Goal: Task Accomplishment & Management: Manage account settings

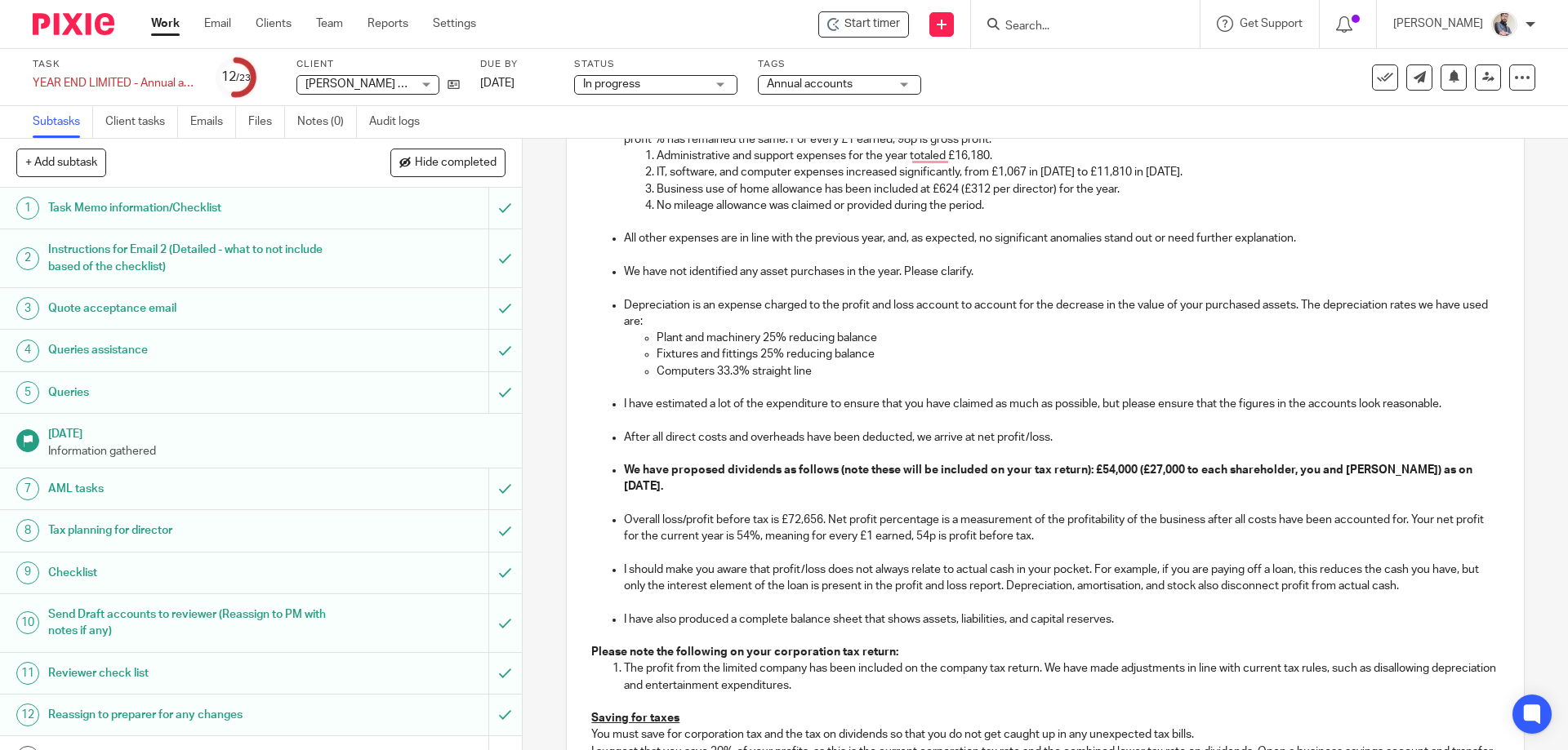
scroll to position [653, 0]
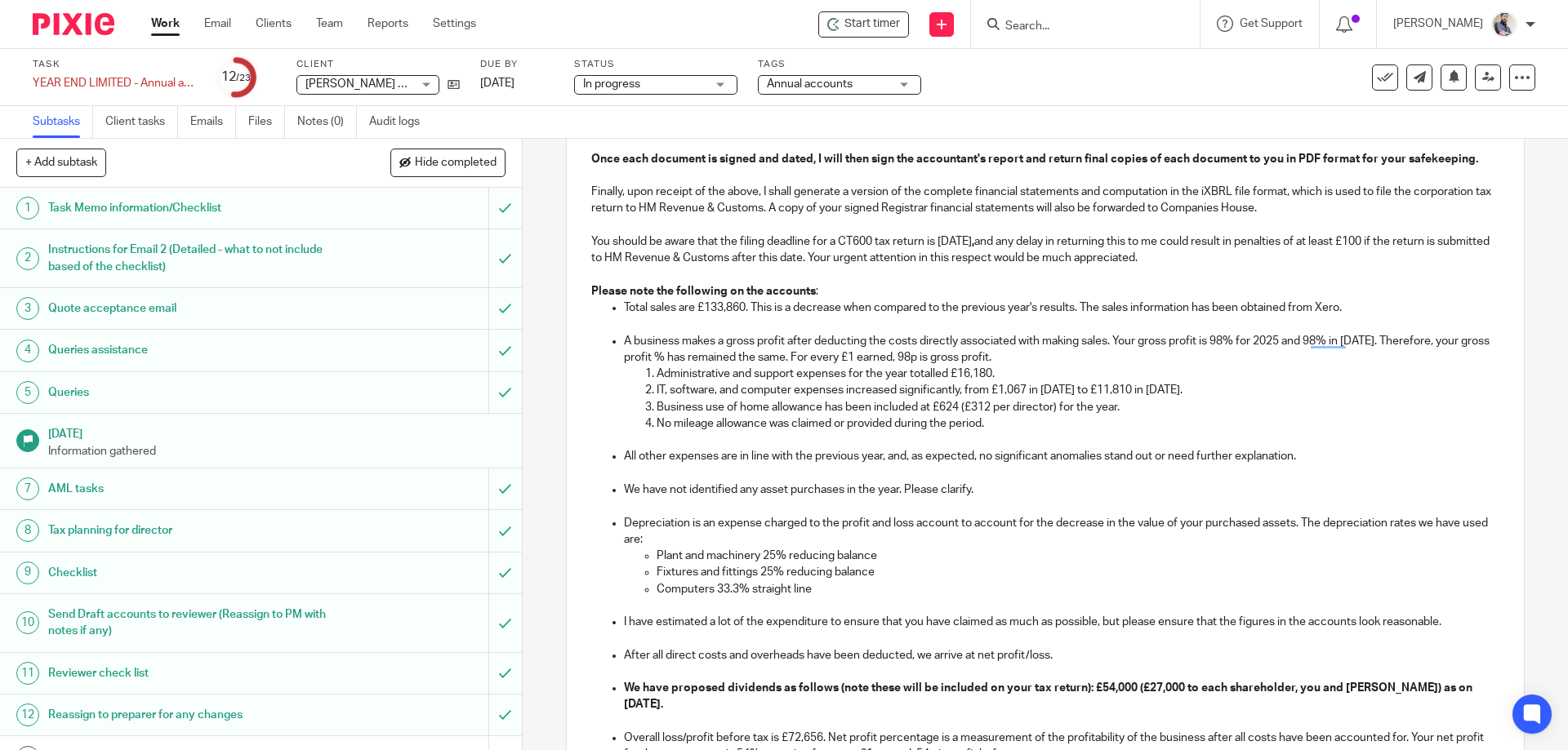
click at [1117, 412] on p "Business use of home allowance has been included at £624 (£312 per director) fo…" at bounding box center [1077, 407] width 842 height 16
click at [1262, 406] on p "Business use of home allowance has been included at £624 (£312 per director) fo…" at bounding box center [1077, 407] width 842 height 16
click at [1138, 425] on p "No mileage allowance was claimed or provided during the period however last yea…" at bounding box center [1077, 423] width 842 height 16
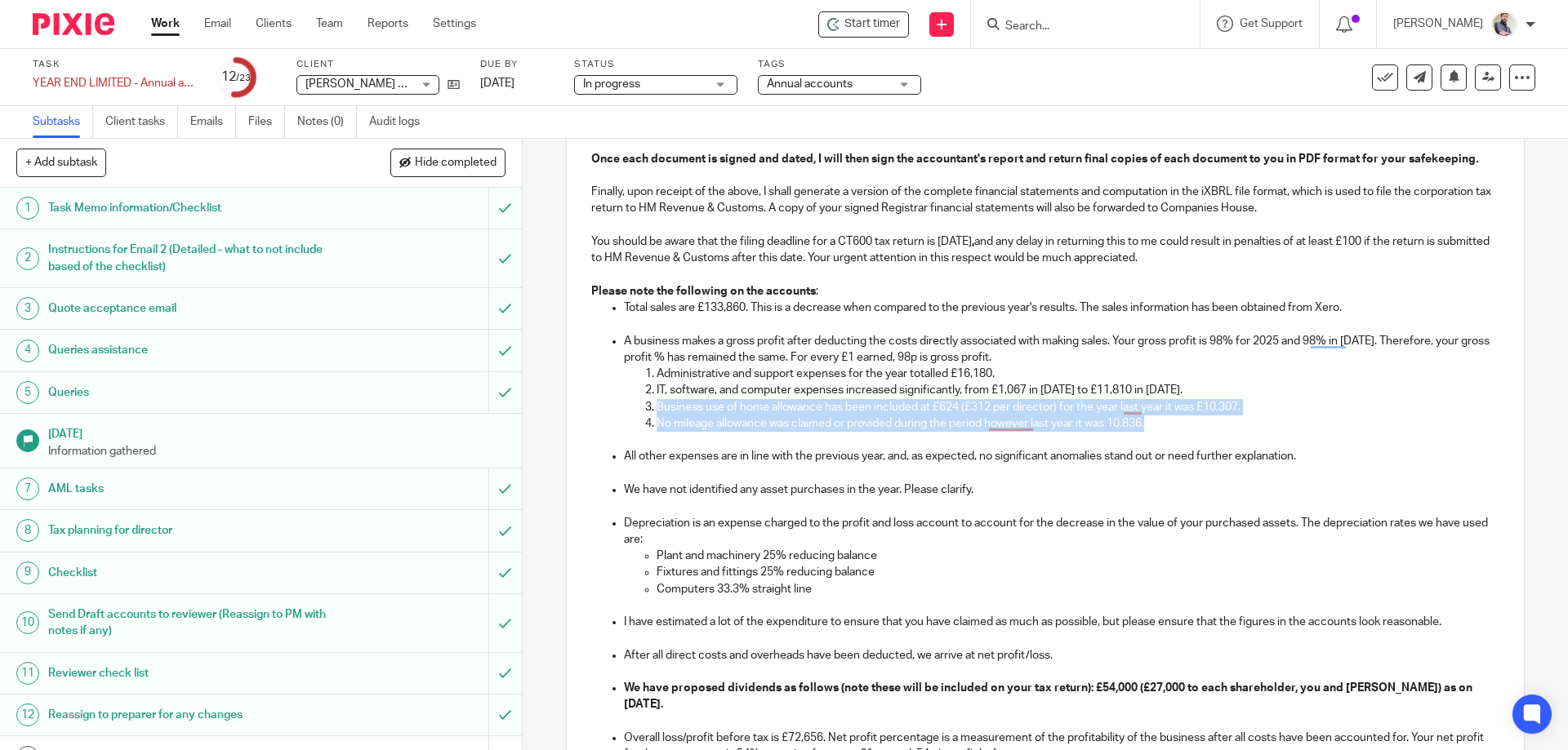
copy ol "Business use of home allowance has been included at £624 (£312 per director) fo…"
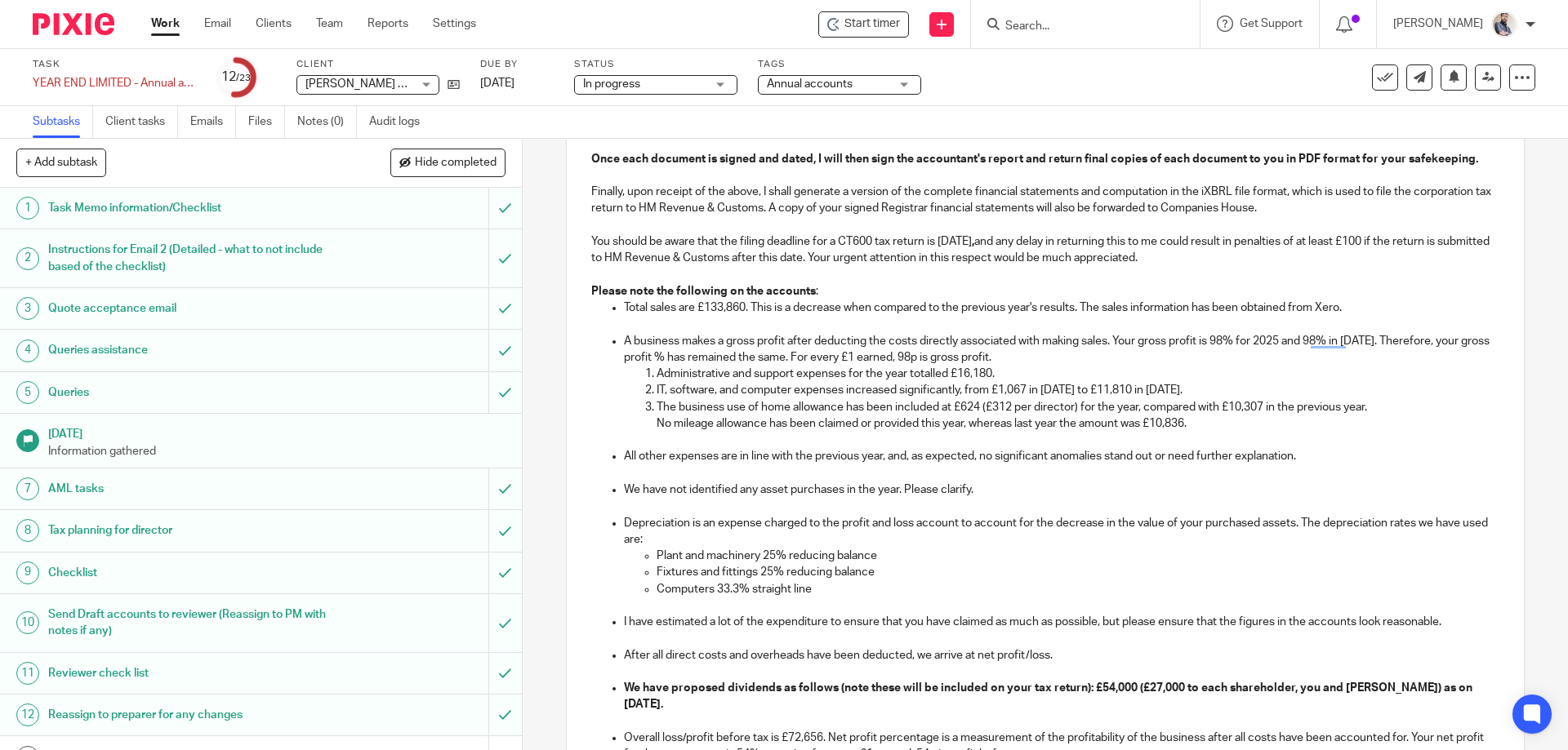
click at [1384, 407] on p "The business use of home allowance has been included at £624 (£312 per director…" at bounding box center [1077, 407] width 842 height 16
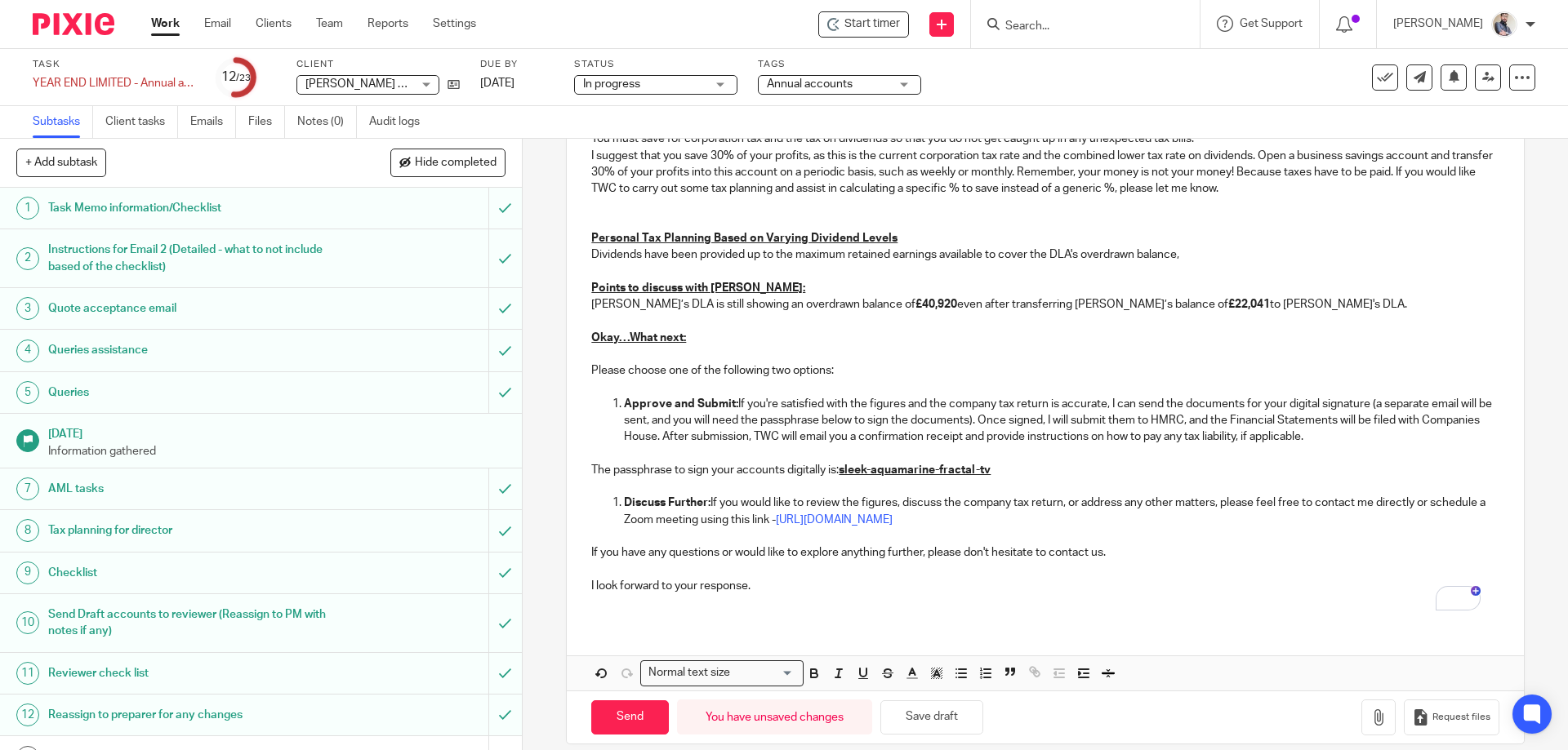
scroll to position [1487, 0]
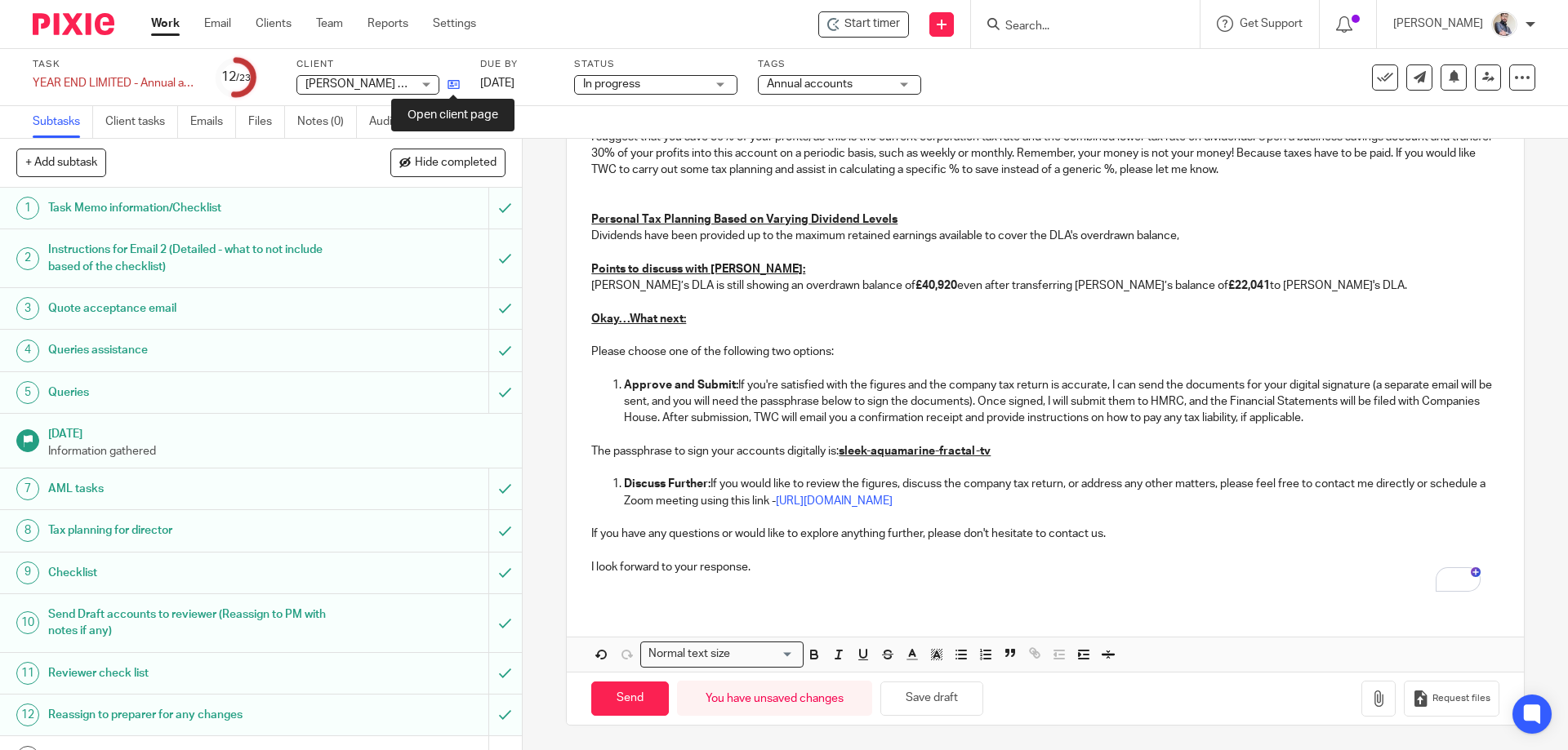
click at [451, 80] on icon at bounding box center [453, 84] width 12 height 12
click at [955, 690] on button "Save draft" at bounding box center [931, 699] width 102 height 35
click at [967, 704] on button "Save draft" at bounding box center [931, 699] width 102 height 35
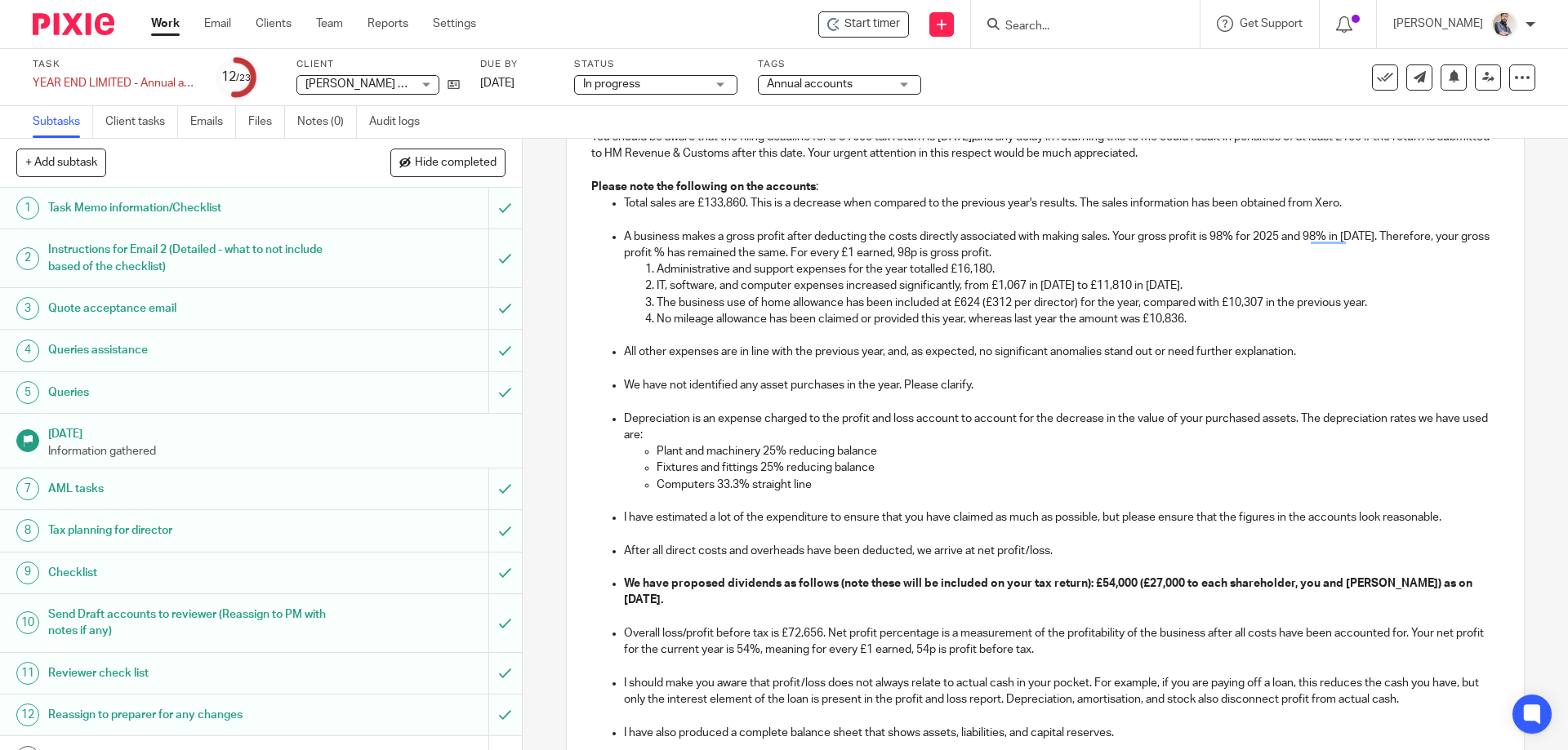
scroll to position [724, 0]
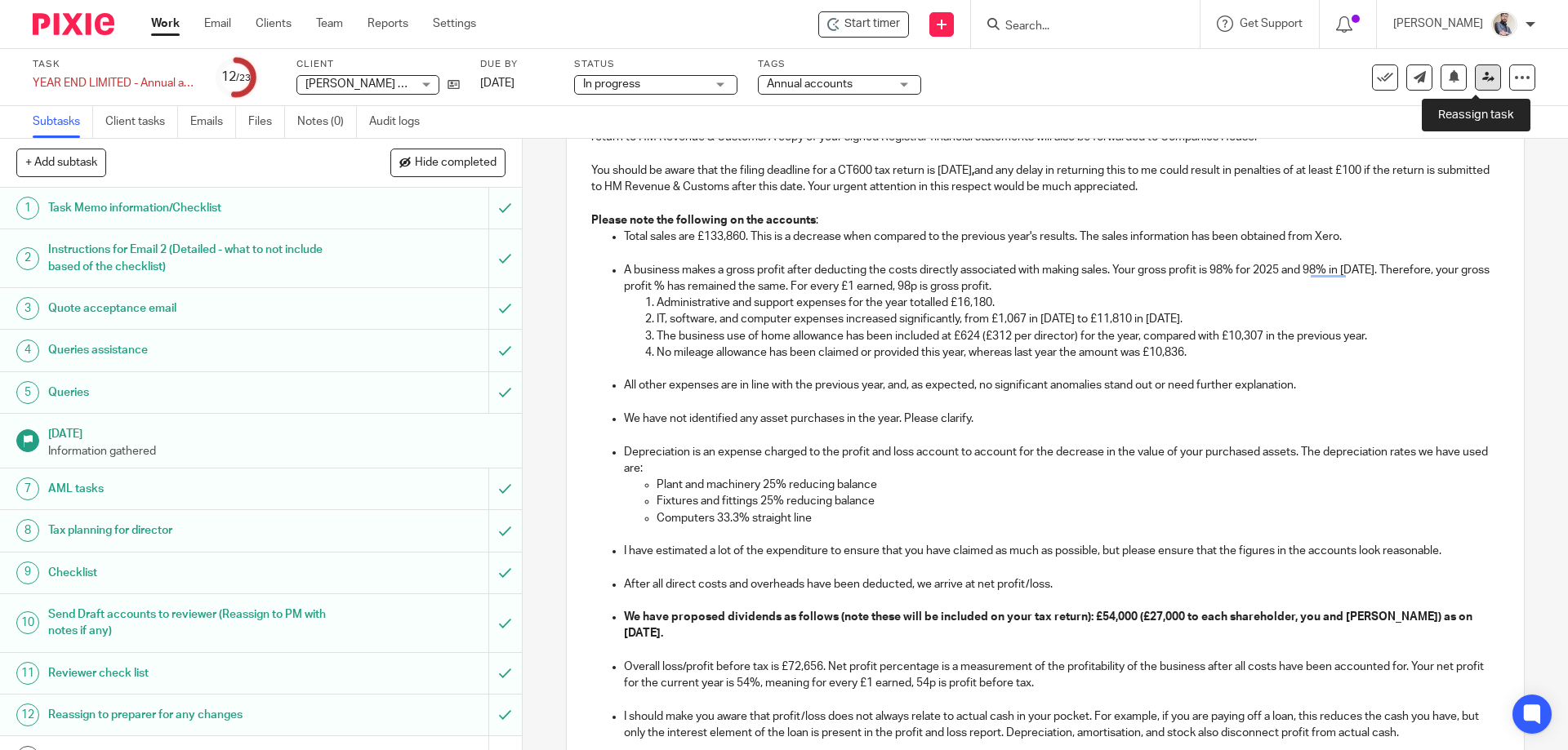
click at [1482, 81] on icon at bounding box center [1488, 77] width 12 height 12
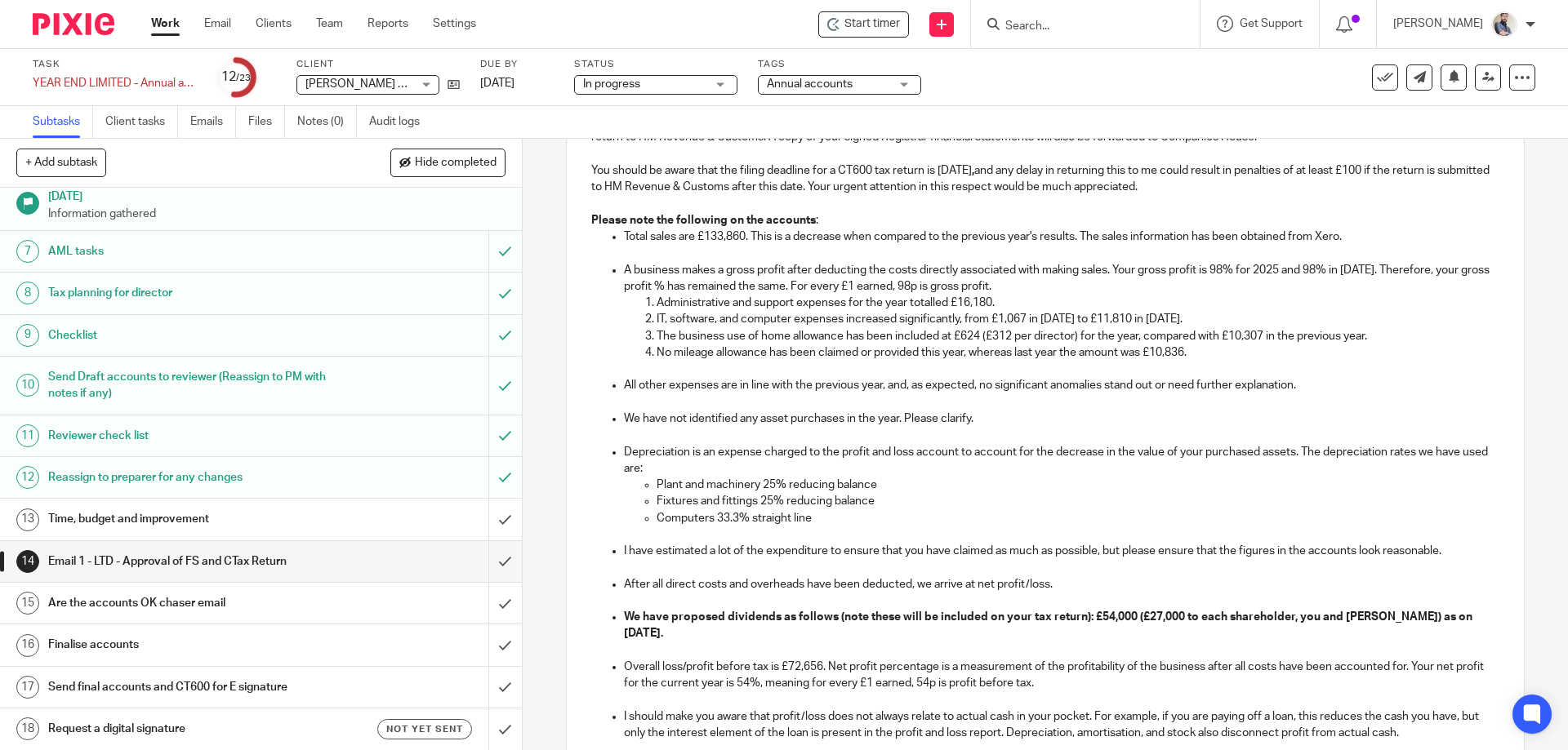
scroll to position [435, 0]
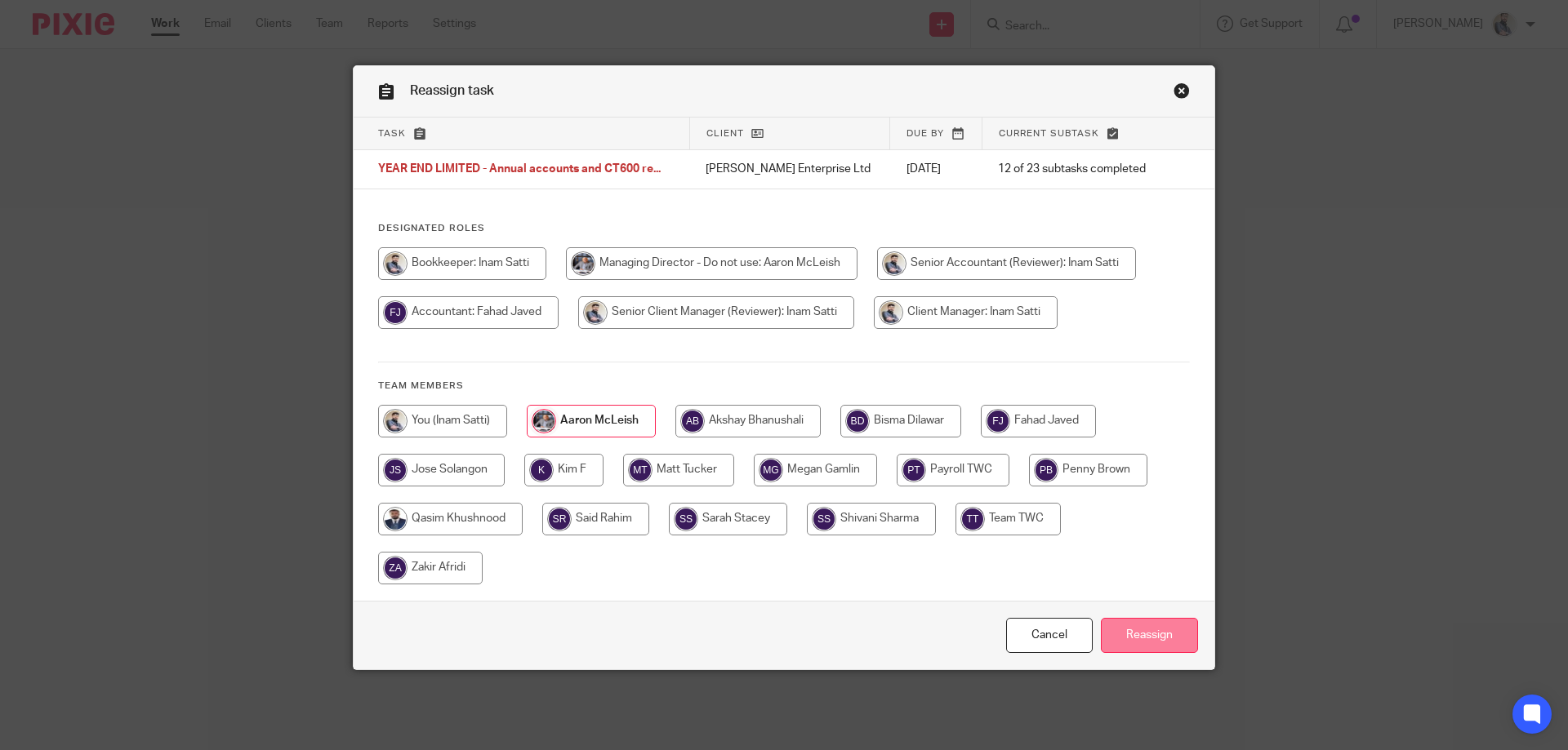
click at [1168, 635] on input "Reassign" at bounding box center [1148, 635] width 97 height 35
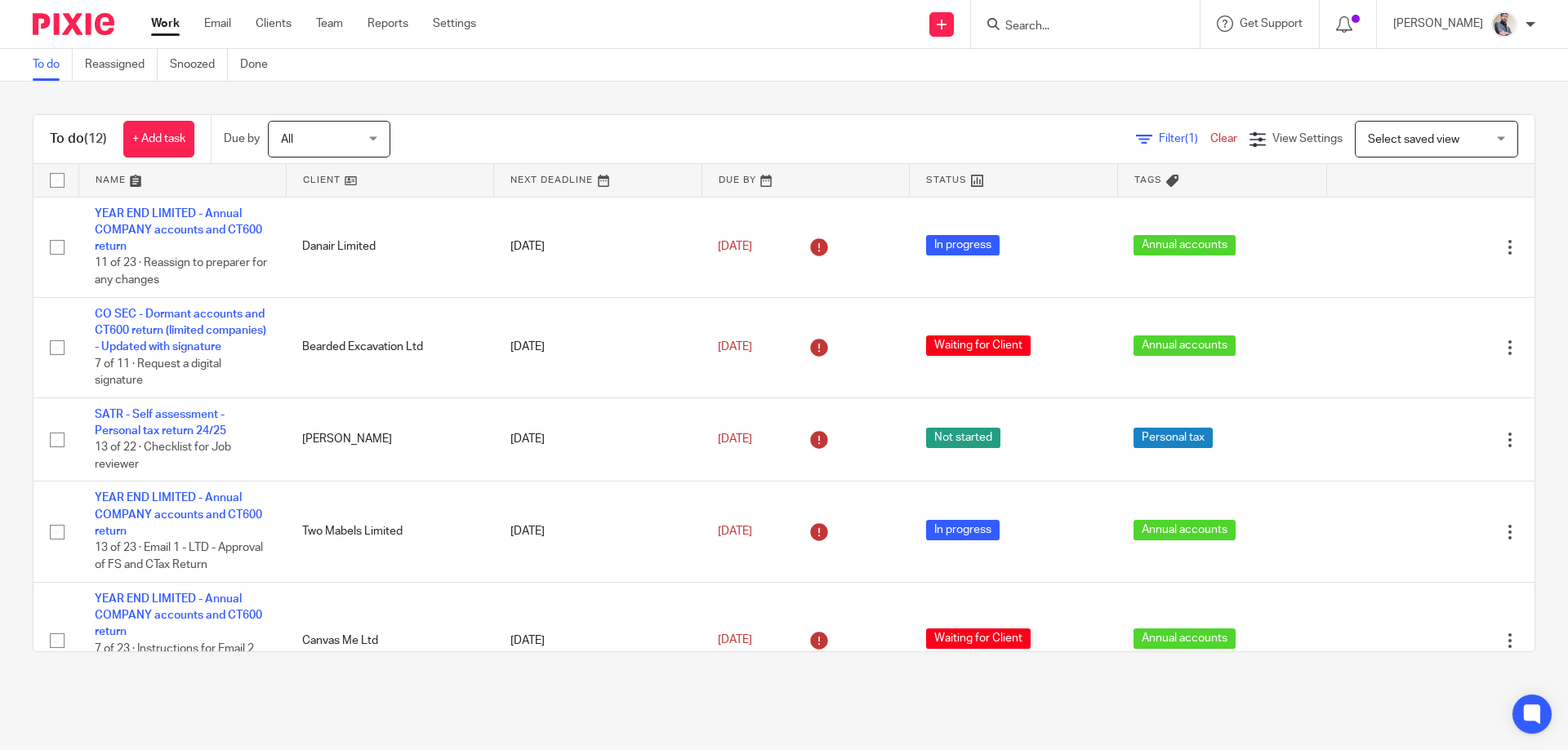
drag, startPoint x: 164, startPoint y: 221, endPoint x: 507, endPoint y: 99, distance: 364.1
click at [507, 99] on div "To do (12) + Add task Due by All All Today Tomorrow This week Next week This mo…" at bounding box center [784, 383] width 1568 height 603
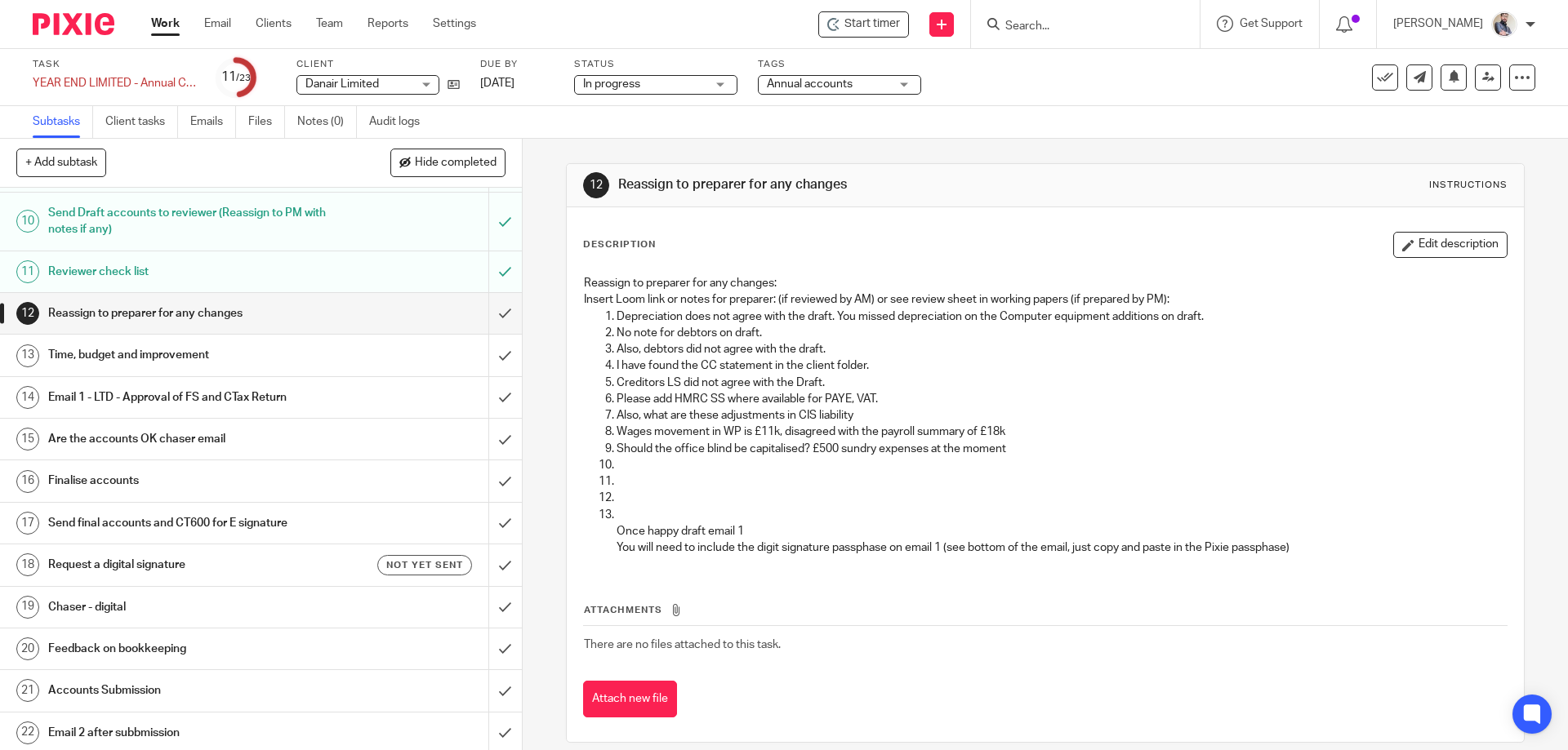
scroll to position [447, 0]
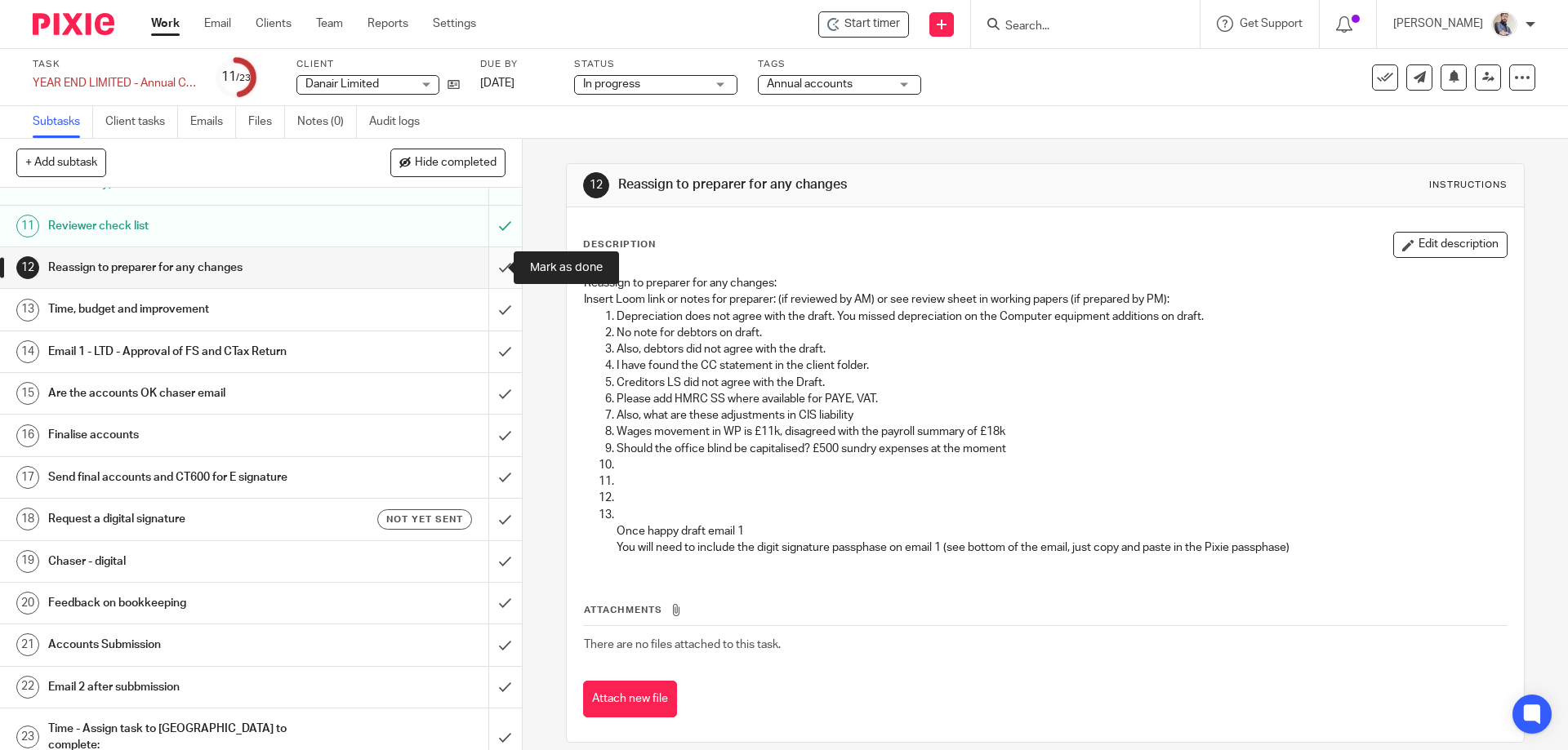
click at [491, 267] on input "submit" at bounding box center [261, 267] width 522 height 41
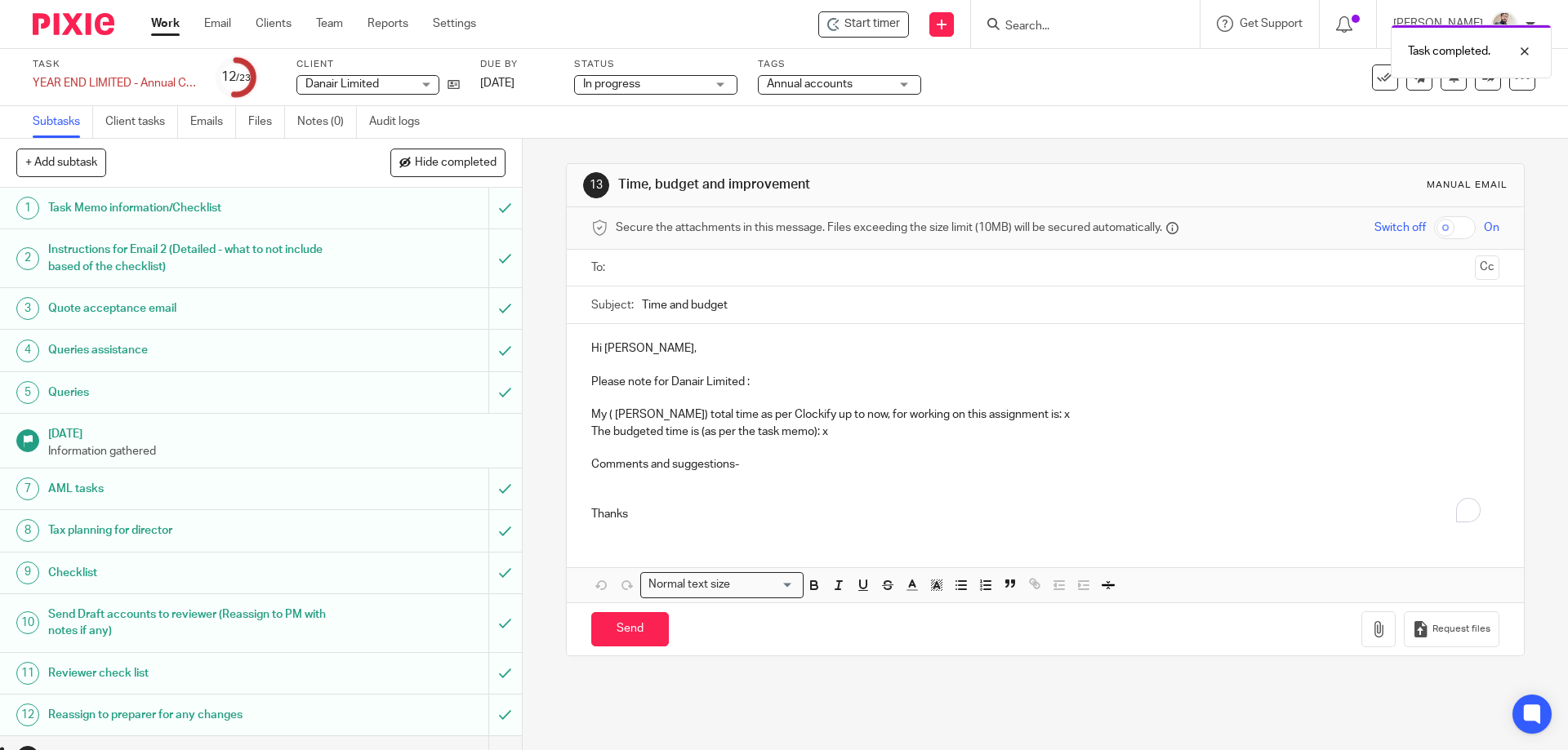
scroll to position [447, 0]
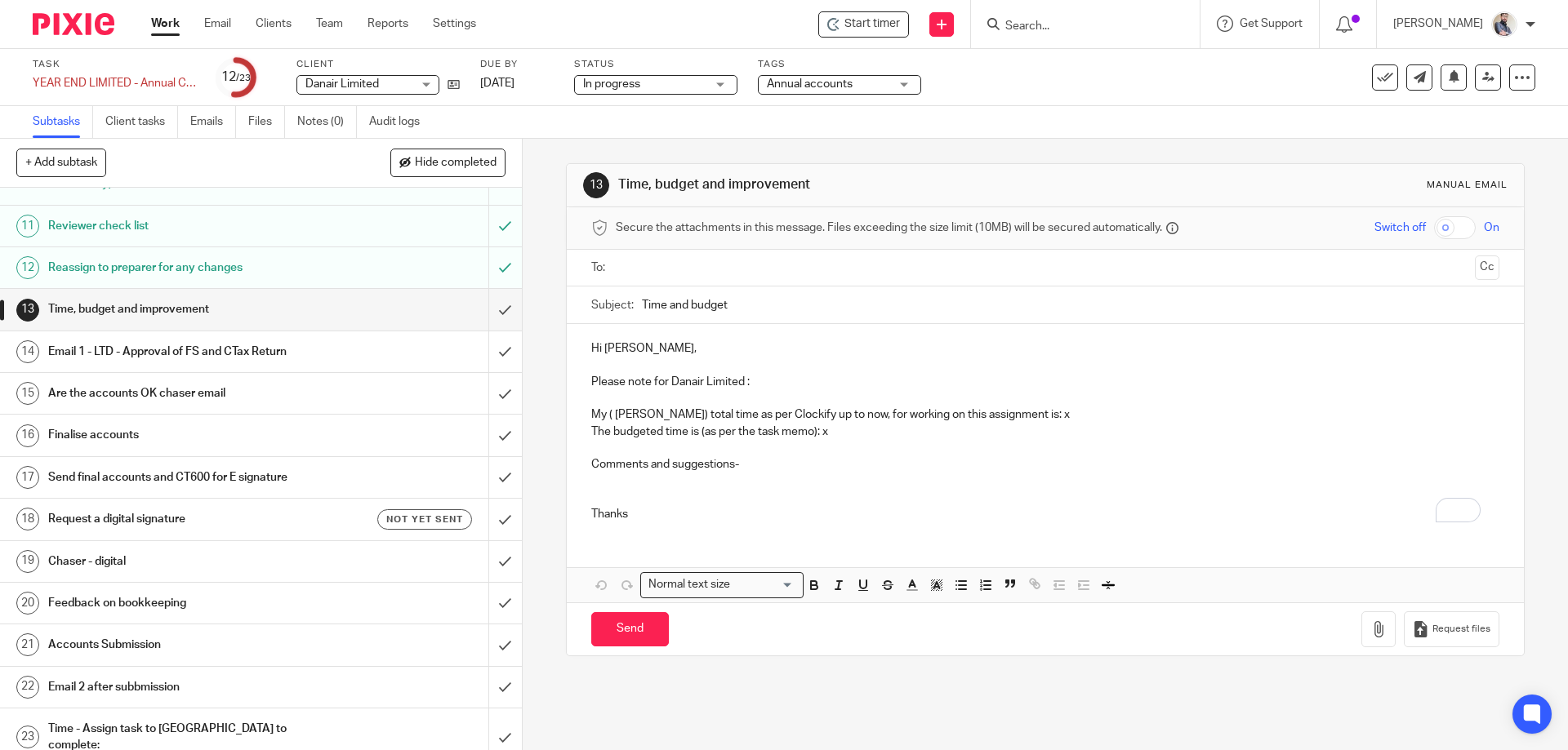
click at [198, 365] on link "14 Email 1 - LTD - Approval of FS and CTax Return" at bounding box center [244, 352] width 489 height 41
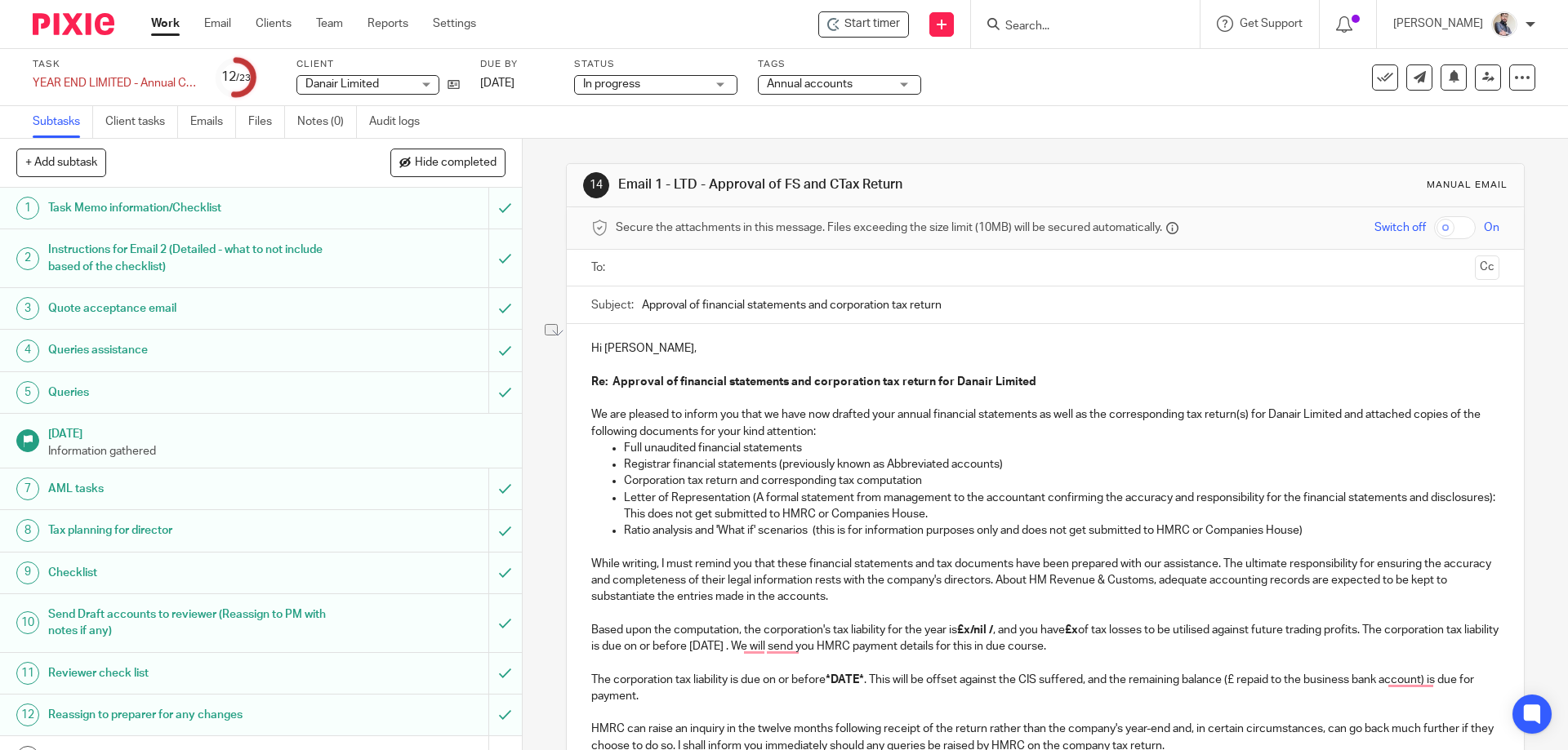
drag, startPoint x: 1337, startPoint y: 534, endPoint x: 605, endPoint y: 529, distance: 732.0
click at [605, 529] on ul "Full unaudited financial statements Registrar financial statements (previously …" at bounding box center [1044, 490] width 907 height 100
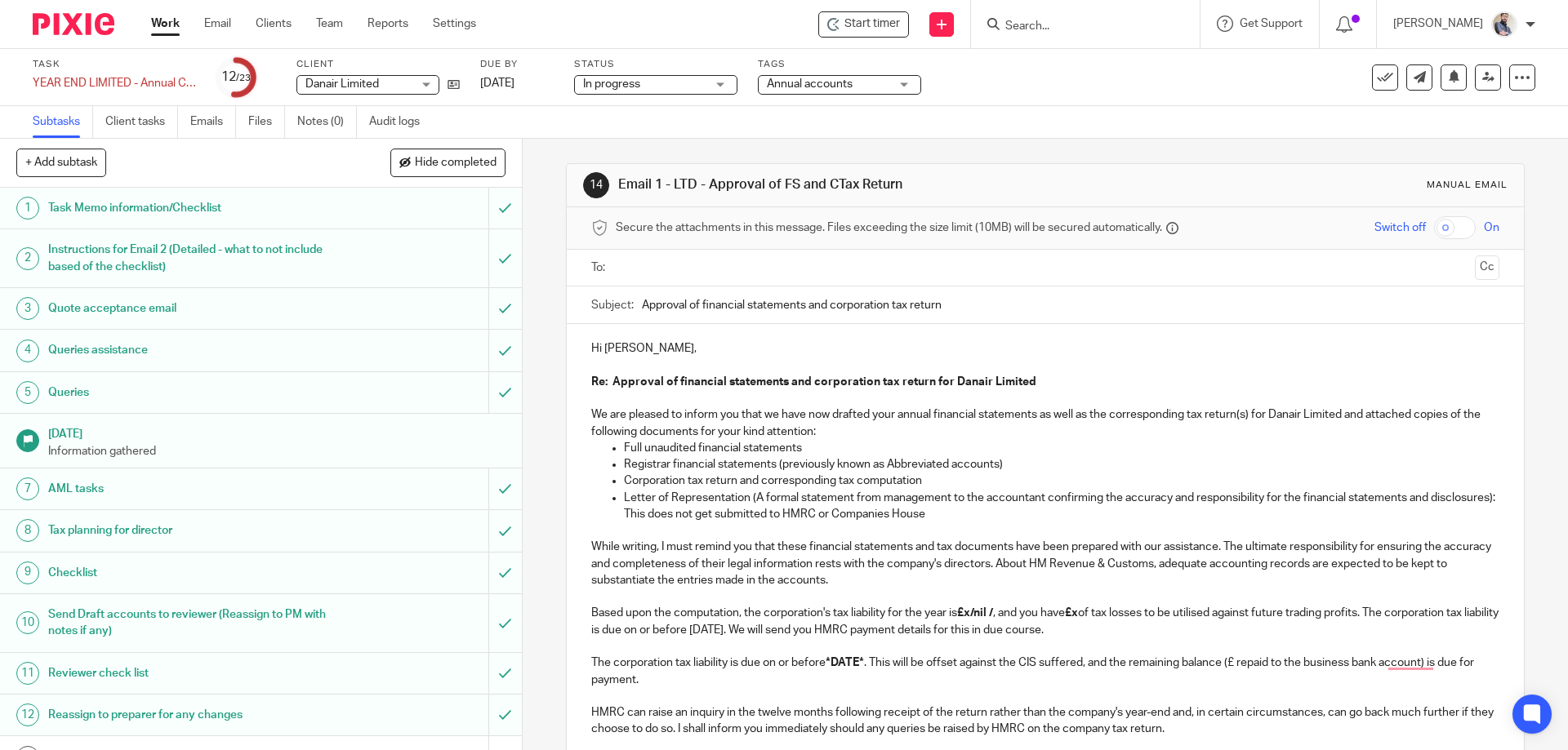
click at [956, 613] on p "Based upon the computation, the corporation's tax liability for the year is £x/…" at bounding box center [1044, 622] width 907 height 34
drag, startPoint x: 1044, startPoint y: 613, endPoint x: 1062, endPoint y: 612, distance: 18.0
click at [1044, 613] on p "Based upon the computation, the corporation's tax liability for the year is nil…" at bounding box center [1044, 622] width 907 height 34
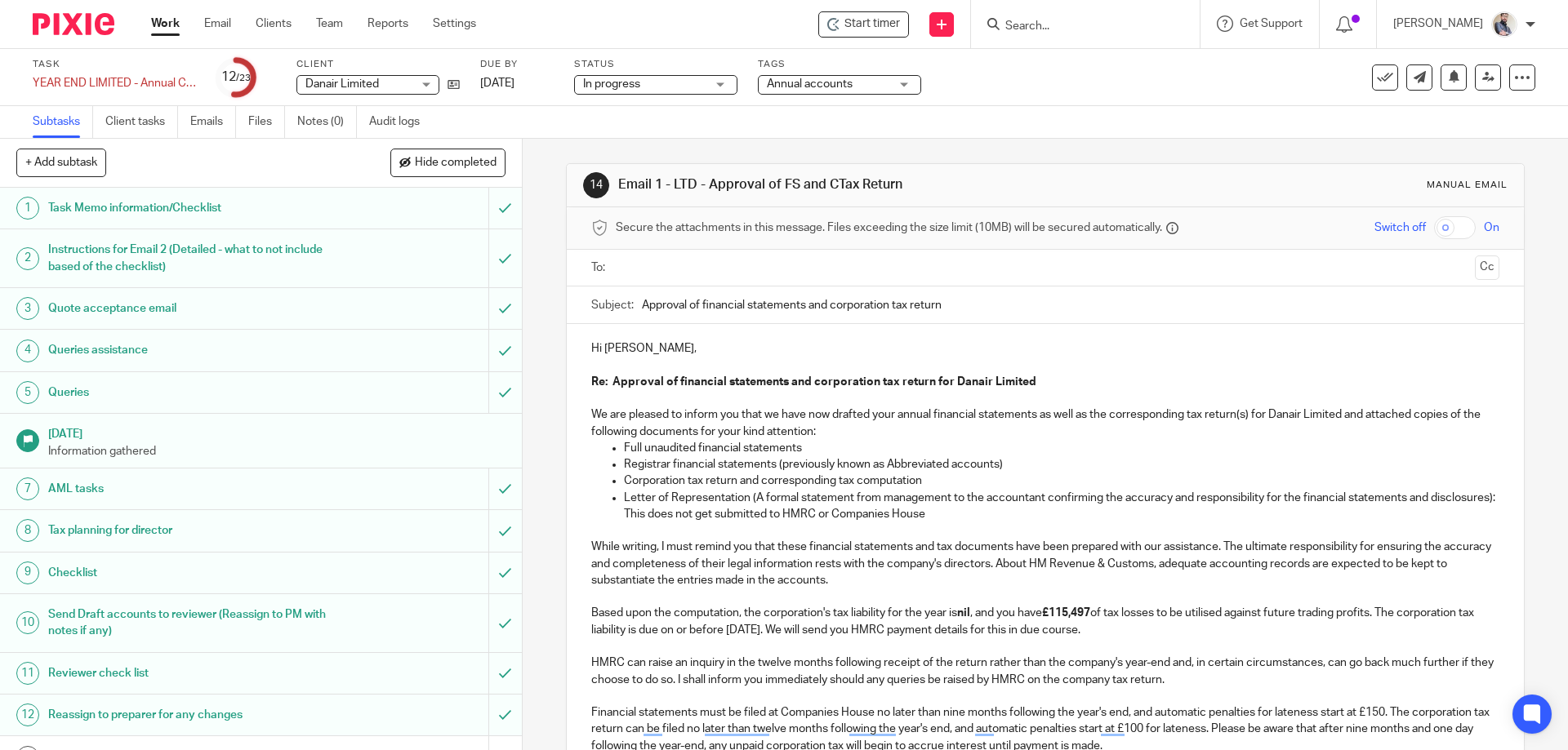
scroll to position [435, 0]
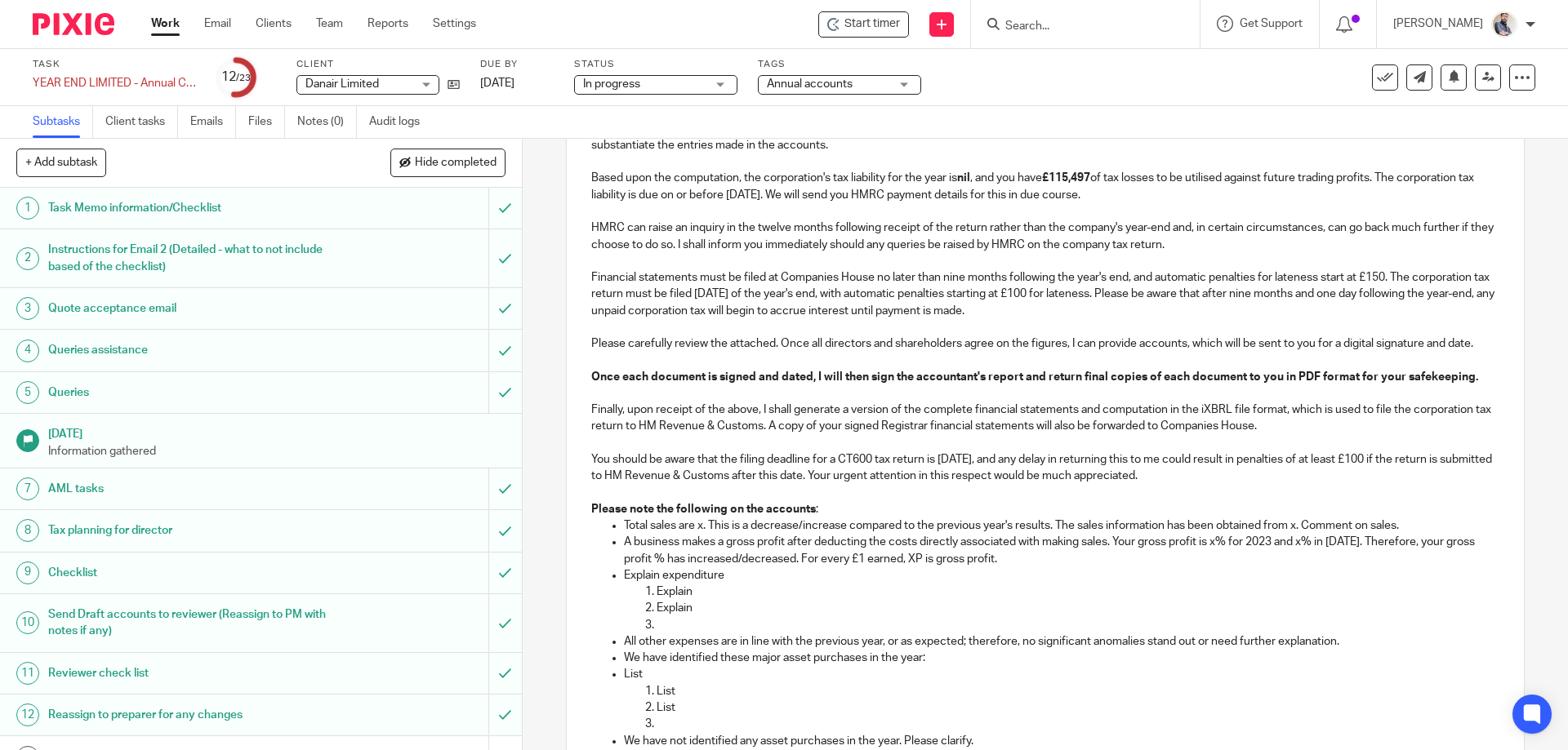
click at [705, 520] on p "Total sales are x. This is a decrease/increase compared to the previous year's …" at bounding box center [1060, 526] width 875 height 16
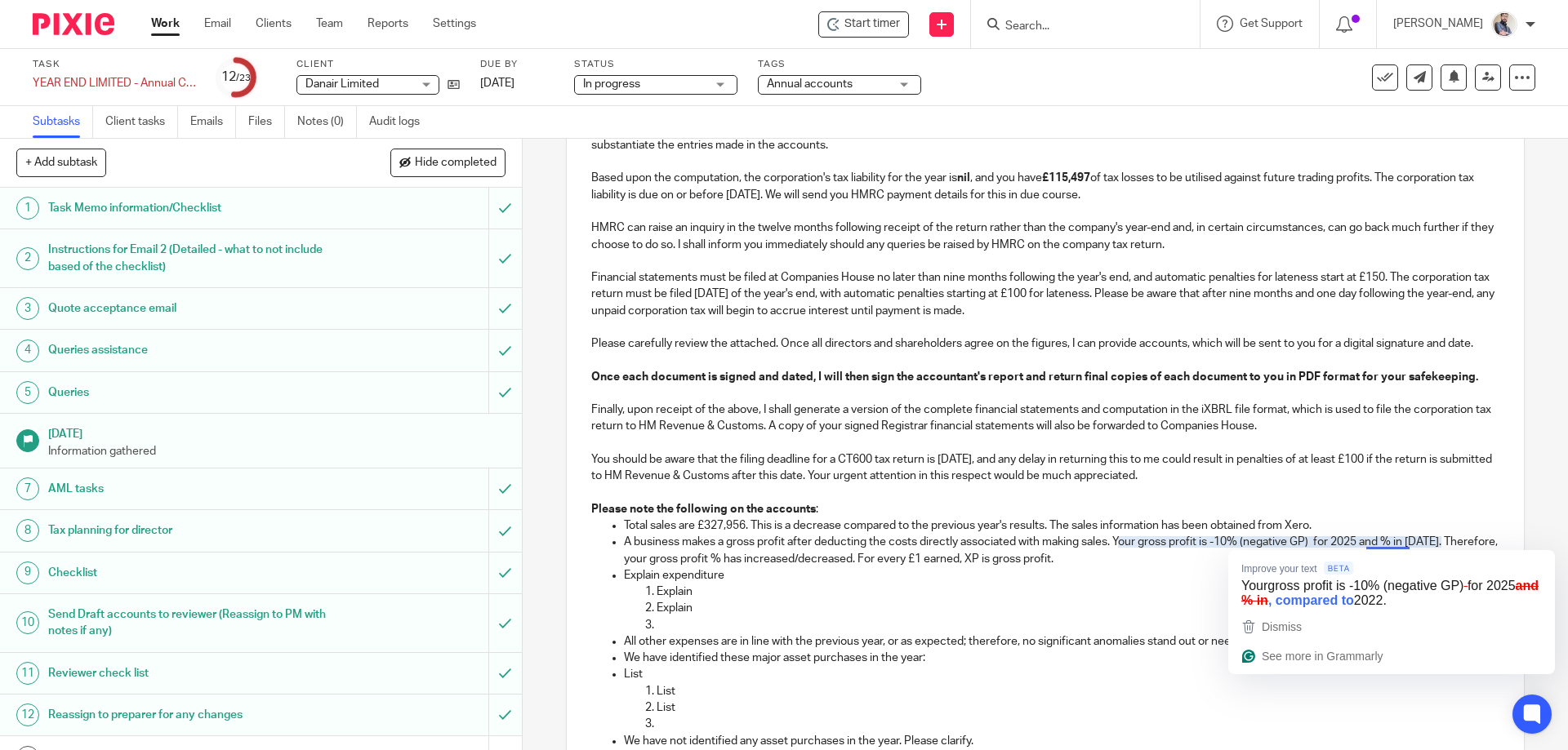
click at [1393, 545] on p "A business makes a gross profit after deducting the costs directly associated w…" at bounding box center [1060, 551] width 875 height 34
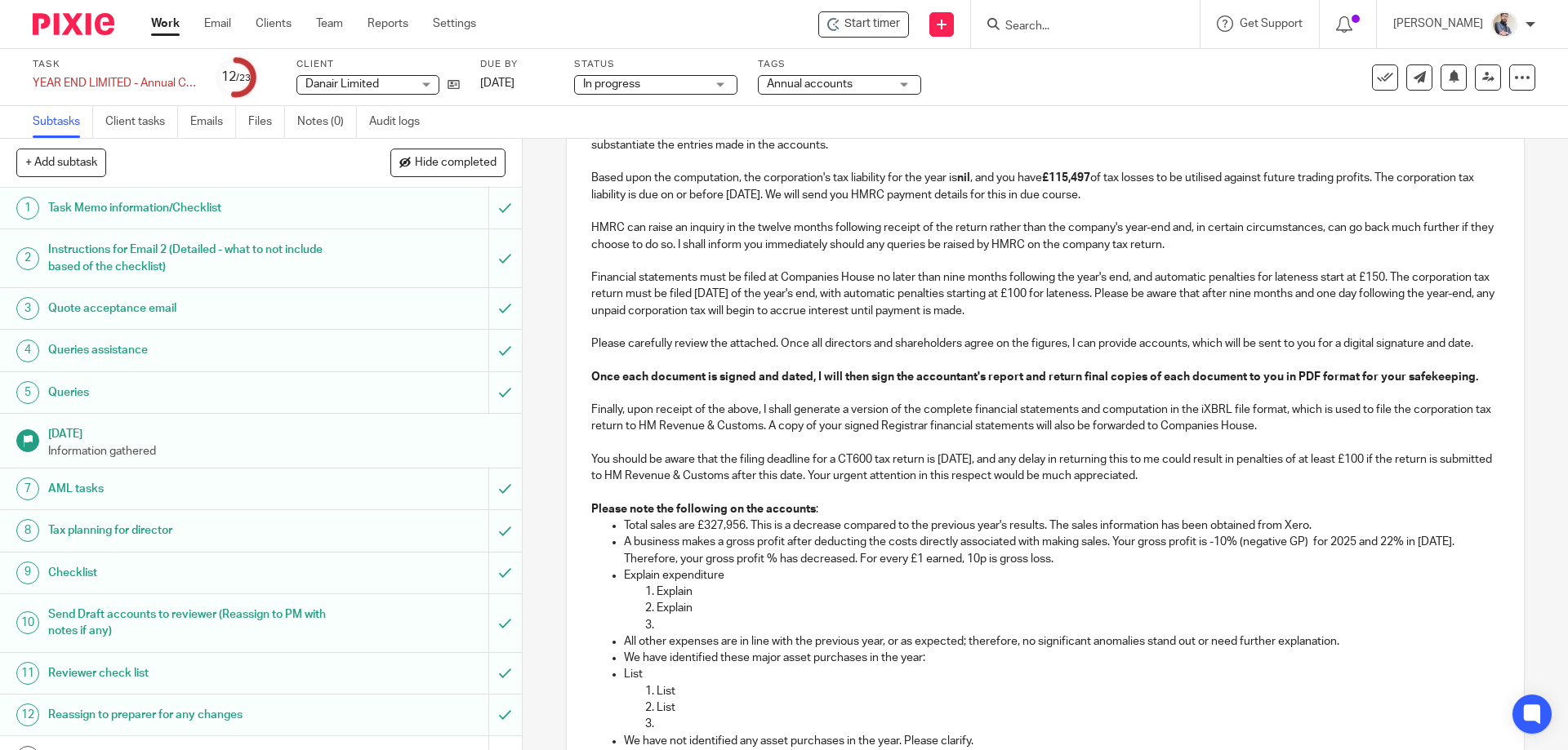
click at [868, 609] on p "Explain" at bounding box center [1077, 608] width 842 height 16
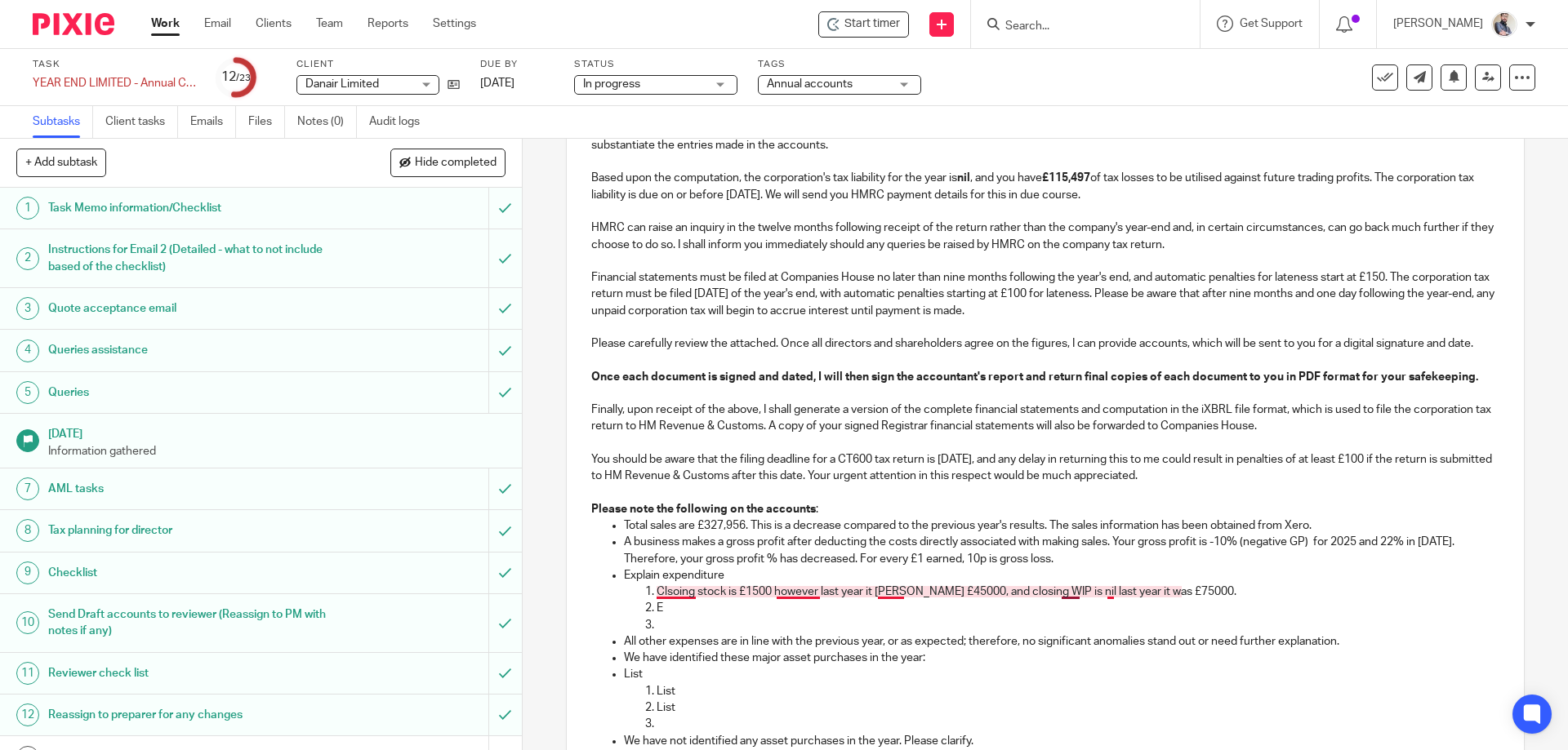
click at [670, 587] on p "Clsoing stock is £1500 however last year it wass £45000, and closing WIP is nil…" at bounding box center [1077, 592] width 842 height 16
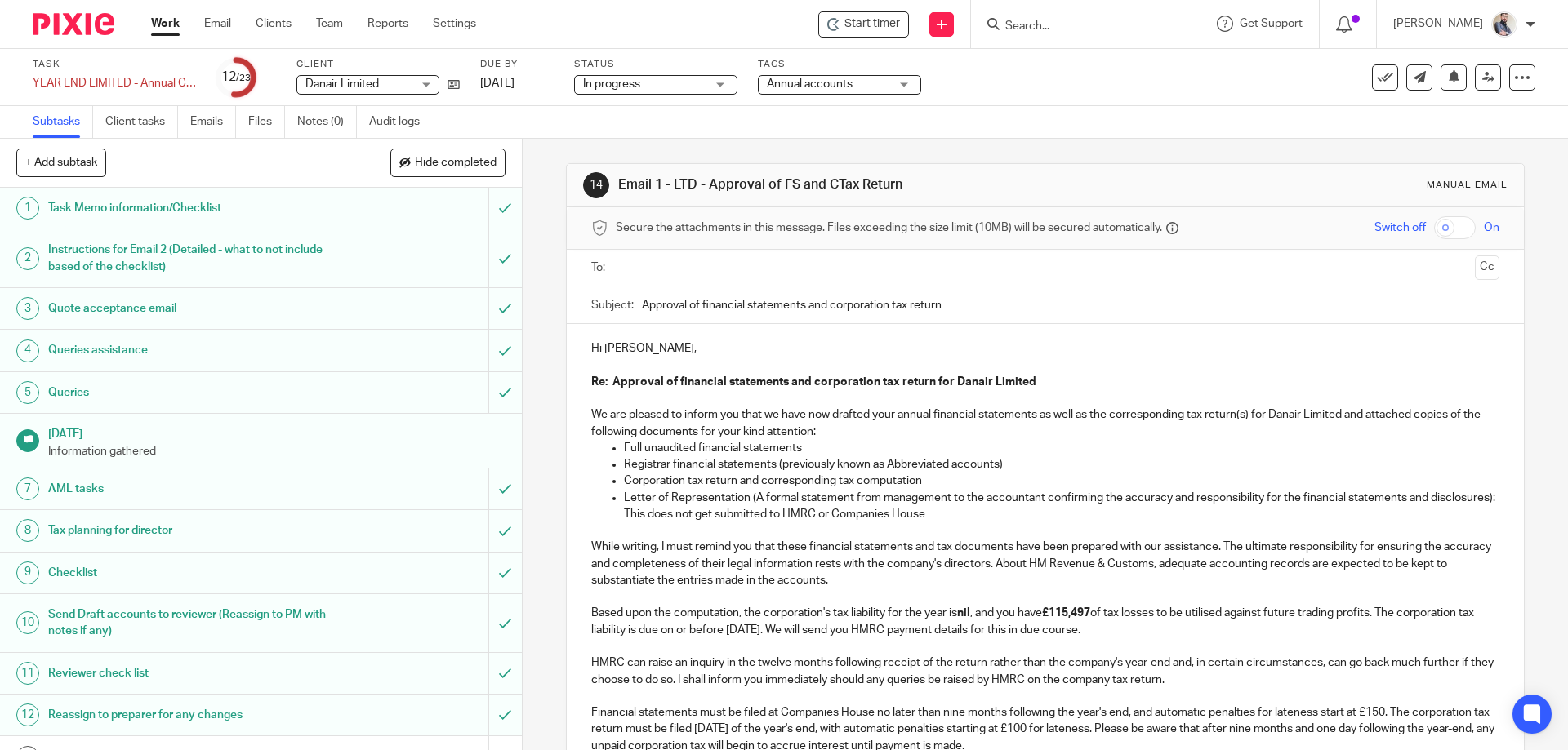
scroll to position [435, 0]
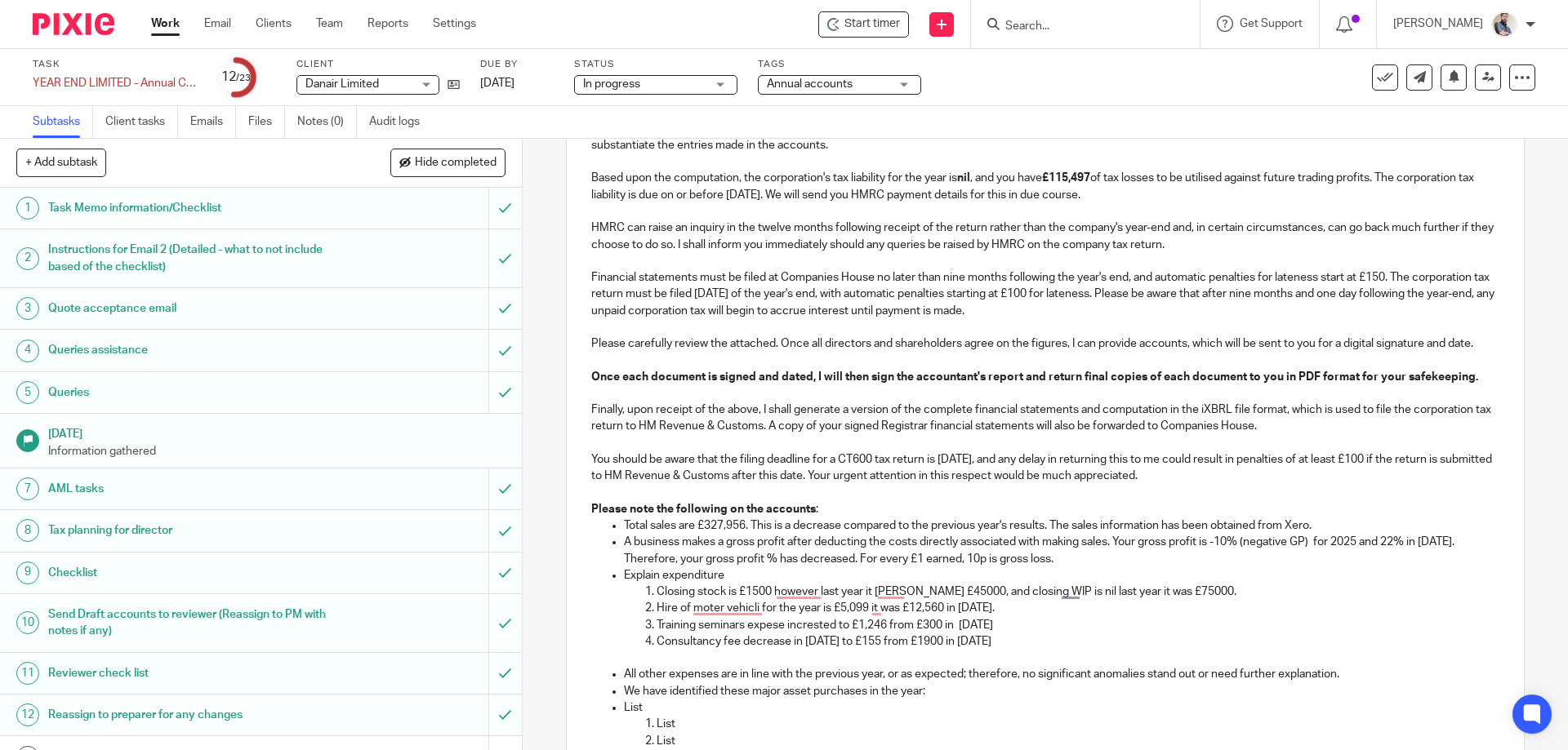
click at [996, 648] on p "Consultancy fee decrease in 2025 to £155 from £1900 in 2024" at bounding box center [1077, 642] width 842 height 16
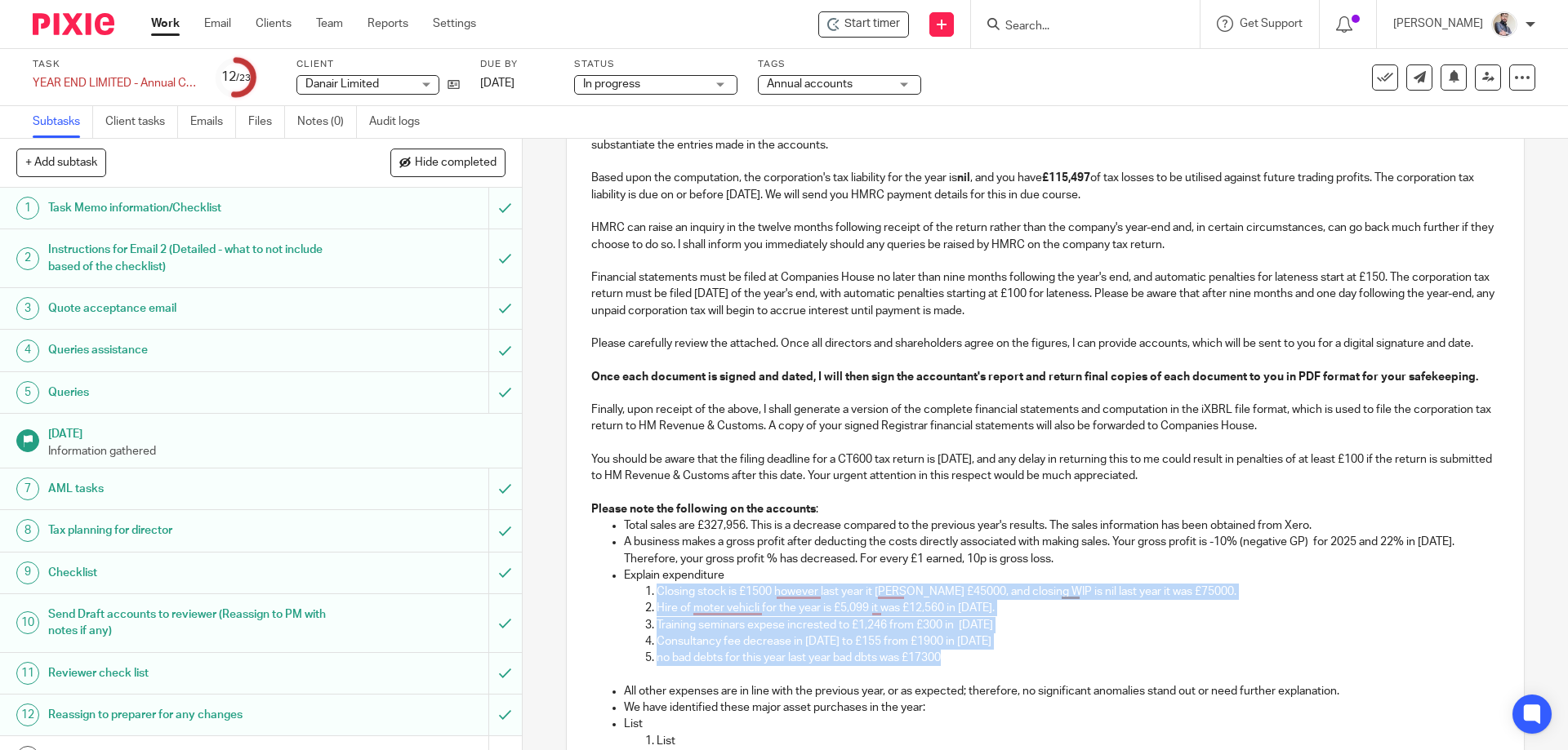
copy li "Closing stock is £1500 however last year it wass £45000, and closing WIP is nil…"
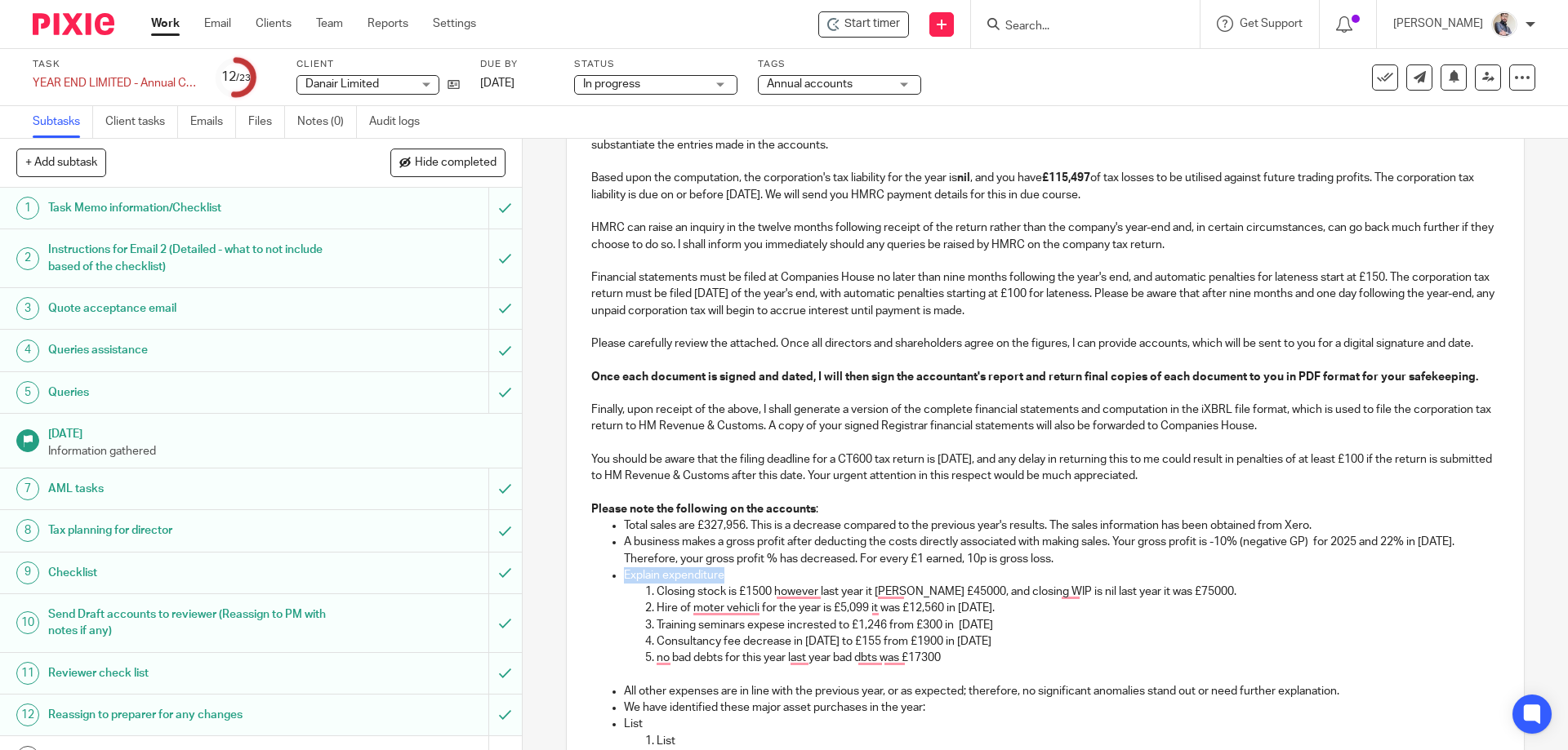
click at [690, 593] on p "Closing stock is £1500 however last year it wass £45000, and closing WIP is nil…" at bounding box center [1077, 592] width 842 height 16
click at [657, 589] on p "Closing stock is £1500 however last year it wass £45000, and closing WIP is nil…" at bounding box center [1077, 592] width 842 height 16
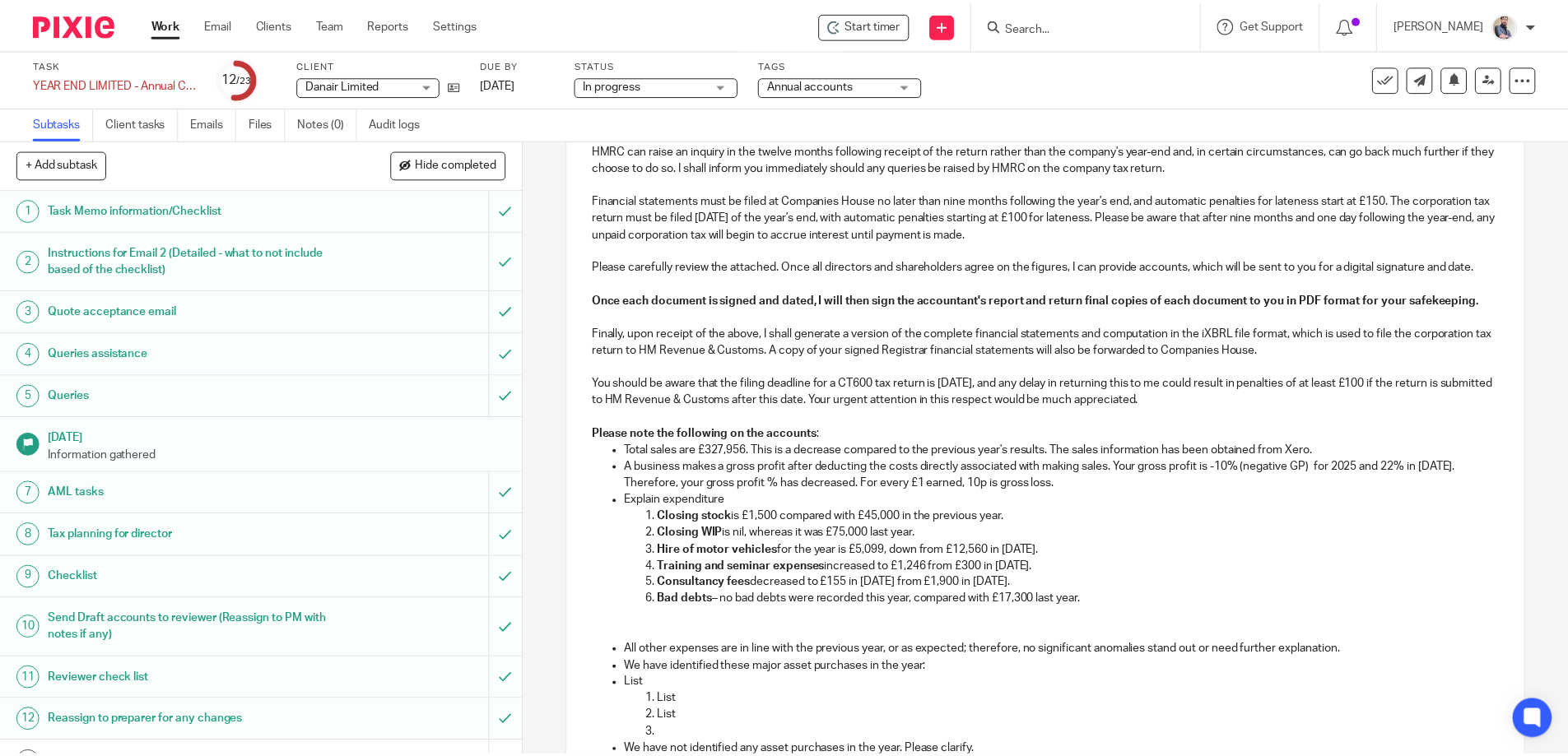
scroll to position [739, 0]
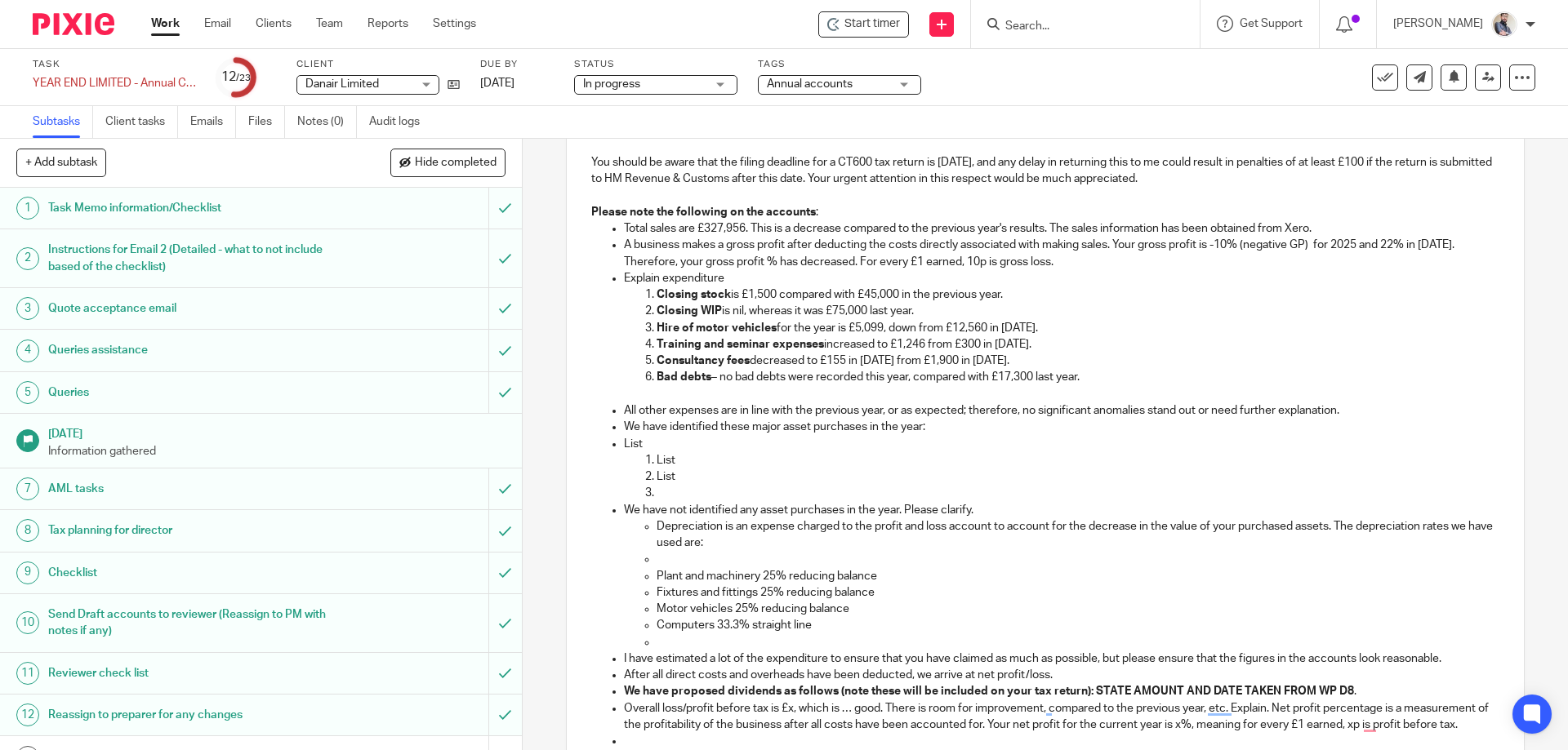
click at [647, 443] on p "List" at bounding box center [1060, 443] width 875 height 16
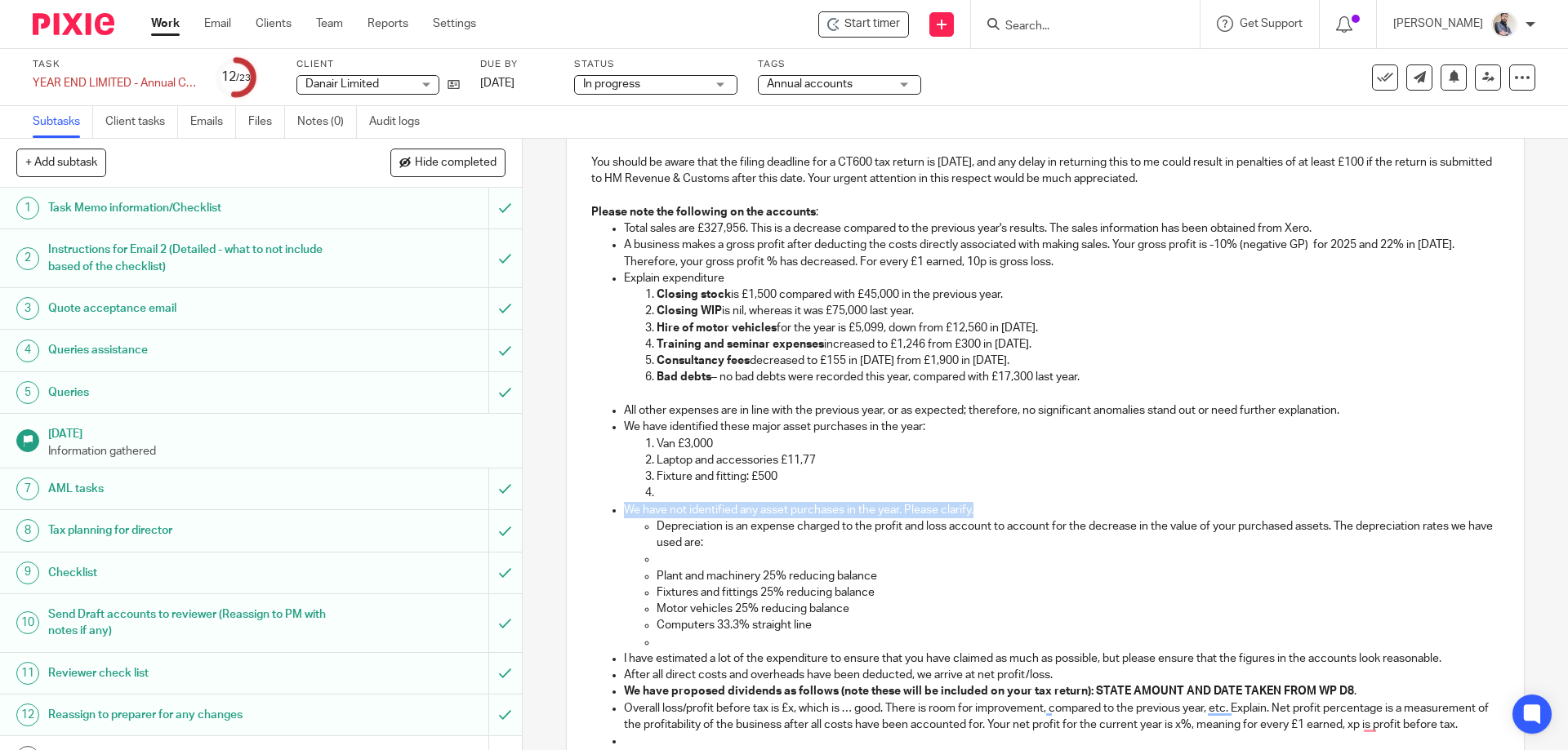
drag, startPoint x: 974, startPoint y: 507, endPoint x: 608, endPoint y: 512, distance: 366.0
click at [624, 512] on li "We have not identified any asset purchases in the year. Please clarify. Depreci…" at bounding box center [1060, 576] width 875 height 148
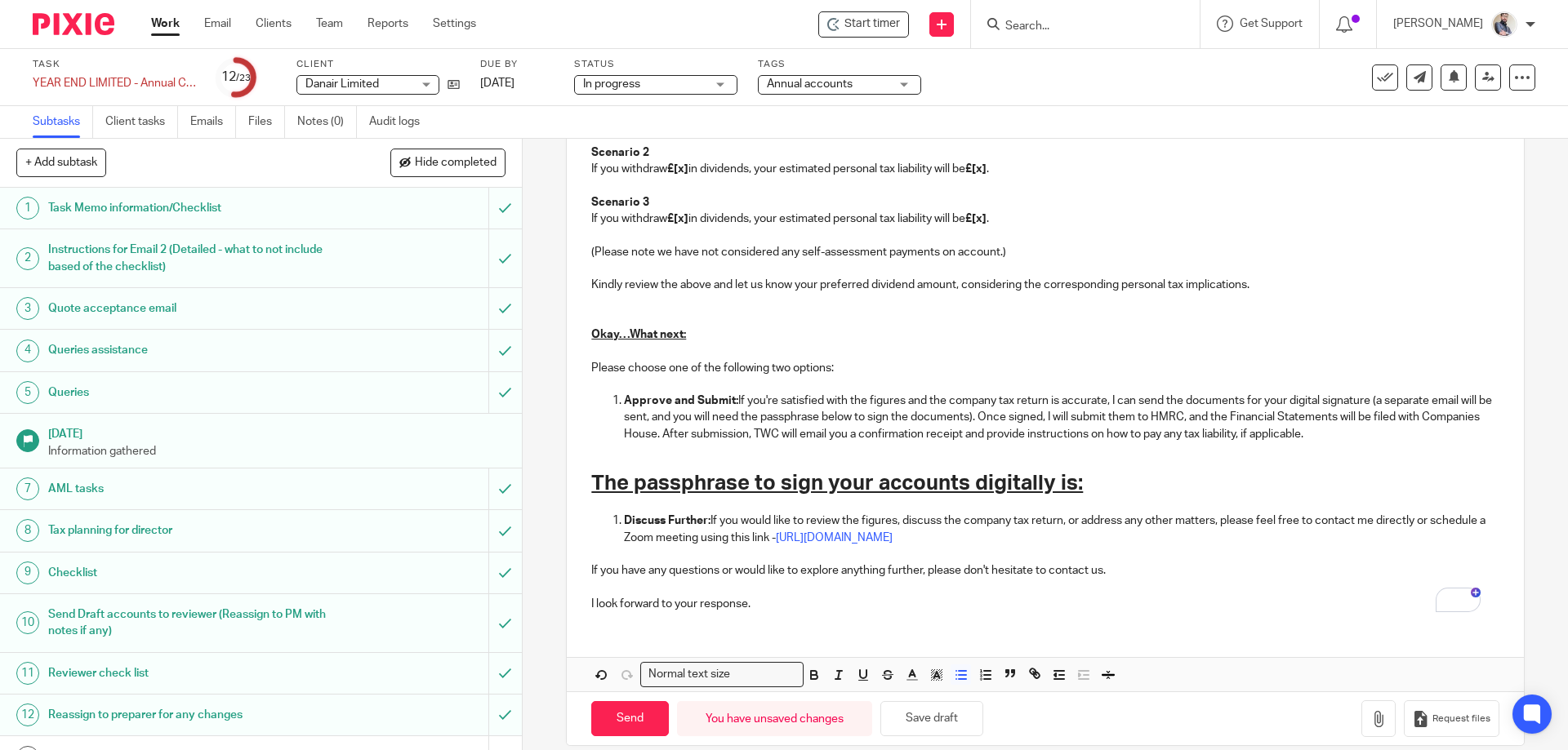
scroll to position [1772, 0]
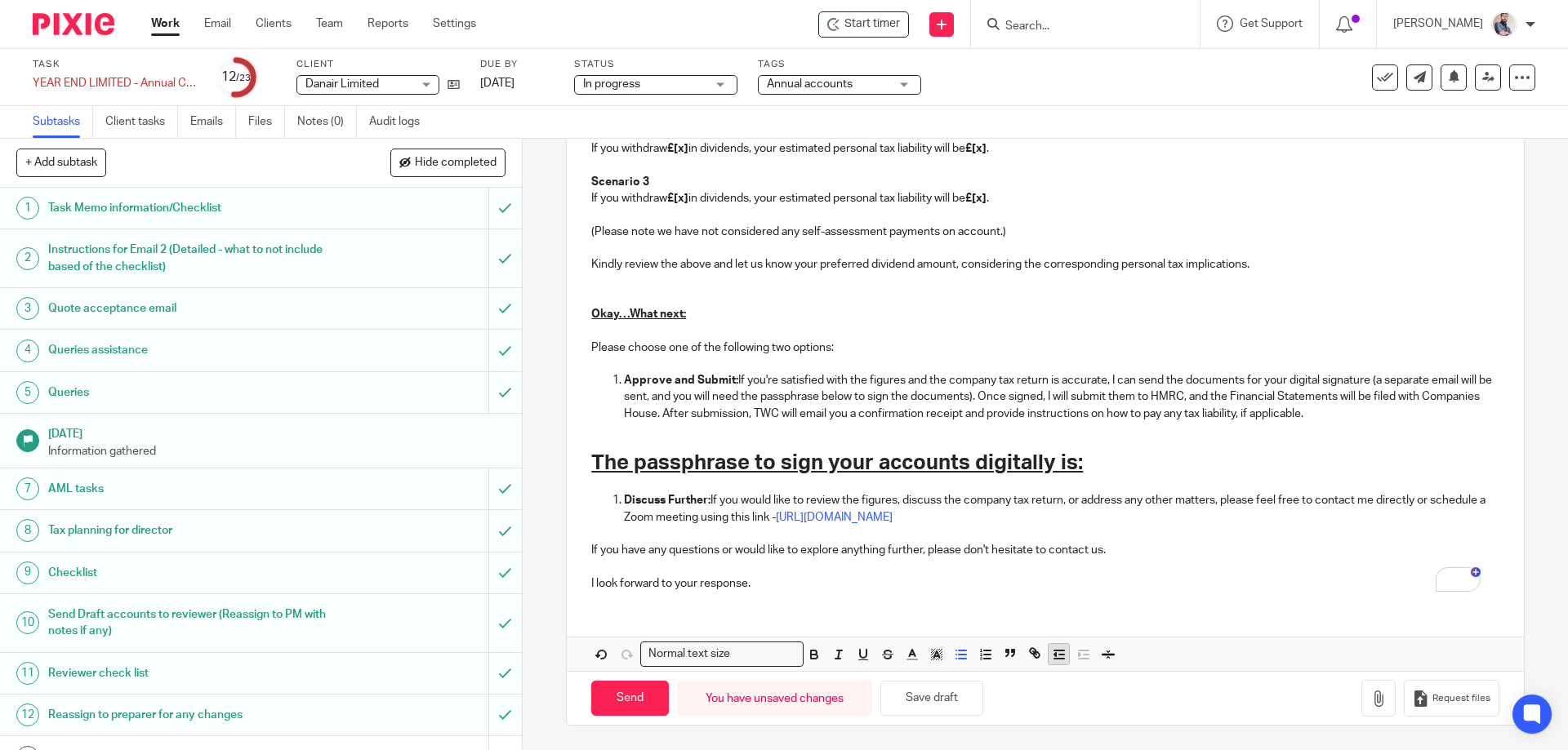
click at [1052, 662] on icon "button" at bounding box center [1058, 654] width 14 height 14
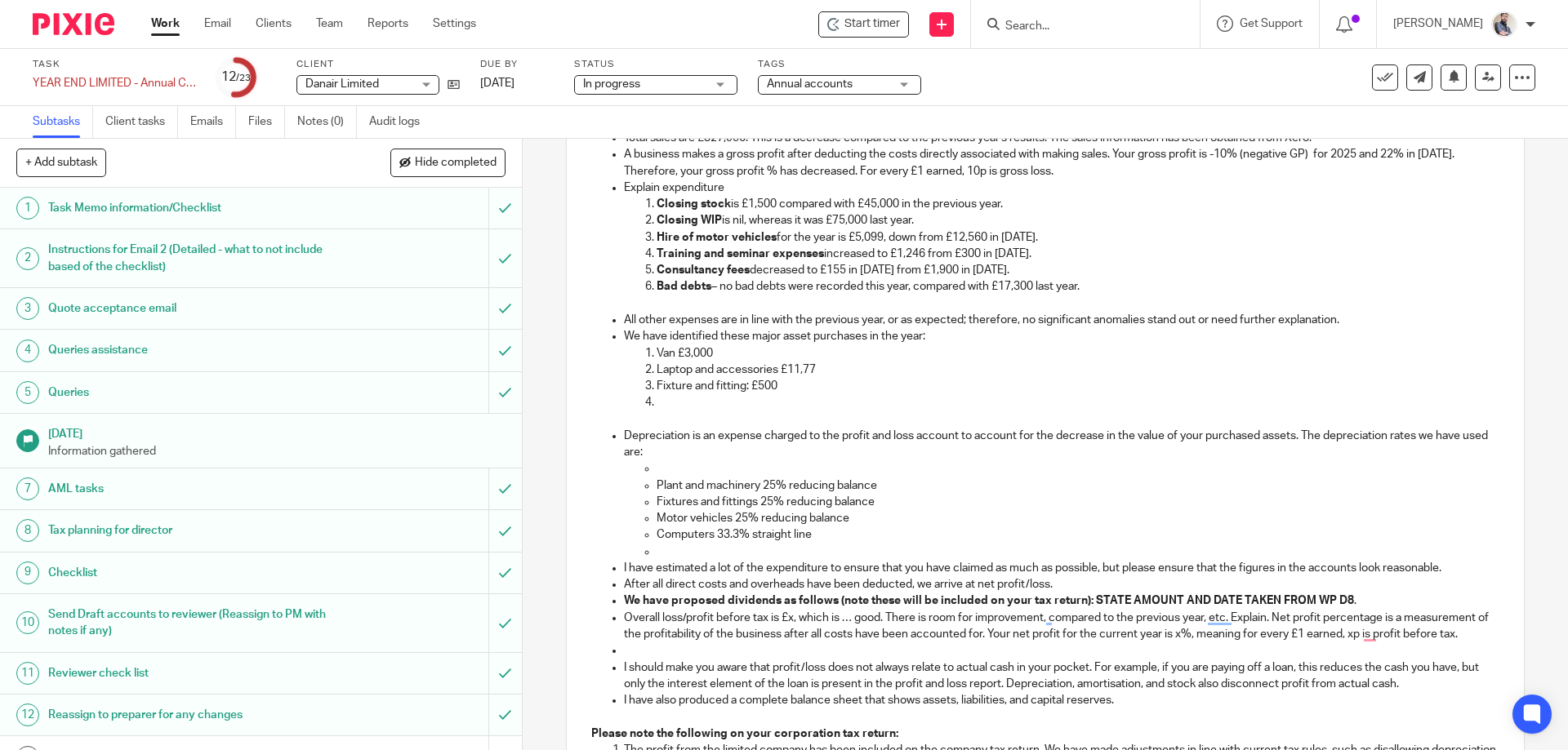
scroll to position [800, 0]
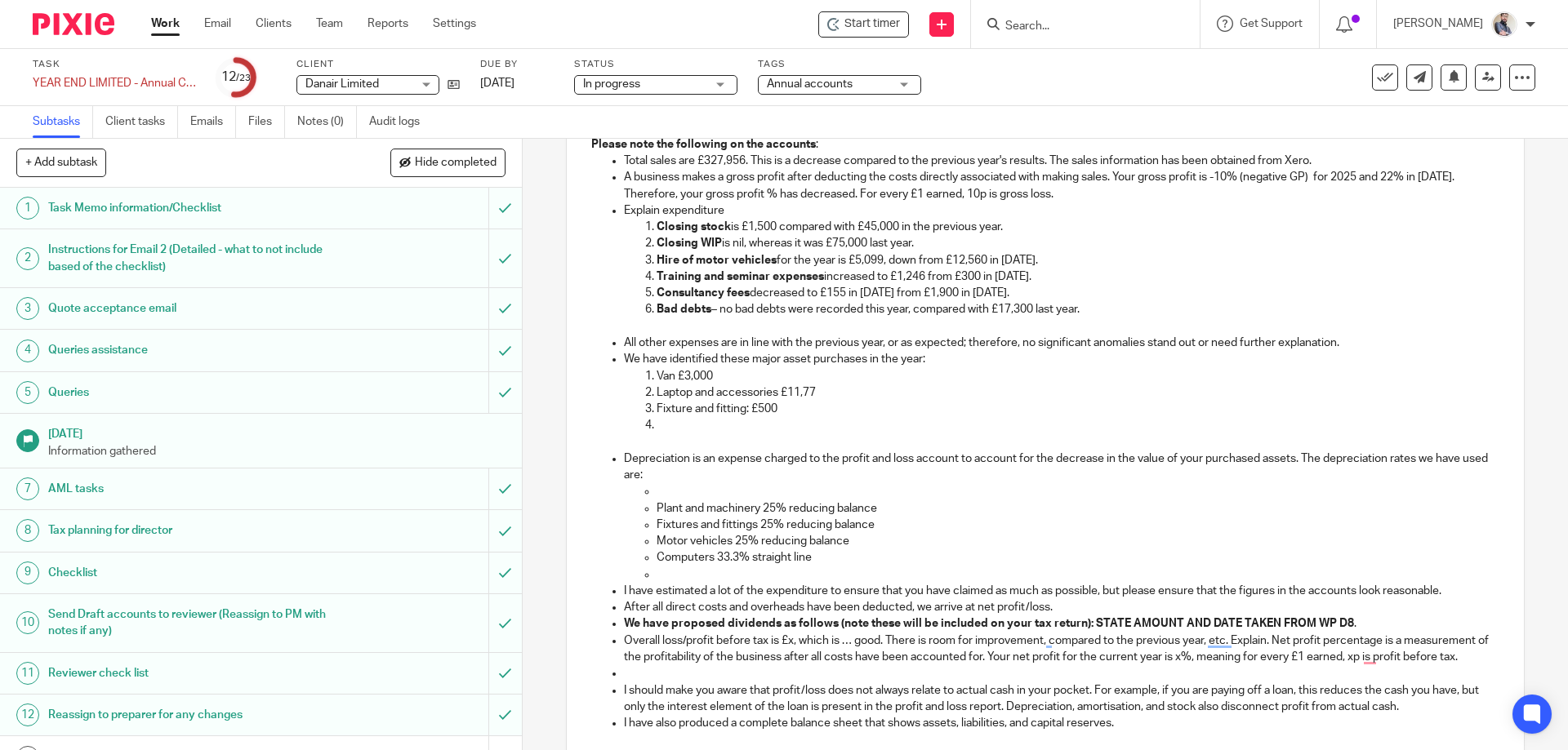
click at [728, 562] on p "Computers 33.3% straight line" at bounding box center [1077, 557] width 842 height 16
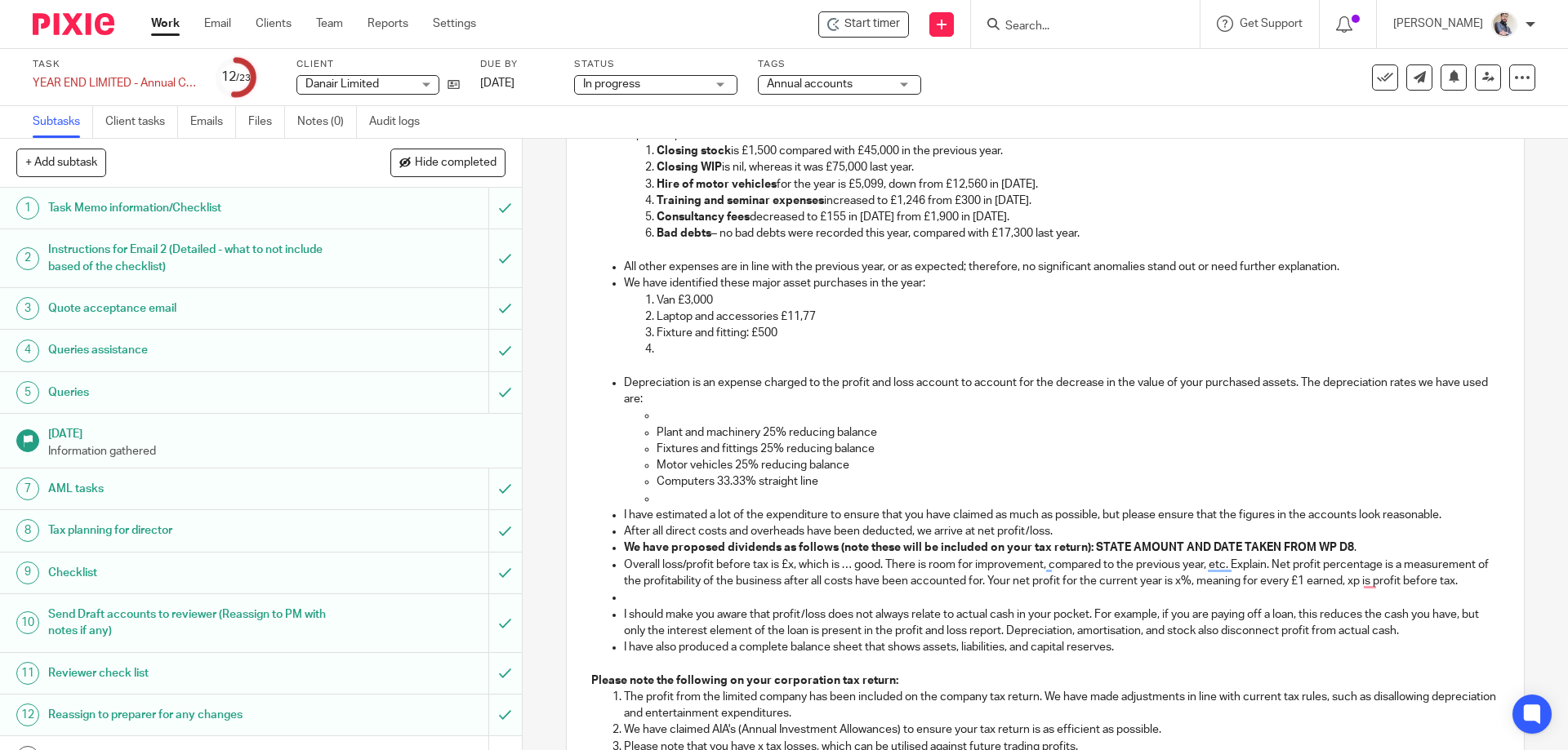
scroll to position [909, 0]
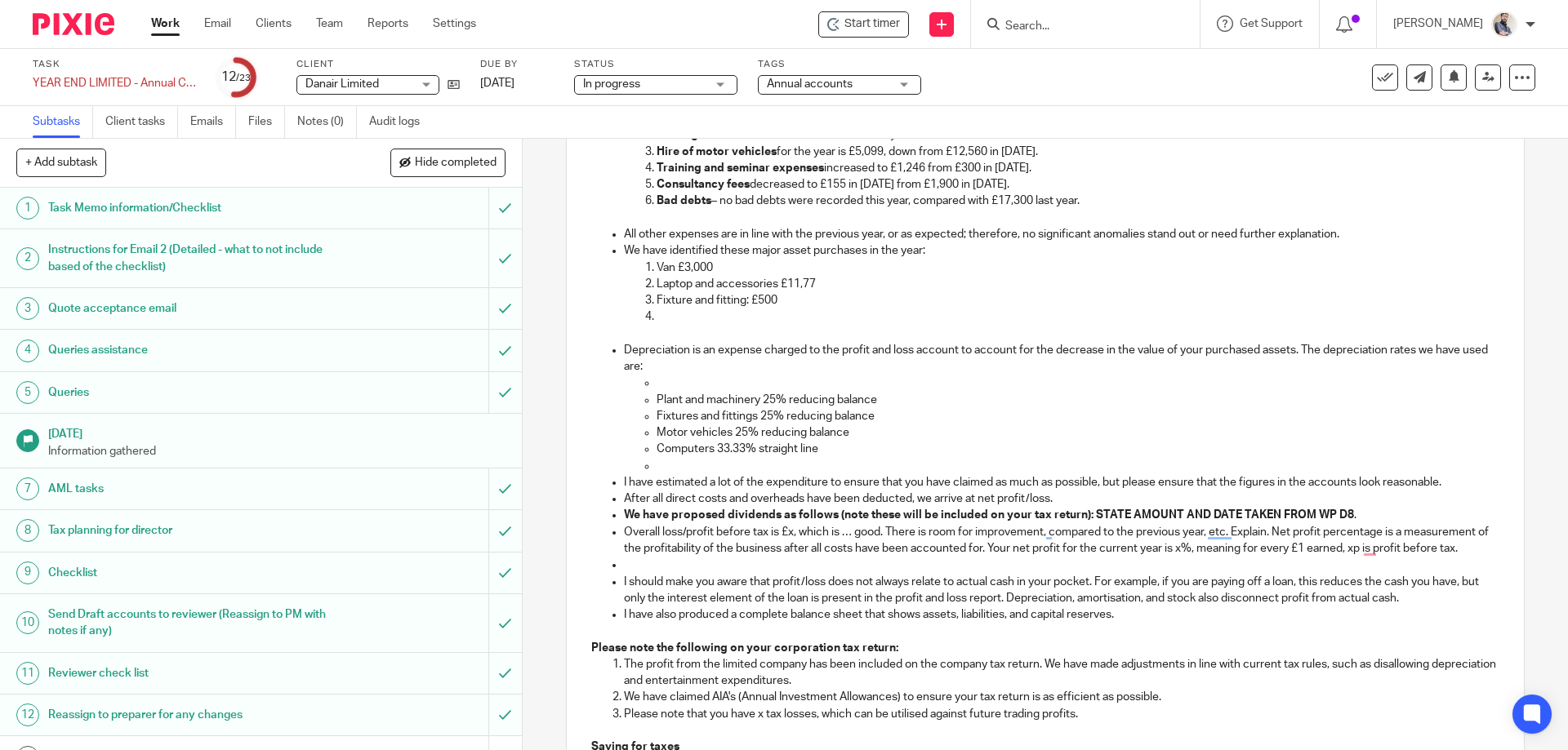
click at [703, 466] on p "To enrich screen reader interactions, please activate Accessibility in Grammarl…" at bounding box center [1077, 466] width 842 height 16
click at [1446, 479] on p "I have estimated a lot of the expenditure to ensure that you have claimed as mu…" at bounding box center [1060, 482] width 875 height 16
drag, startPoint x: 1446, startPoint y: 479, endPoint x: 625, endPoint y: 480, distance: 821.0
click at [625, 480] on p "I have estimated a lot of the expenditure to ensure that you have claimed as mu…" at bounding box center [1060, 482] width 875 height 16
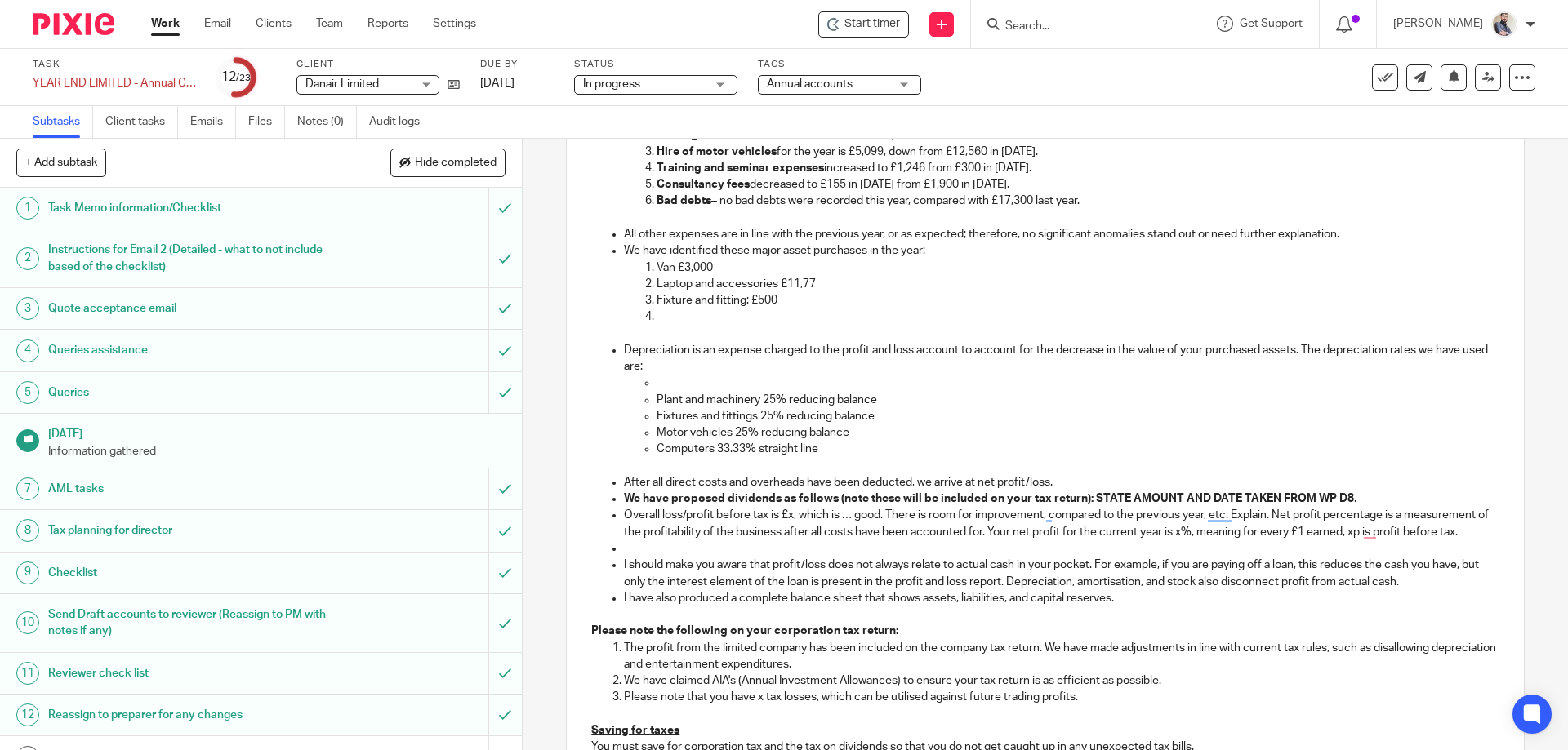
click at [1020, 478] on p "After all direct costs and overheads have been deducted, we arrive at net profi…" at bounding box center [1060, 482] width 875 height 16
click at [673, 500] on strong "We have proposed dividends as follows (note these will be included on your tax …" at bounding box center [989, 499] width 730 height 11
click at [933, 558] on p "I should make you aware that profit/loss does not always relate to actual cash …" at bounding box center [1060, 573] width 875 height 34
click at [687, 514] on p "Overall loss/profit before tax is £x, which is … good. There is room for improv…" at bounding box center [1060, 523] width 875 height 34
drag, startPoint x: 753, startPoint y: 518, endPoint x: 802, endPoint y: 524, distance: 49.4
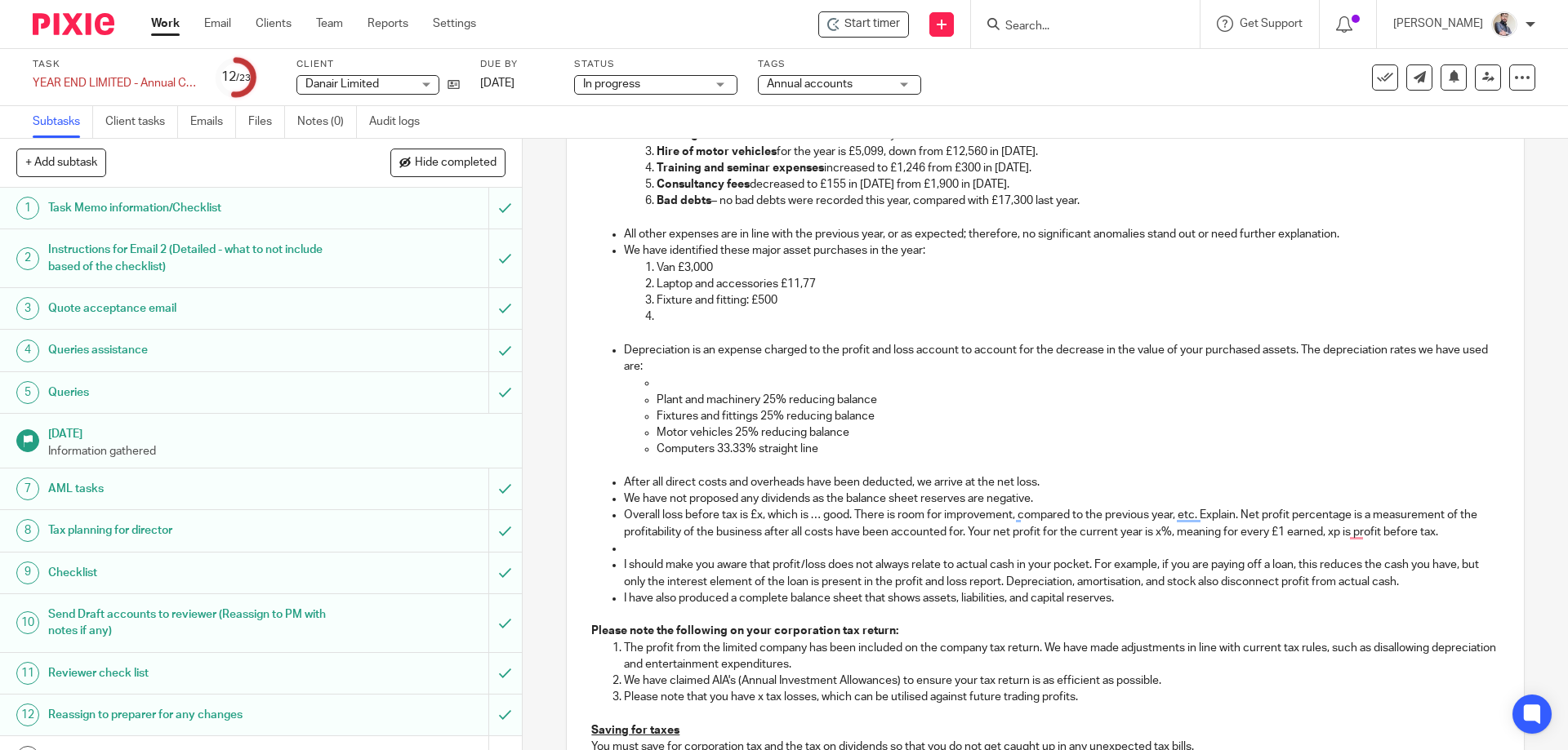
click at [753, 518] on p "Overall loss before tax is £x, which is … good. There is room for improvement, …" at bounding box center [1060, 523] width 875 height 34
click at [1053, 639] on p "Please note the following on your corporation tax return:" at bounding box center [1044, 630] width 907 height 16
click at [700, 540] on p "Overall loss before tax is £123,434. Net profit percentage is a measurement of …" at bounding box center [1060, 523] width 875 height 34
click at [833, 553] on p "To enrich screen reader interactions, please activate Accessibility in Grammarl…" at bounding box center [1060, 548] width 875 height 16
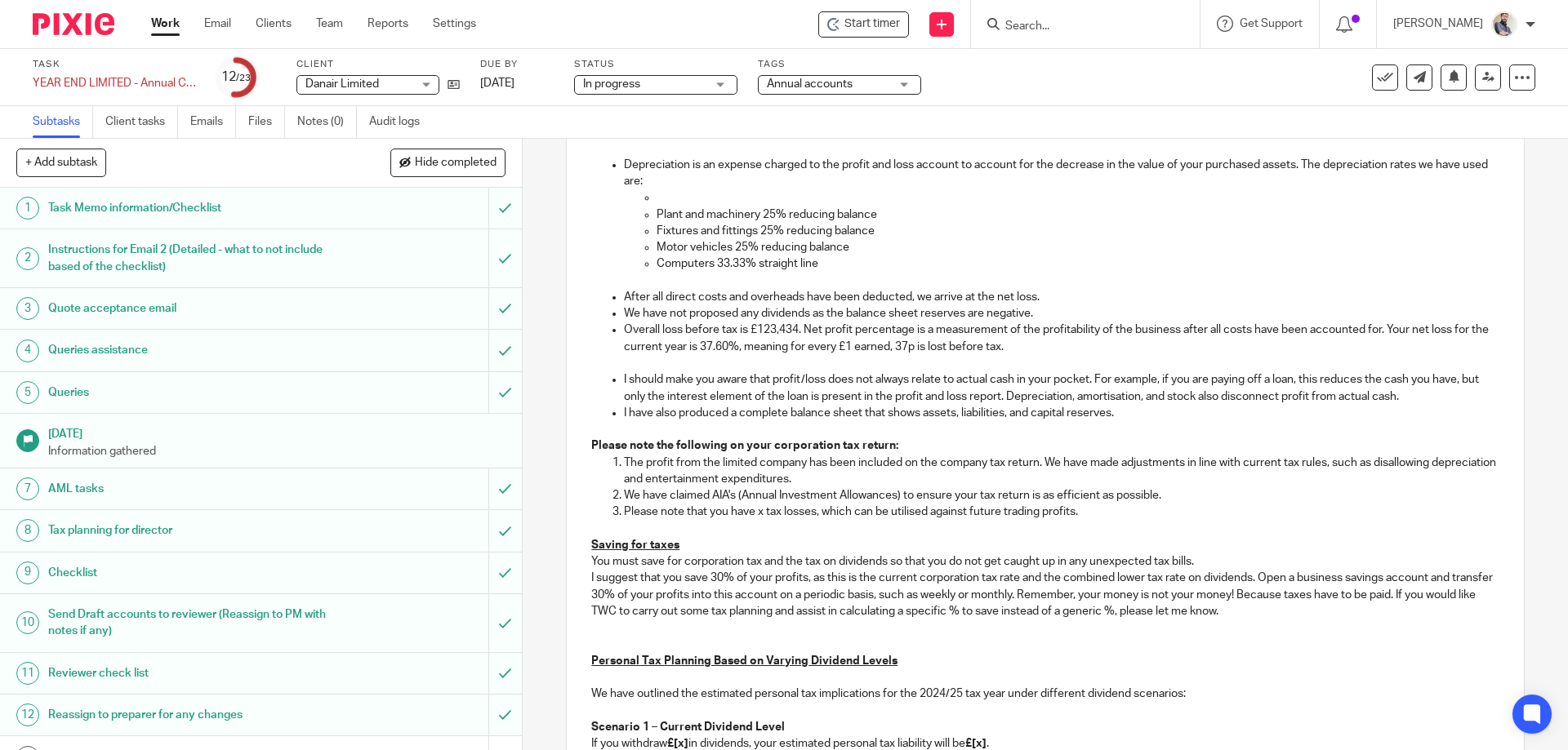
scroll to position [1126, 0]
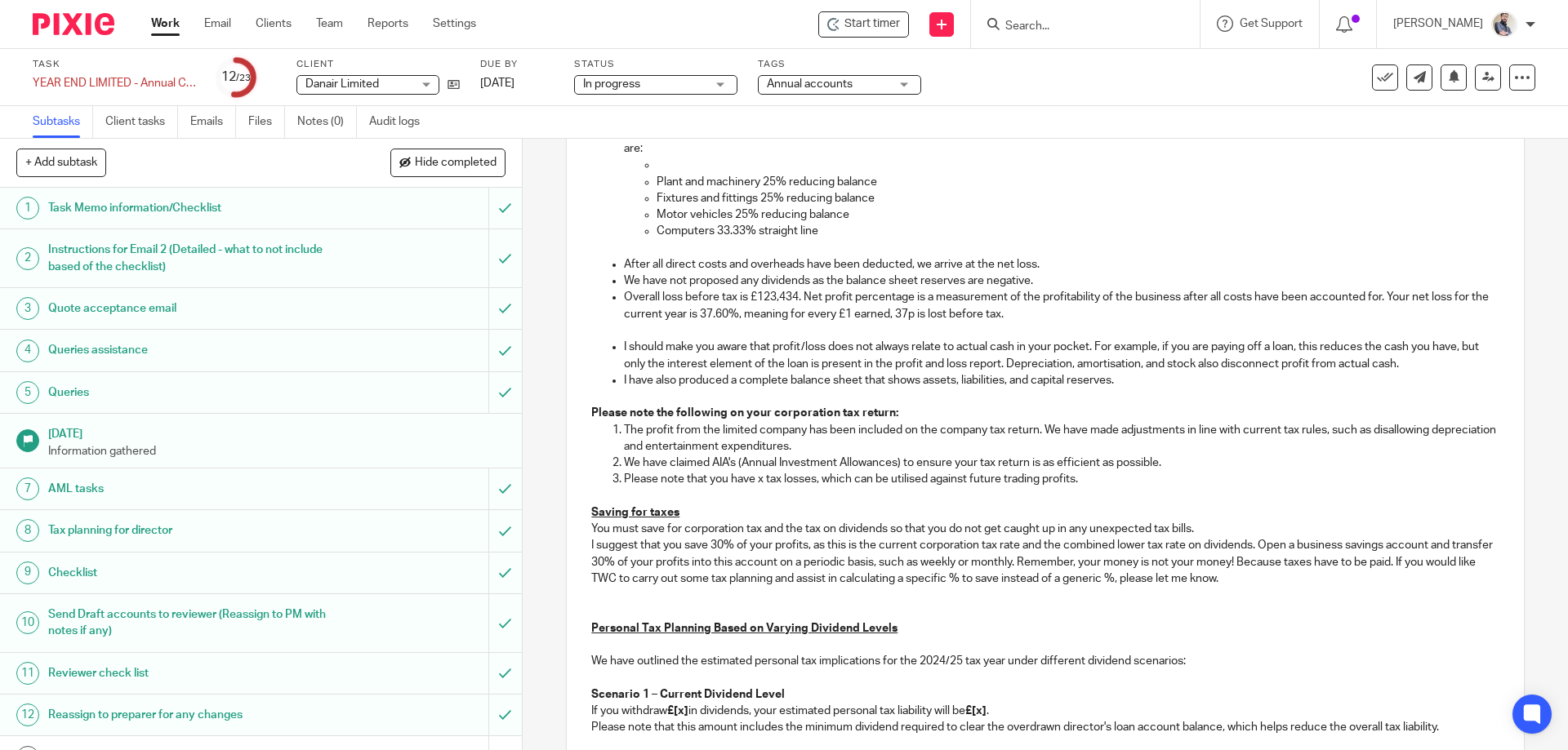
click at [654, 427] on p "The profit from the limited company has been included on the company tax return…" at bounding box center [1060, 439] width 875 height 34
click at [747, 481] on p "Please note that you have x tax losses, which can be utilised against future tr…" at bounding box center [1060, 479] width 875 height 16
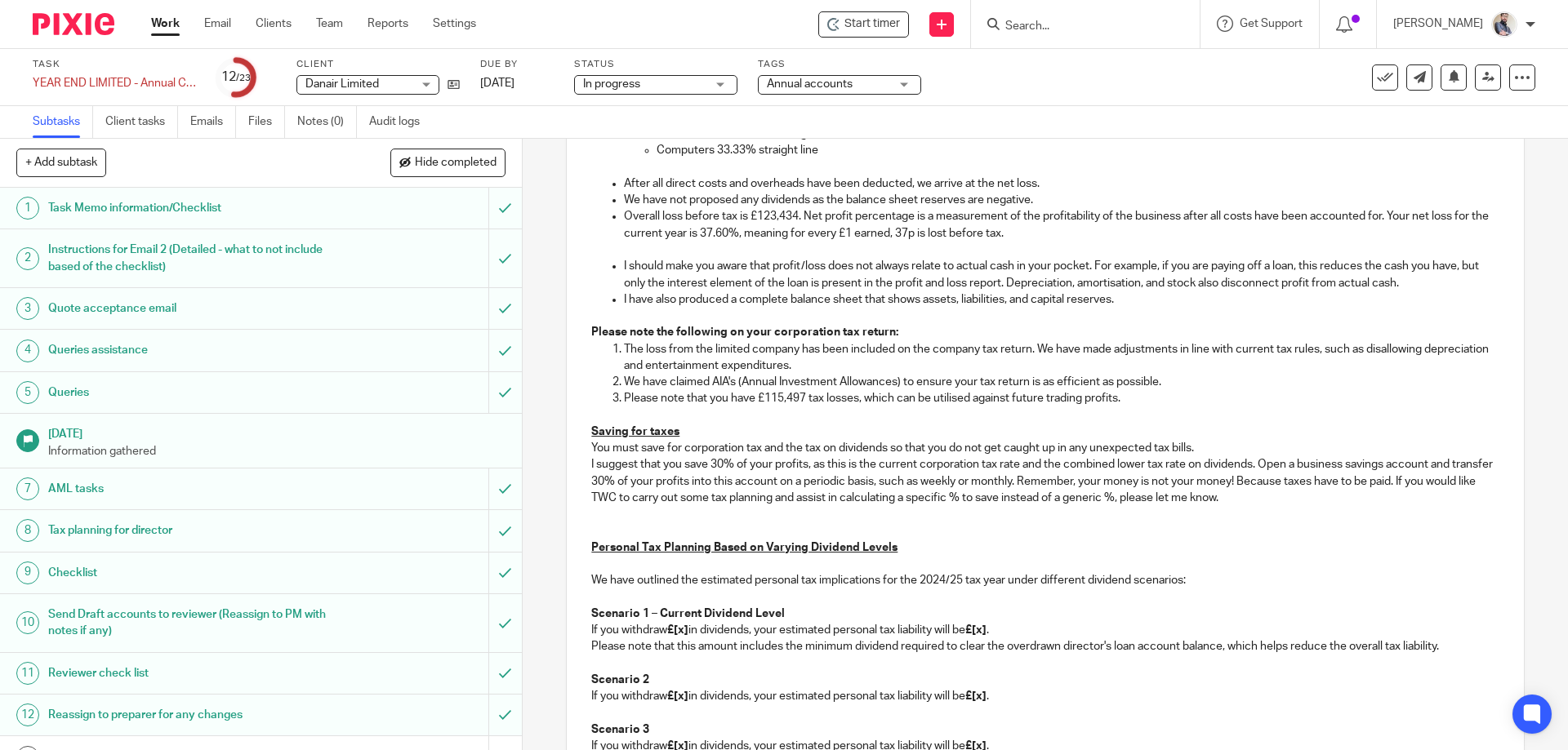
scroll to position [1236, 0]
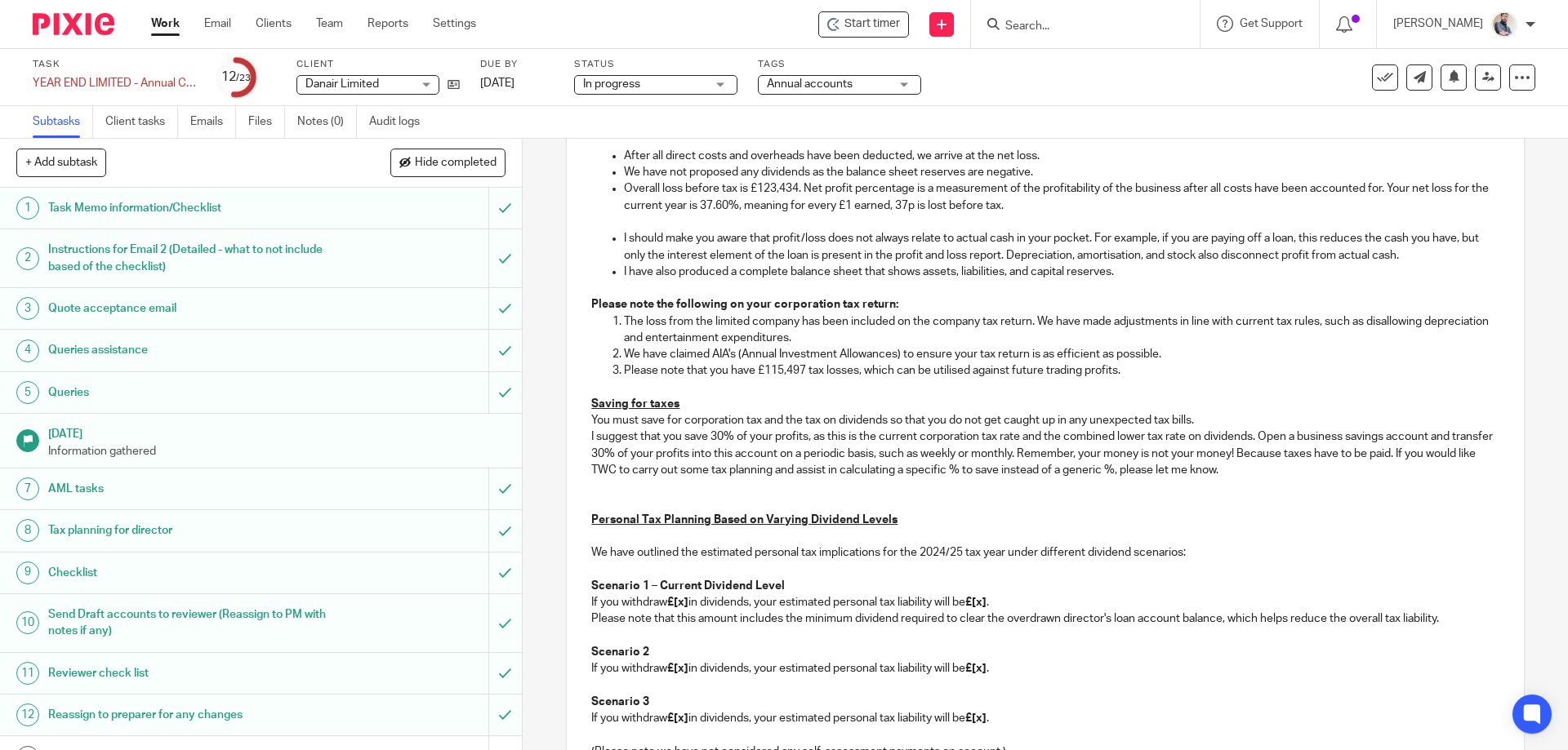
drag, startPoint x: 578, startPoint y: 401, endPoint x: 1300, endPoint y: 466, distance: 724.9
click at [1300, 466] on div "Hi Daniel, Re: Approval of financial statements and corporation tax return for …" at bounding box center [1045, 106] width 956 height 2035
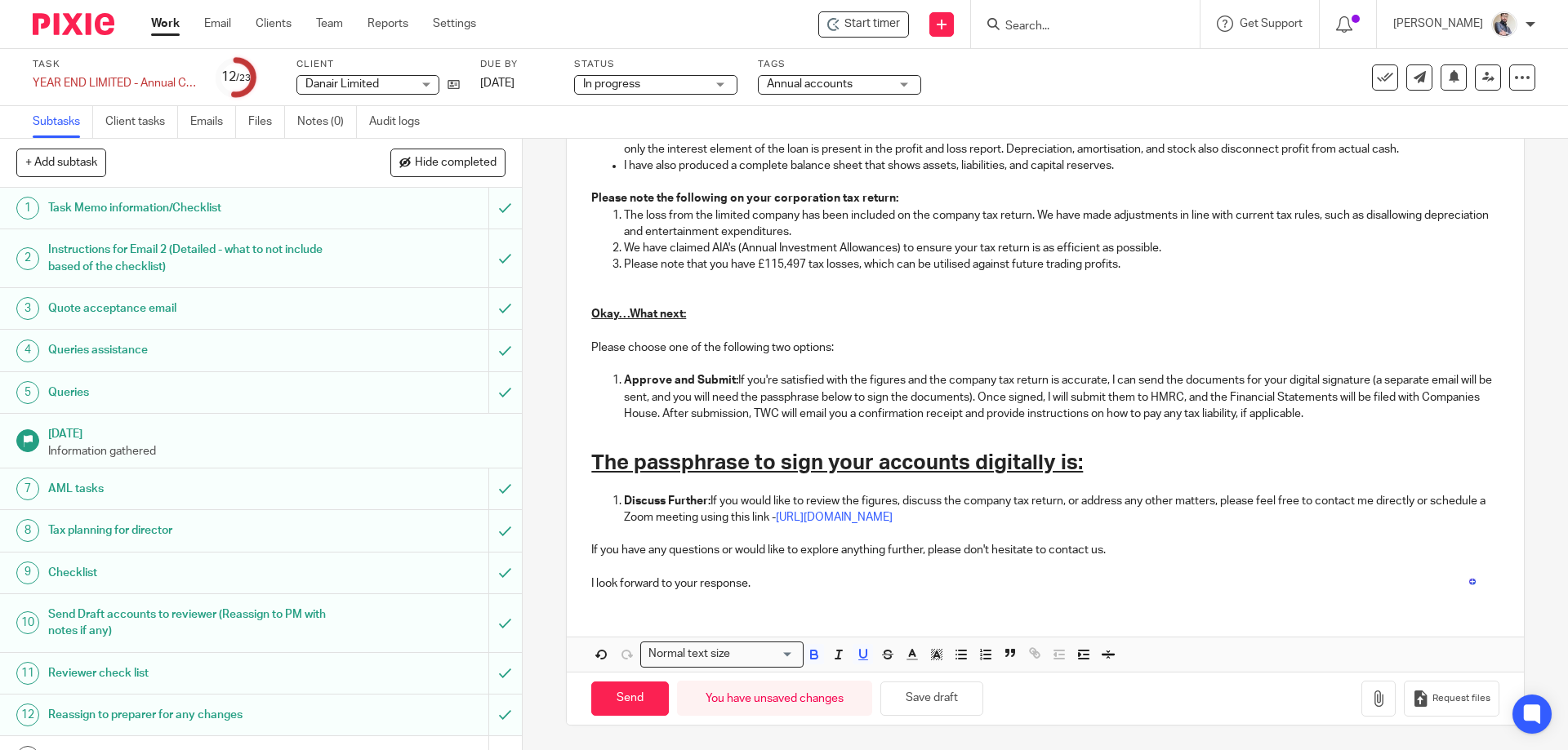
scroll to position [1342, 0]
click at [445, 88] on link at bounding box center [449, 83] width 20 height 16
click at [1116, 458] on h1 "The passphrase to sign your accounts digitally is:" at bounding box center [1044, 464] width 907 height 25
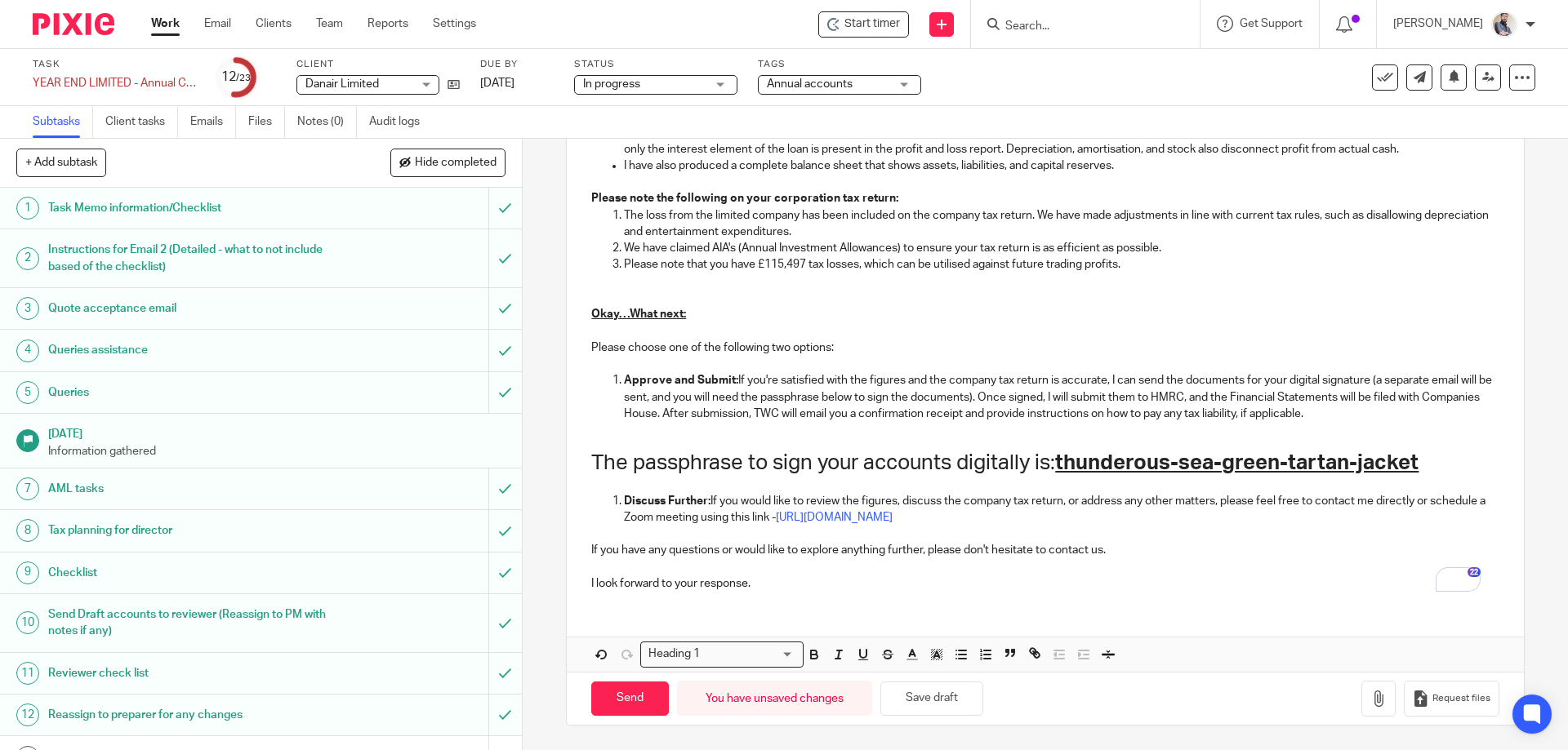
click at [1116, 458] on u "thunderous-sea-green-tartan-jacket" at bounding box center [1236, 463] width 363 height 21
click at [966, 710] on button "Save draft" at bounding box center [931, 699] width 102 height 35
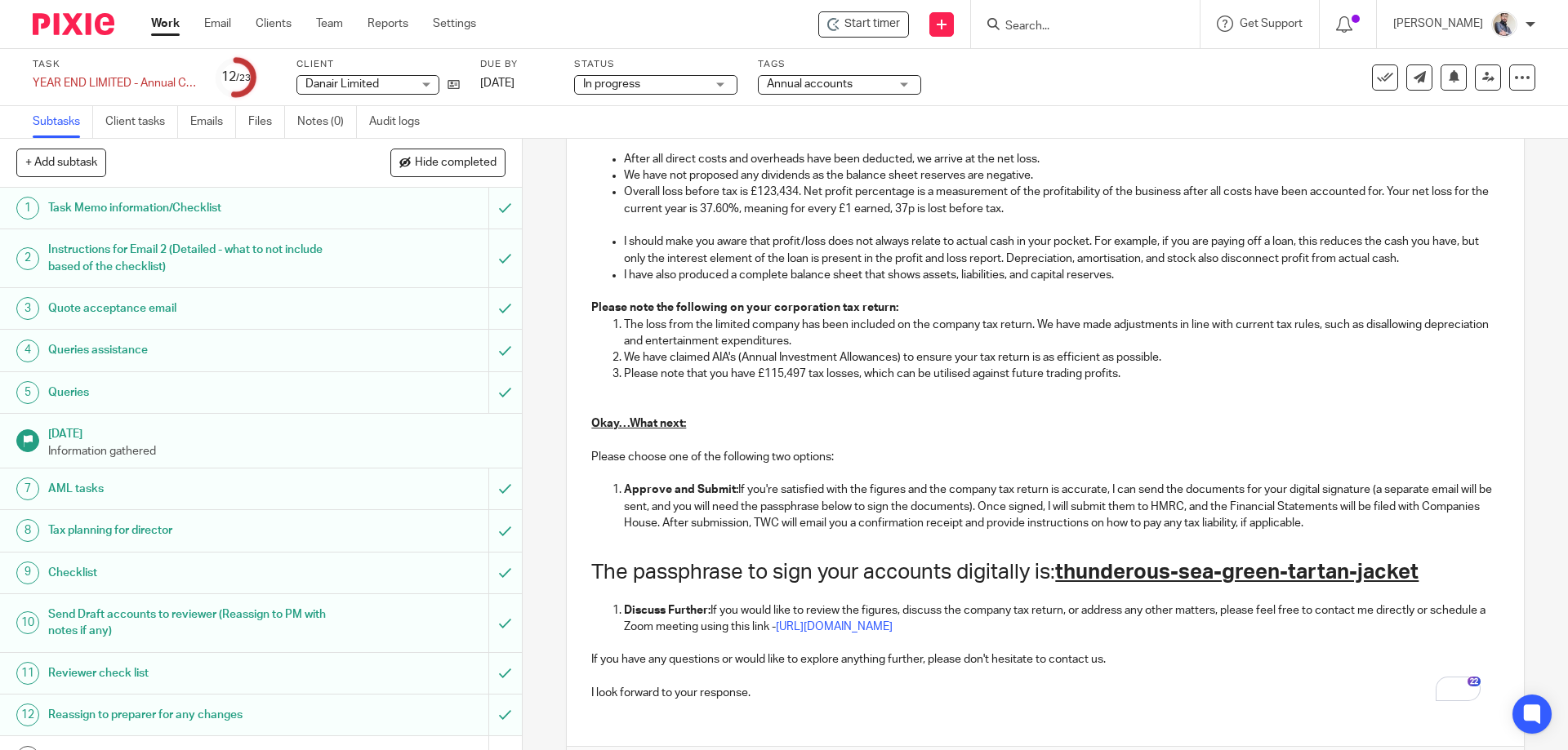
click at [931, 399] on p "To enrich screen reader interactions, please activate Accessibility in Grammarl…" at bounding box center [1044, 407] width 907 height 16
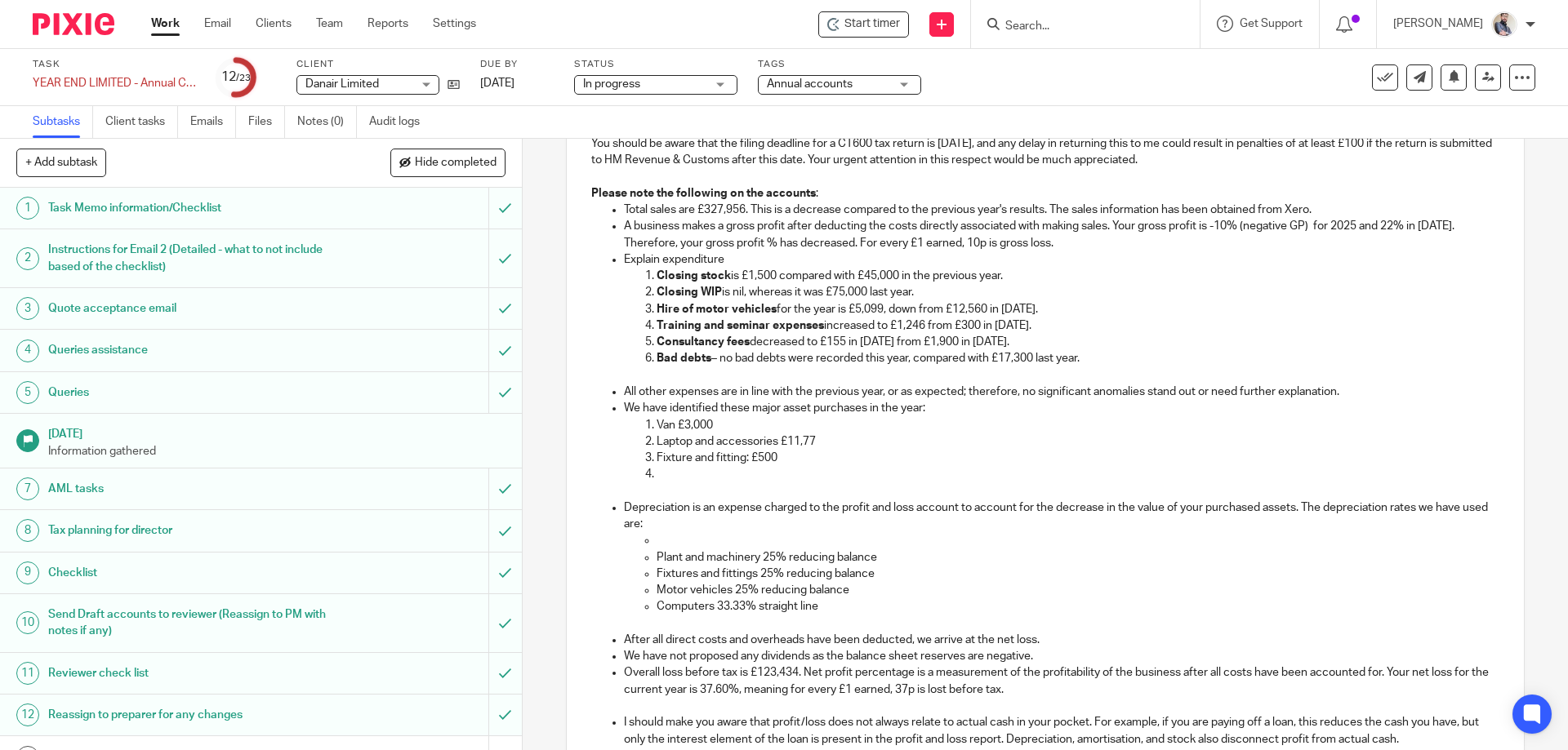
scroll to position [579, 0]
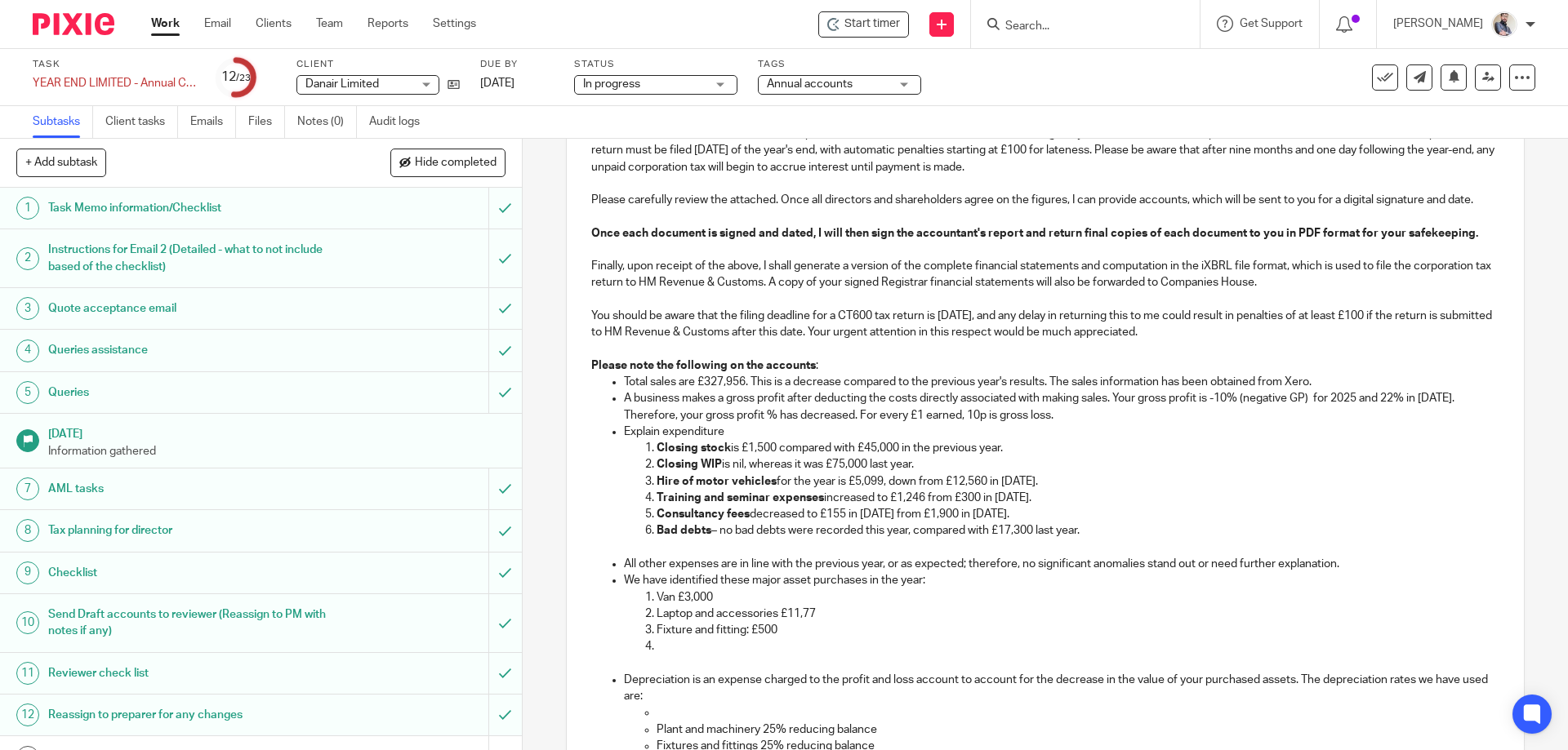
click at [725, 652] on p "To enrich screen reader interactions, please activate Accessibility in Grammarl…" at bounding box center [1077, 647] width 842 height 16
click at [790, 628] on p "Fixture and fitting: £500" at bounding box center [1077, 630] width 842 height 16
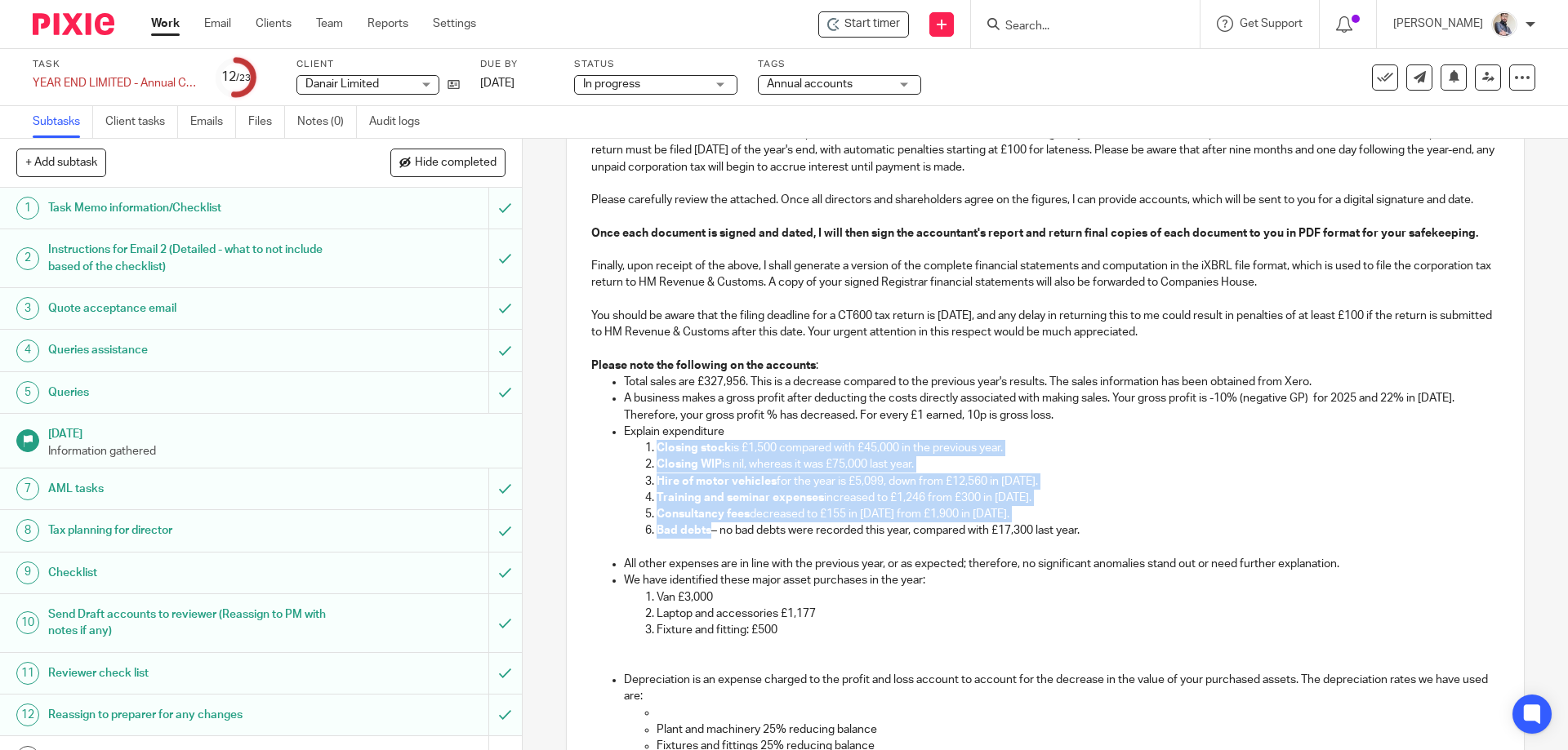
drag, startPoint x: 704, startPoint y: 539, endPoint x: 632, endPoint y: 455, distance: 110.6
click at [632, 455] on ol "Closing stock is £1,500 compared with £45,000 in the previous year. Closing WIP…" at bounding box center [1060, 498] width 875 height 116
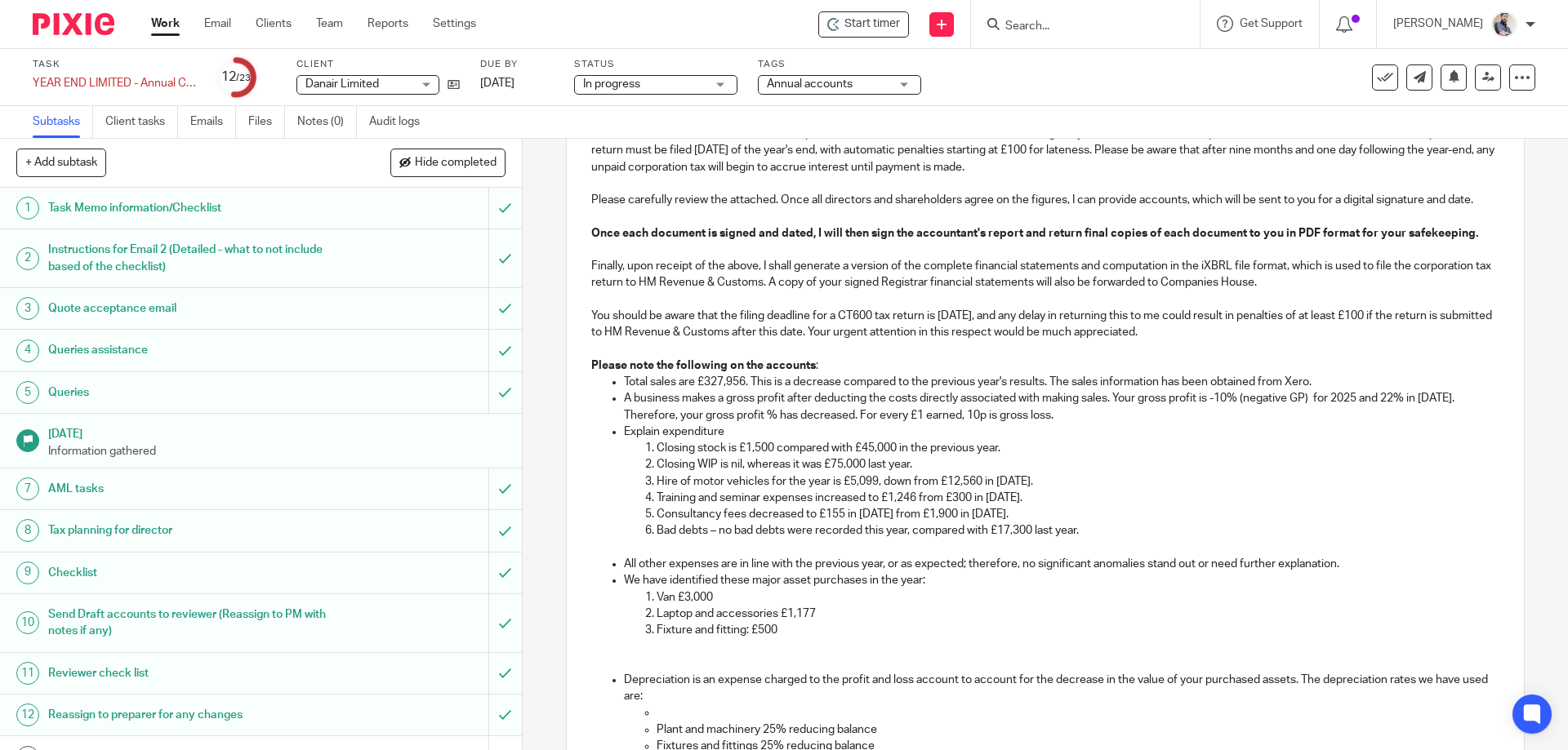
click at [723, 538] on p "Bad debts – no bad debts were recorded this year, compared with £17,300 last ye…" at bounding box center [1077, 531] width 842 height 16
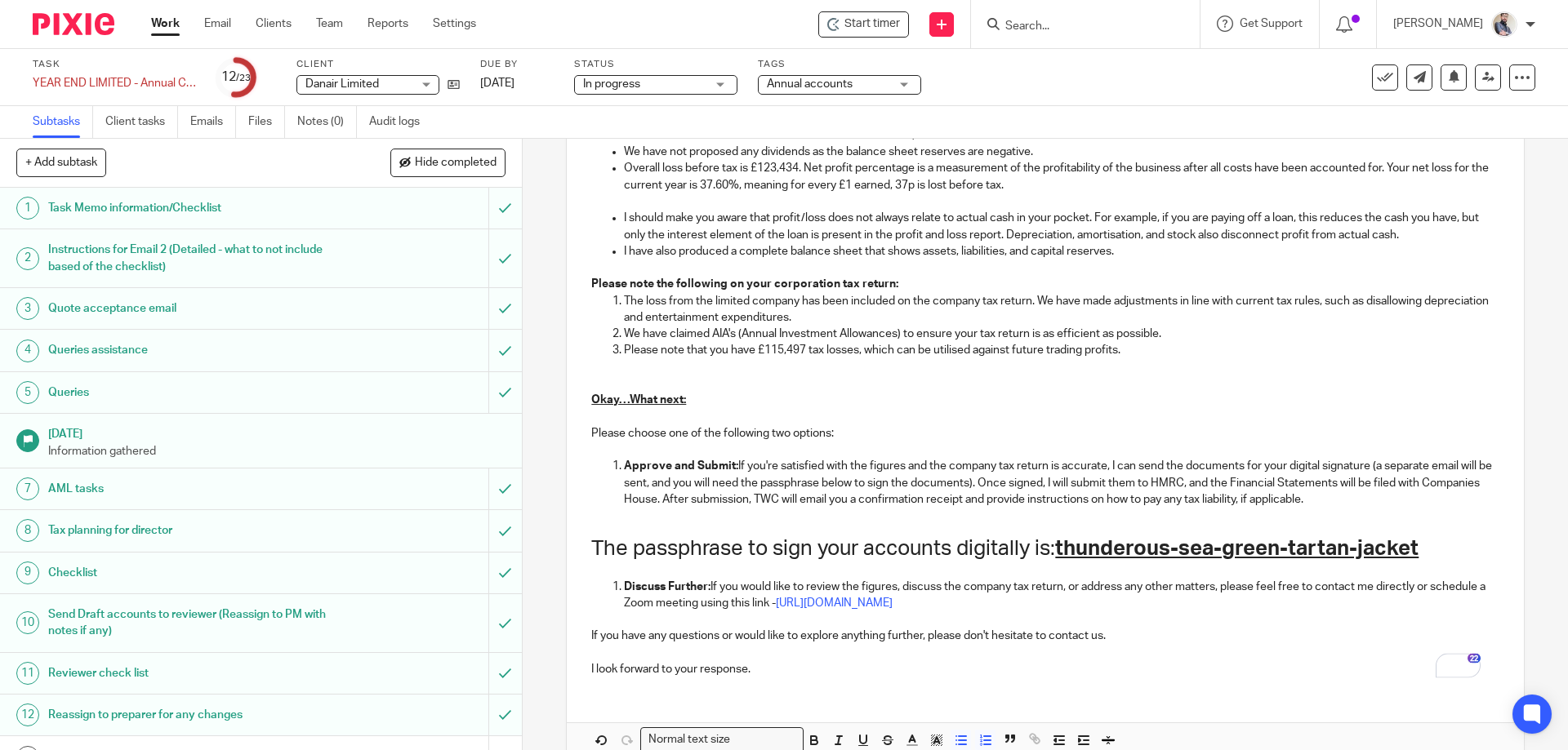
scroll to position [1342, 0]
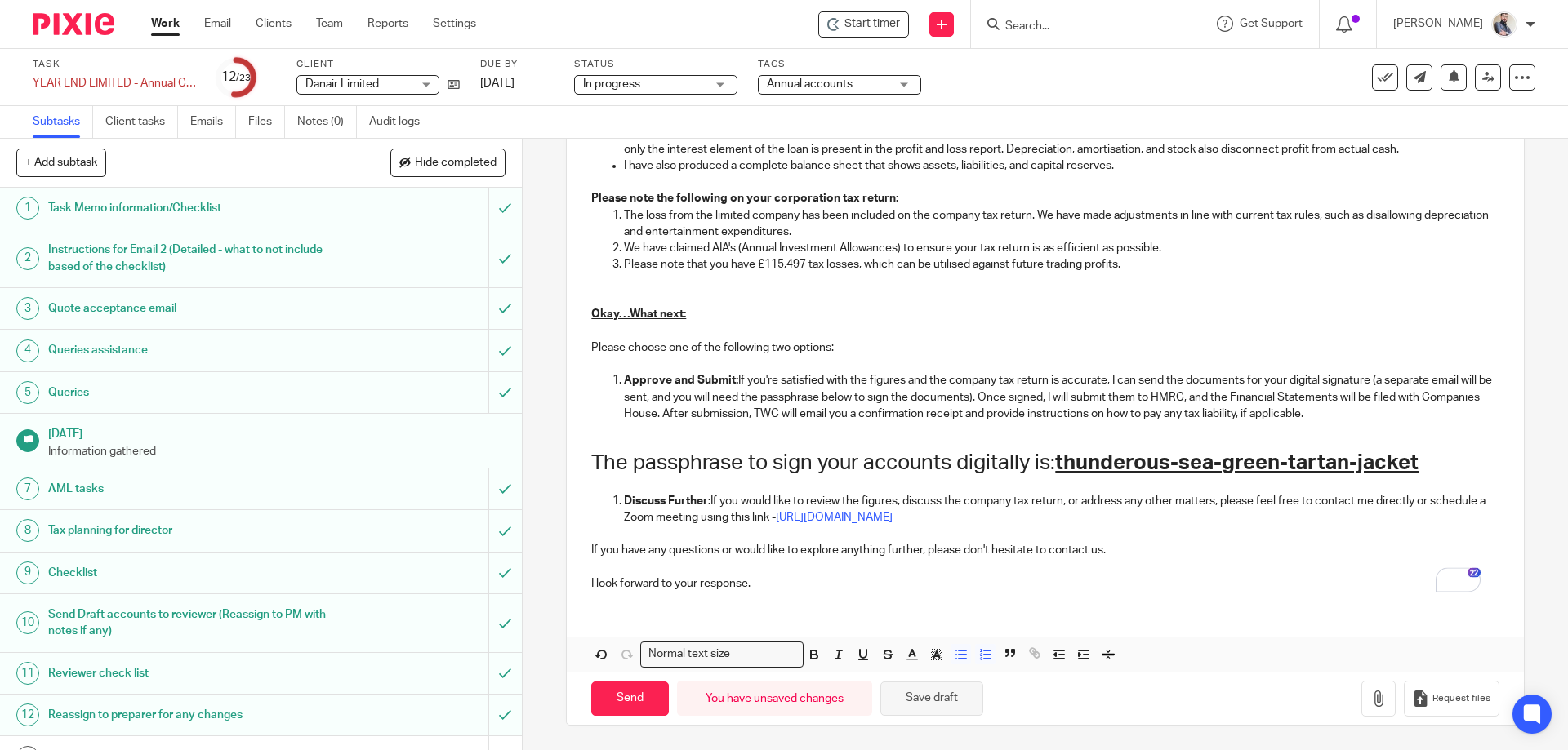
click at [944, 690] on button "Save draft" at bounding box center [931, 699] width 102 height 35
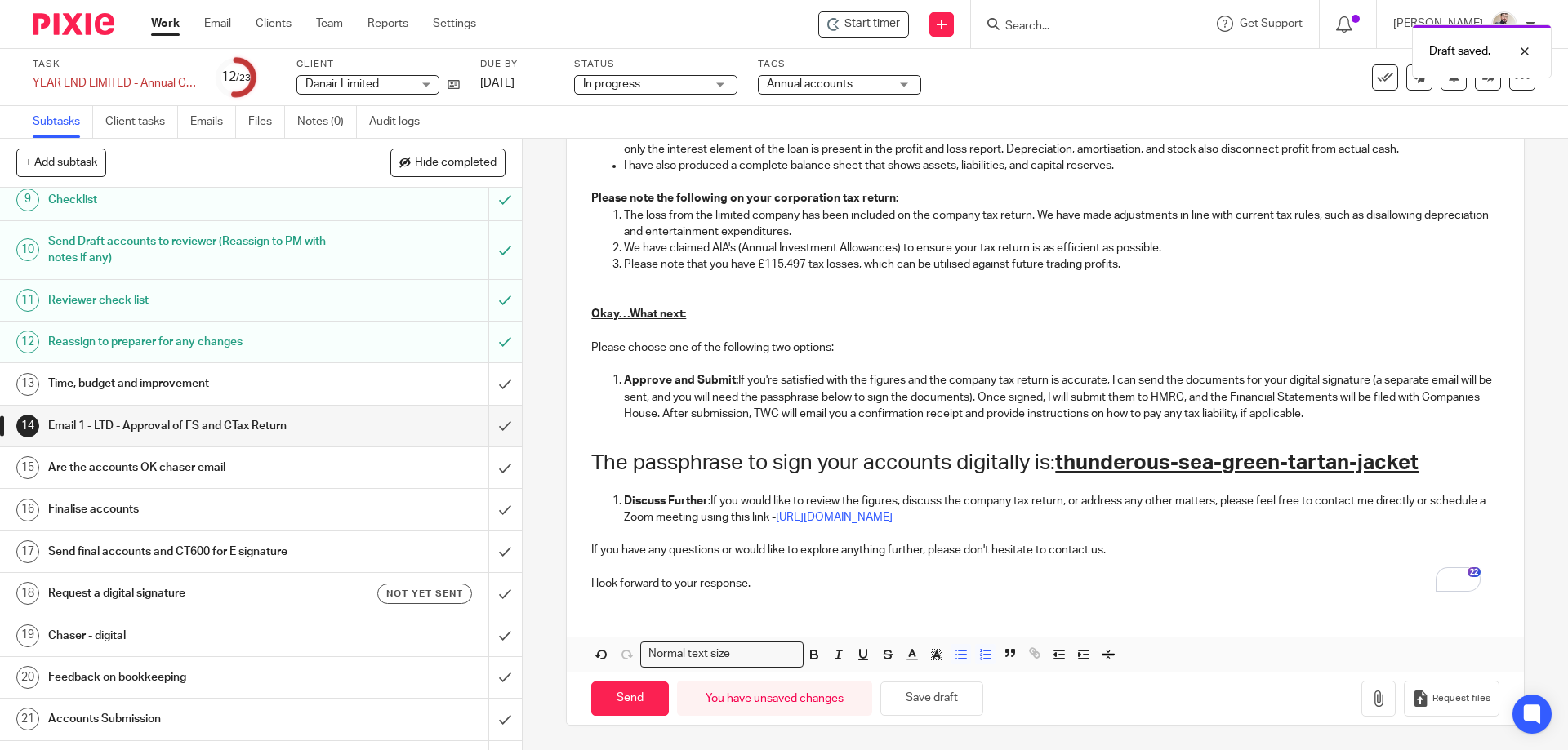
scroll to position [447, 0]
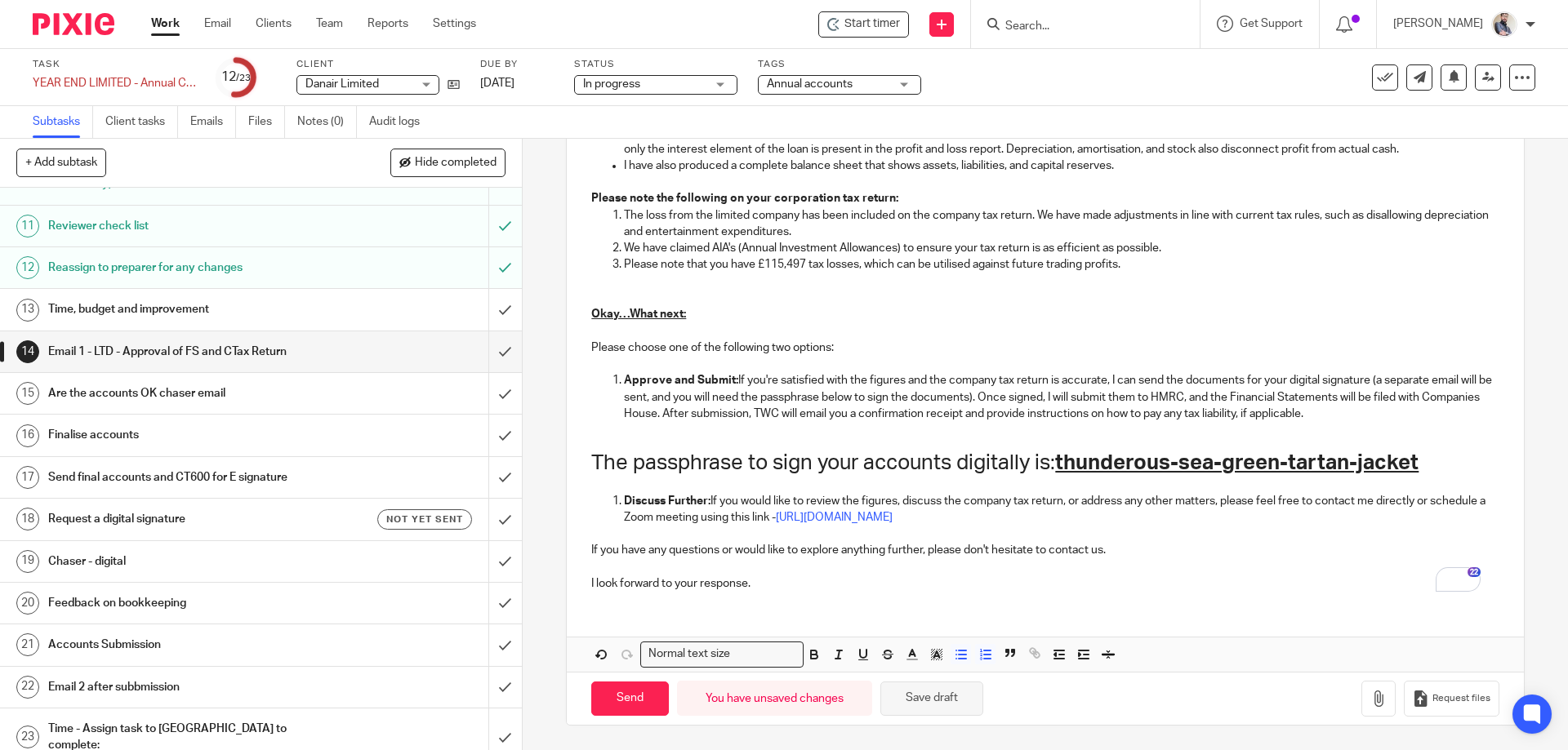
click at [958, 695] on button "Save draft" at bounding box center [931, 699] width 102 height 35
click at [966, 692] on button "Save draft" at bounding box center [931, 699] width 102 height 35
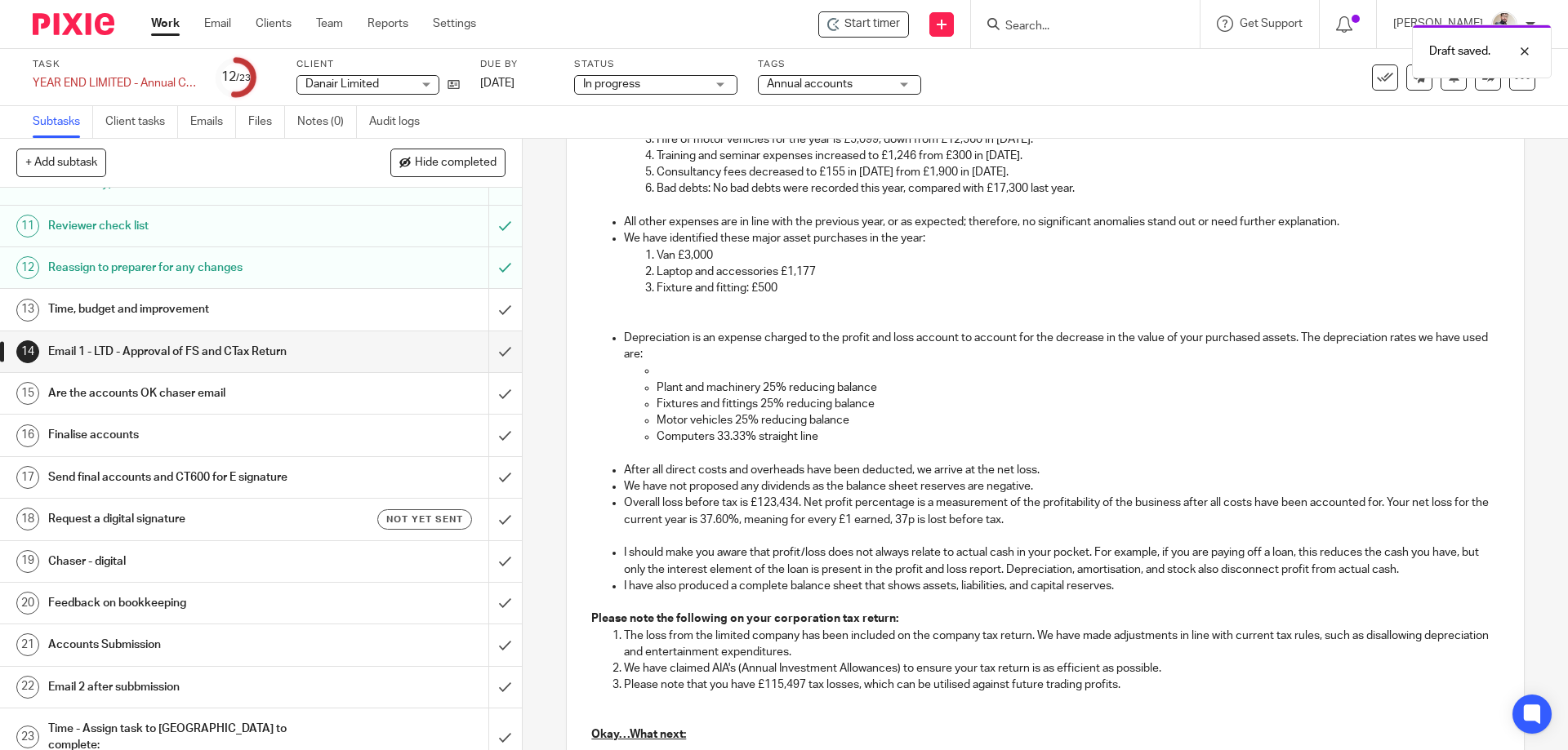
scroll to position [906, 0]
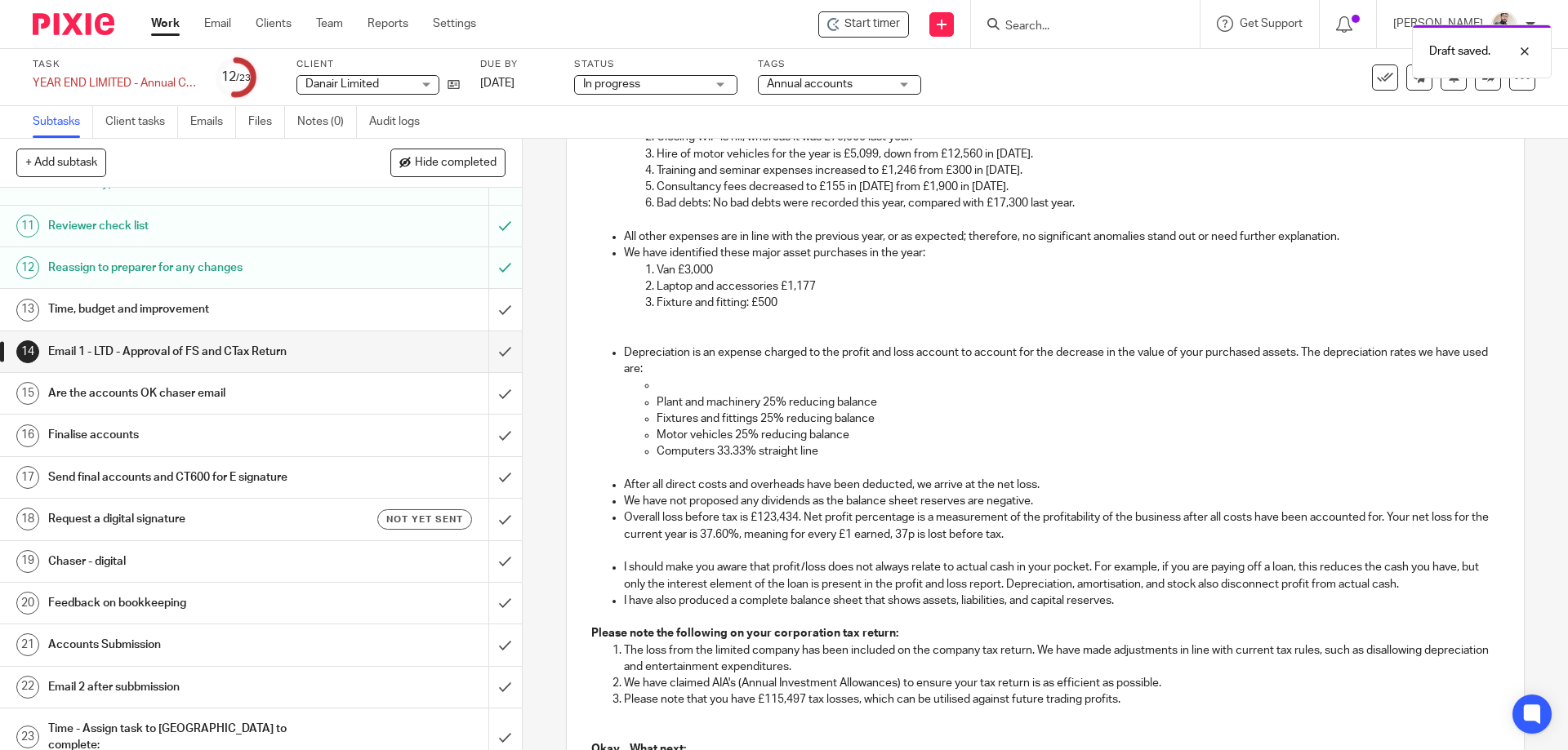
click at [908, 288] on p "Laptop and accessories £1,177" at bounding box center [1077, 286] width 842 height 16
click at [913, 329] on p "To enrich screen reader interactions, please activate Accessibility in Grammarl…" at bounding box center [1060, 336] width 875 height 16
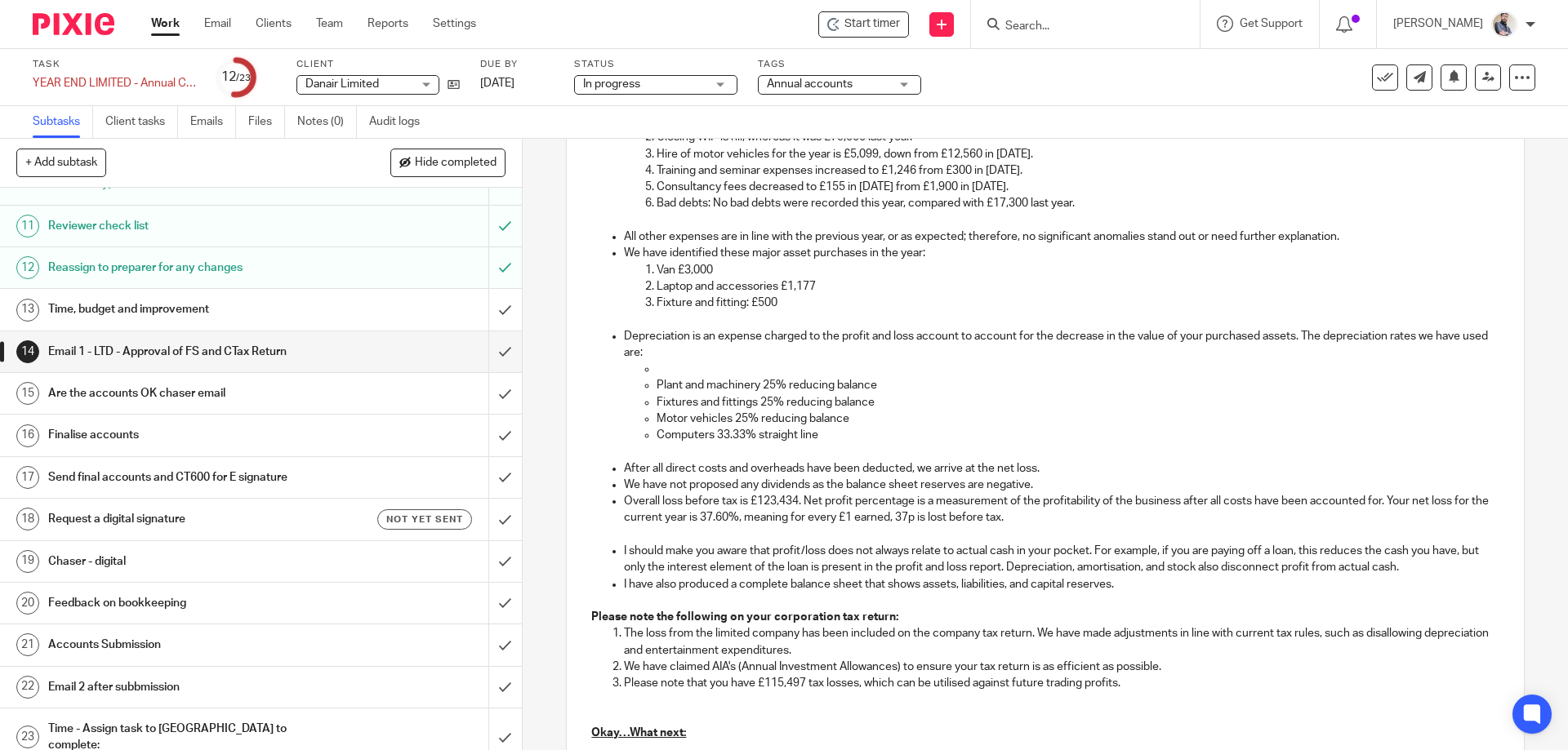
click at [722, 370] on p "To enrich screen reader interactions, please activate Accessibility in Grammarl…" at bounding box center [1077, 369] width 842 height 16
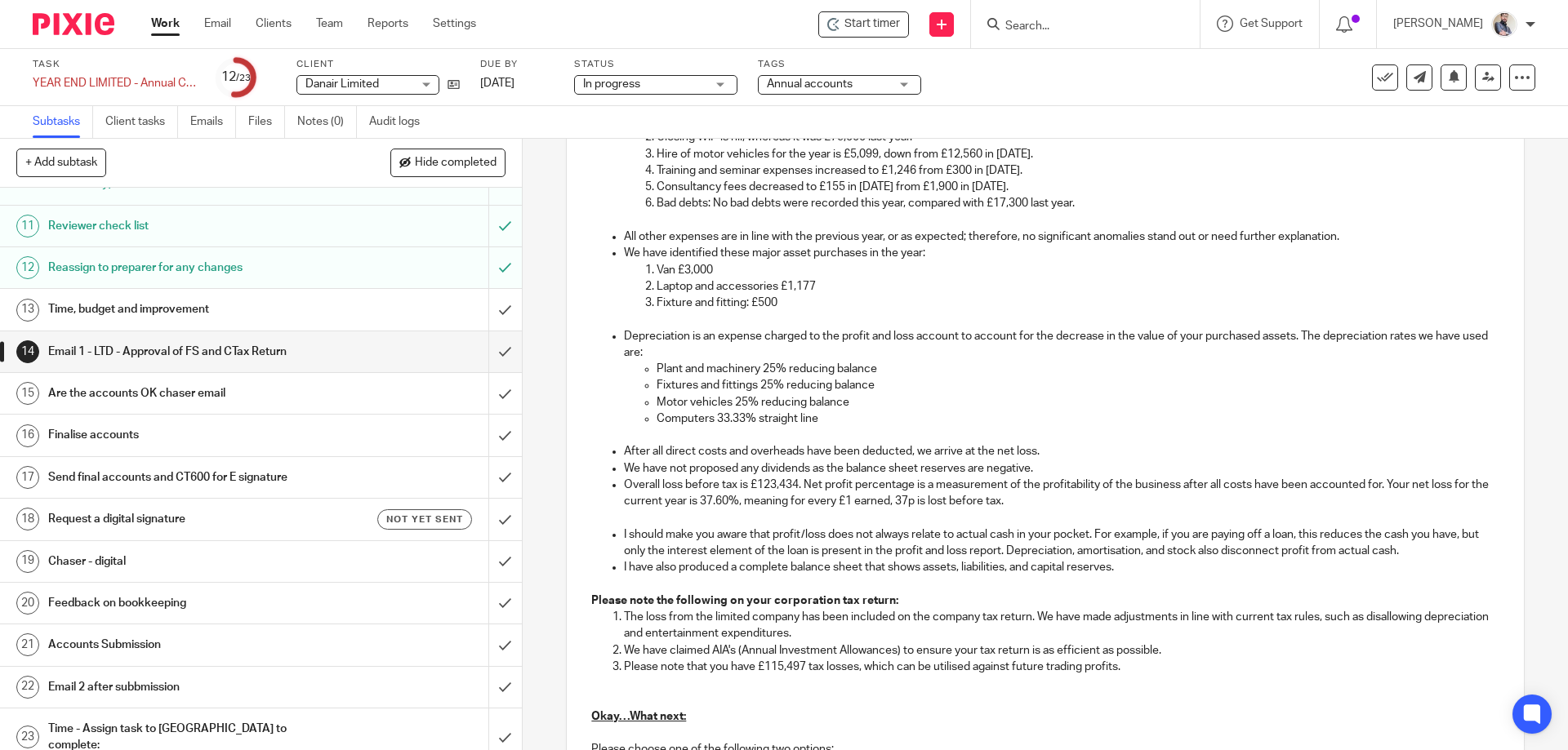
scroll to position [1309, 0]
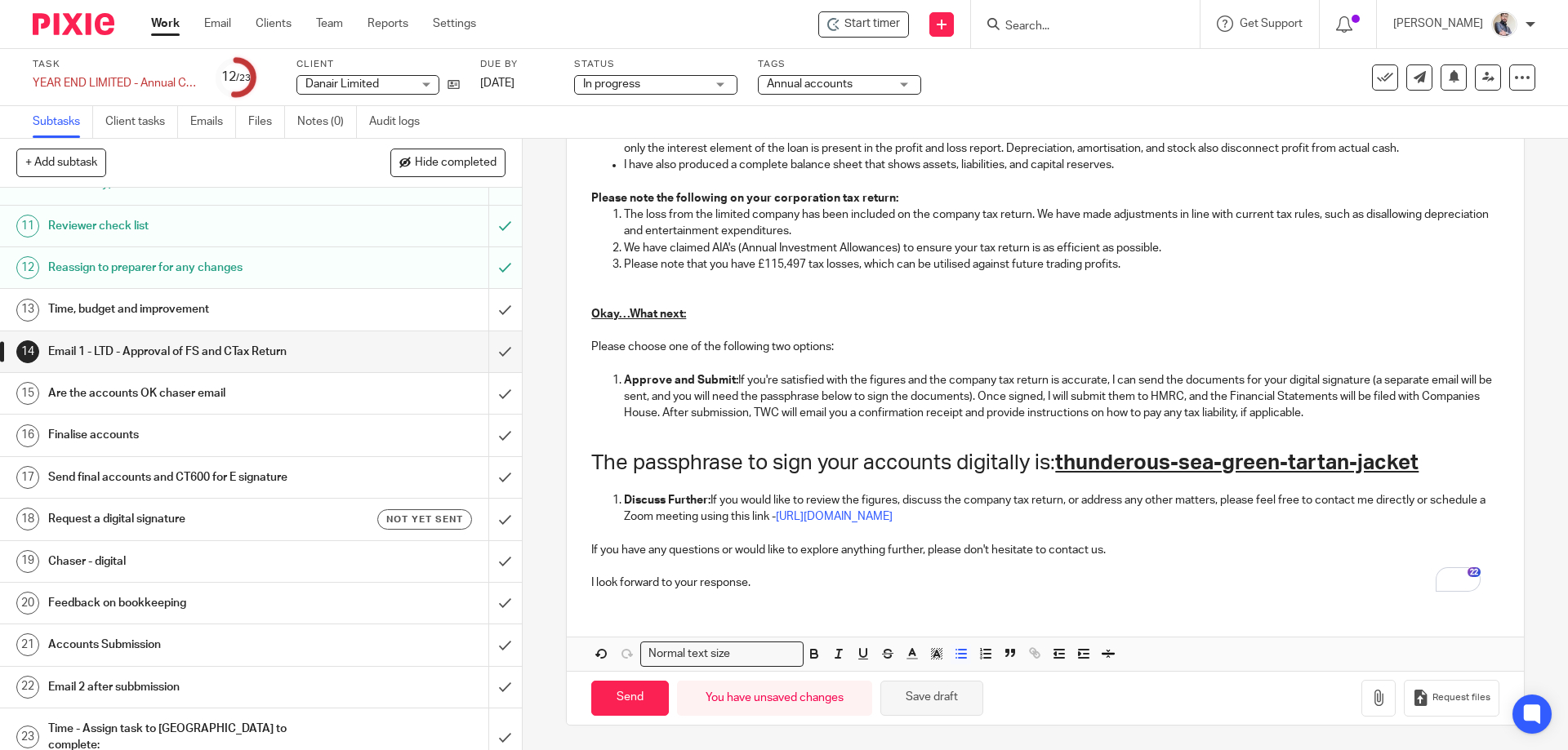
click at [947, 716] on button "Save draft" at bounding box center [931, 698] width 102 height 35
click at [1480, 69] on link at bounding box center [1488, 77] width 26 height 26
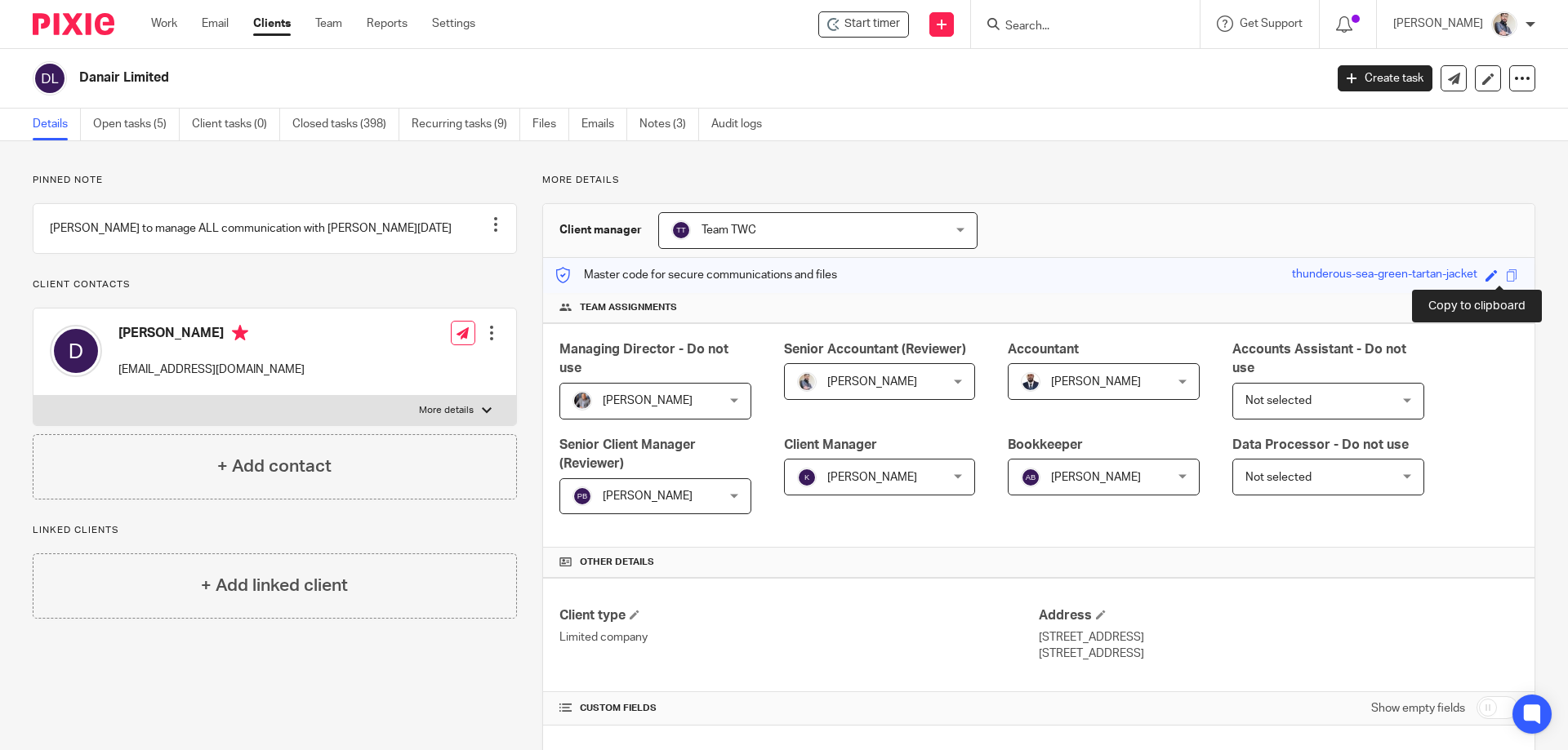
click at [1506, 276] on span at bounding box center [1511, 275] width 12 height 12
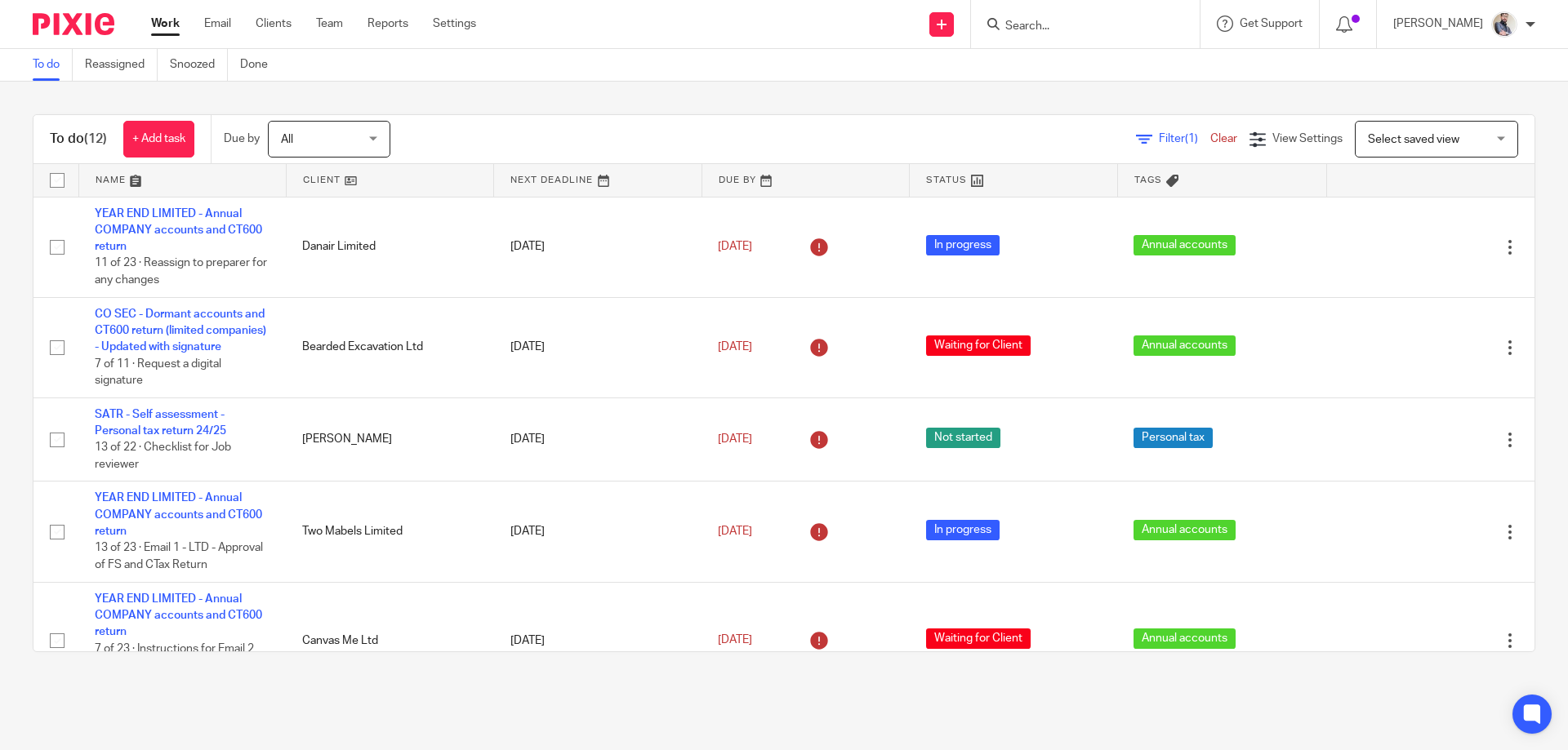
click at [1073, 28] on input "Search" at bounding box center [1077, 26] width 147 height 14
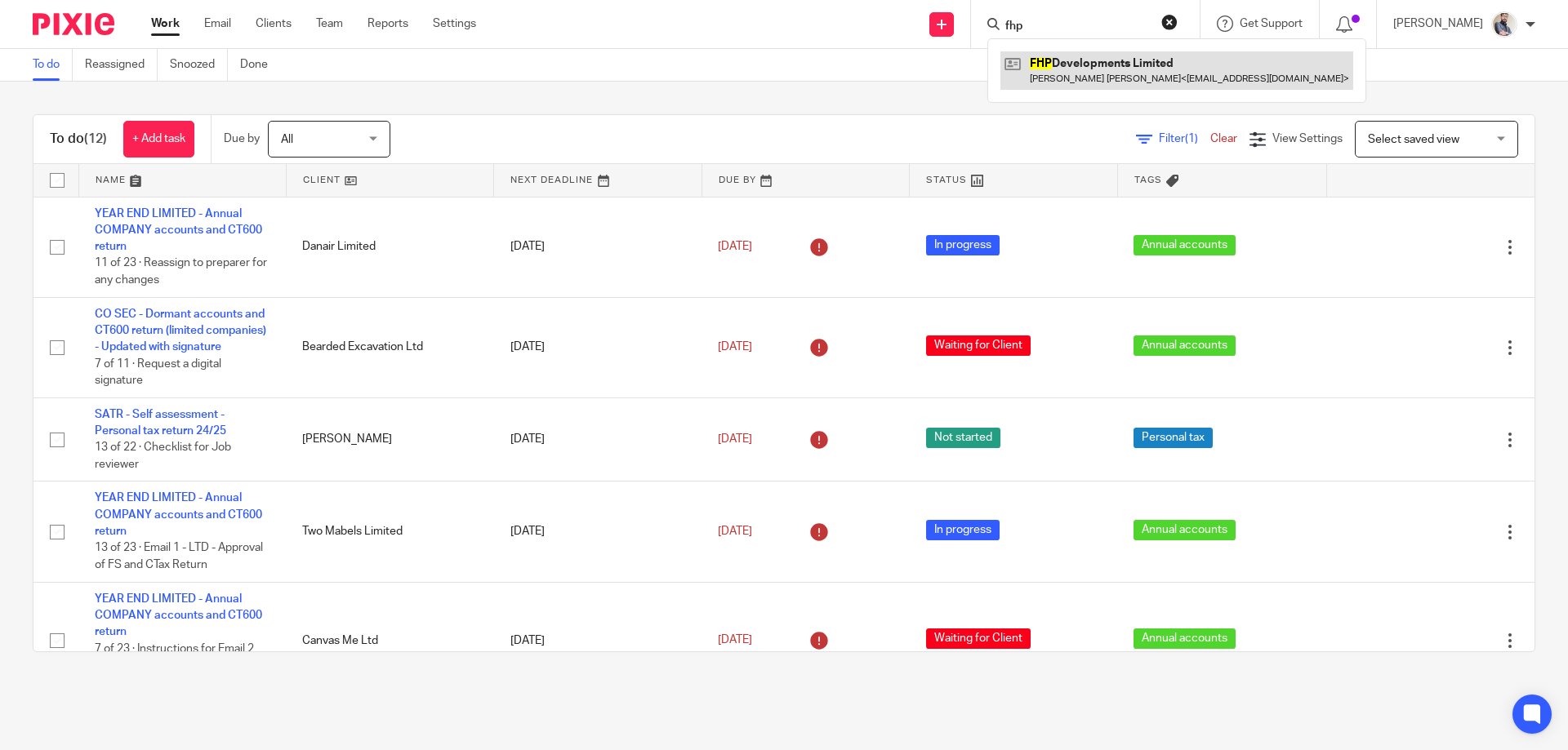
type input "fhp"
click at [1094, 70] on link at bounding box center [1176, 70] width 352 height 37
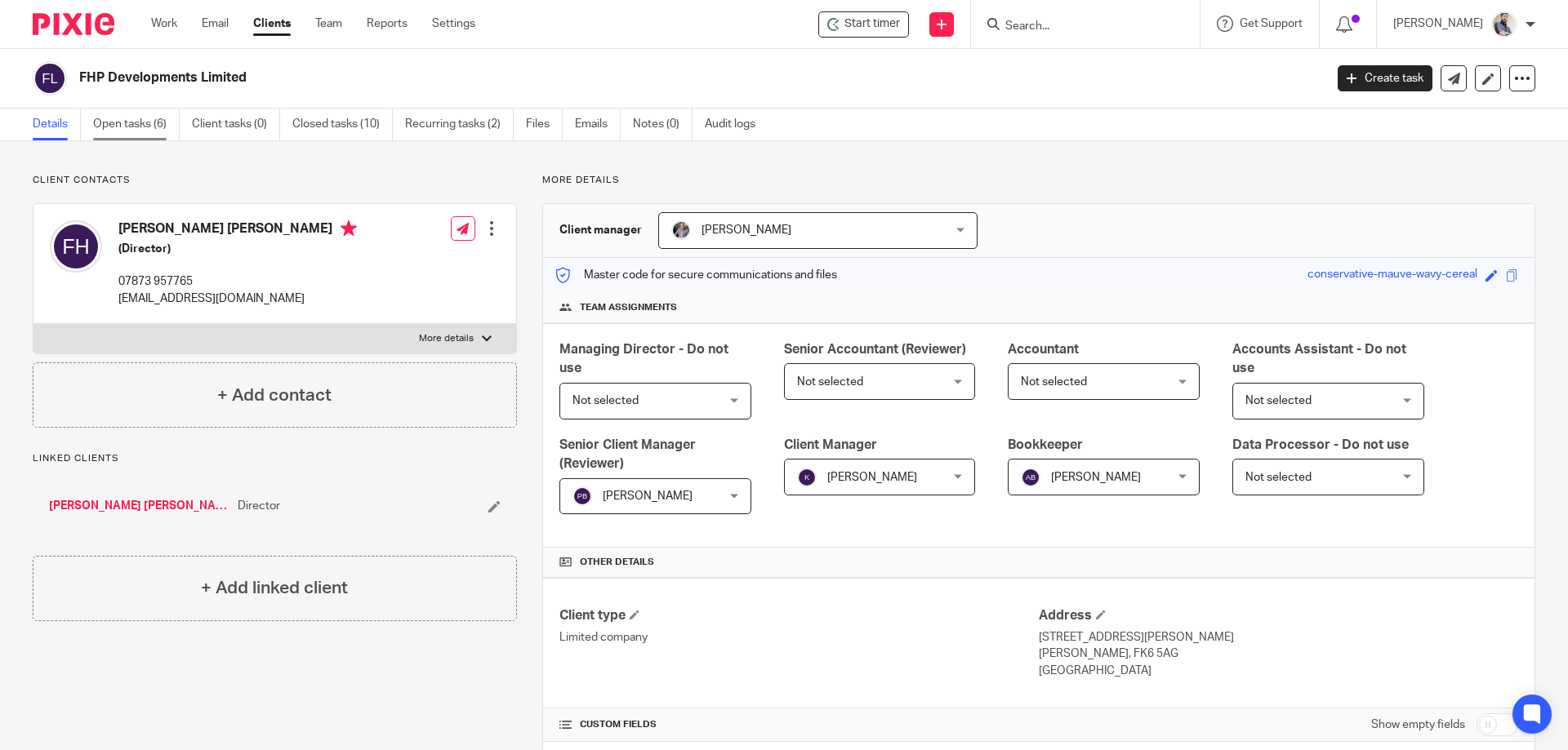
click at [100, 125] on link "Open tasks (6)" at bounding box center [136, 124] width 86 height 32
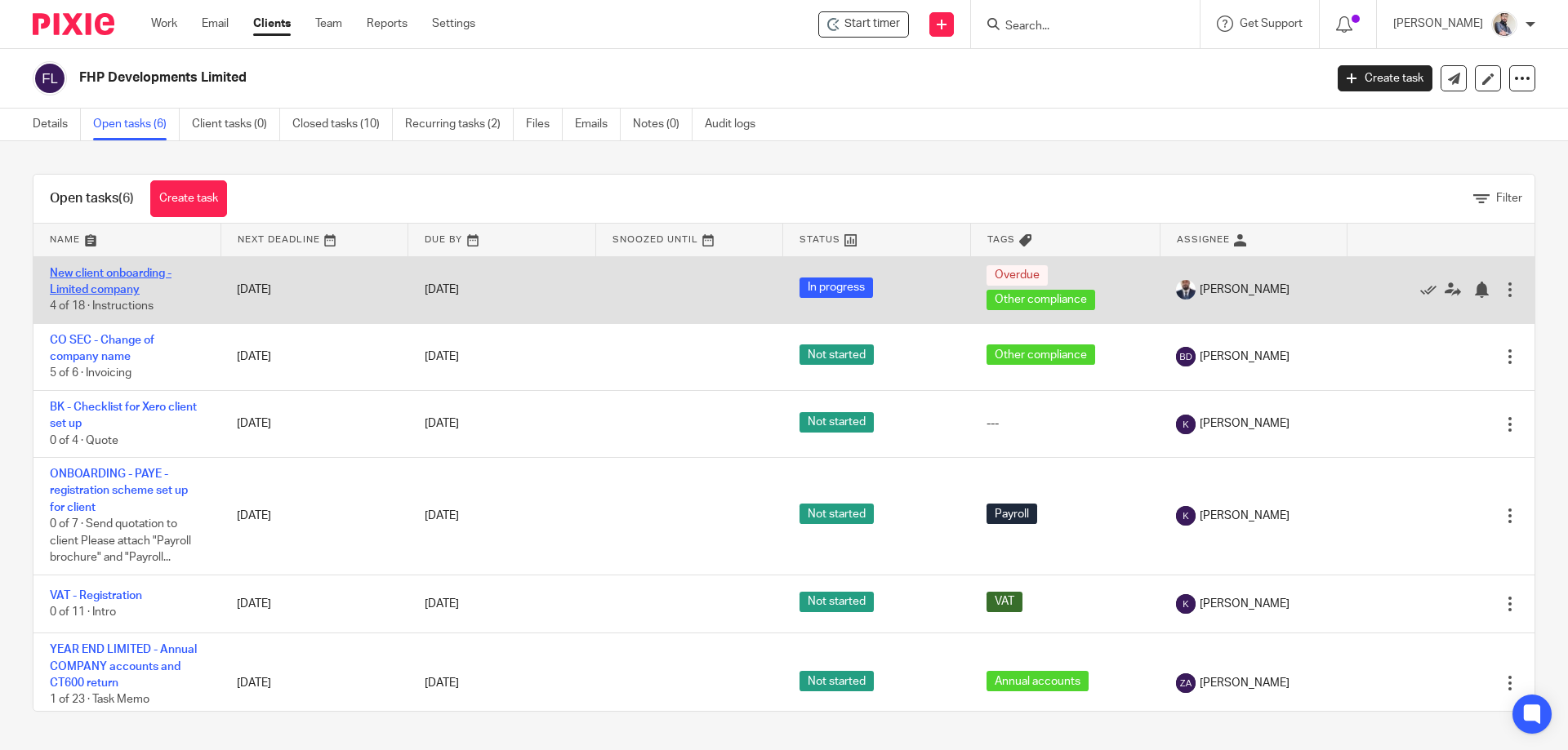
click at [126, 287] on link "New client onboarding - Limited company" at bounding box center [110, 282] width 122 height 28
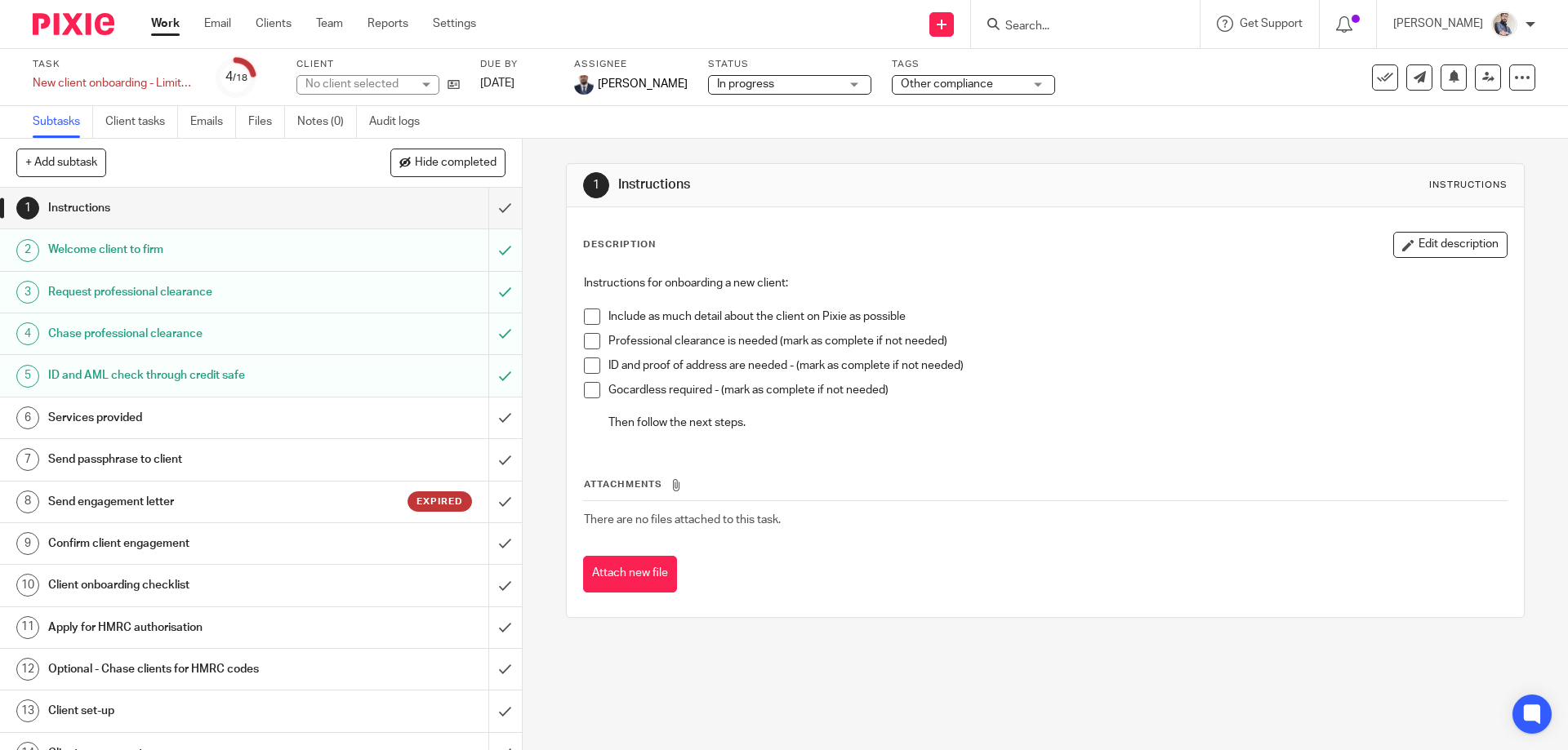
scroll to position [192, 0]
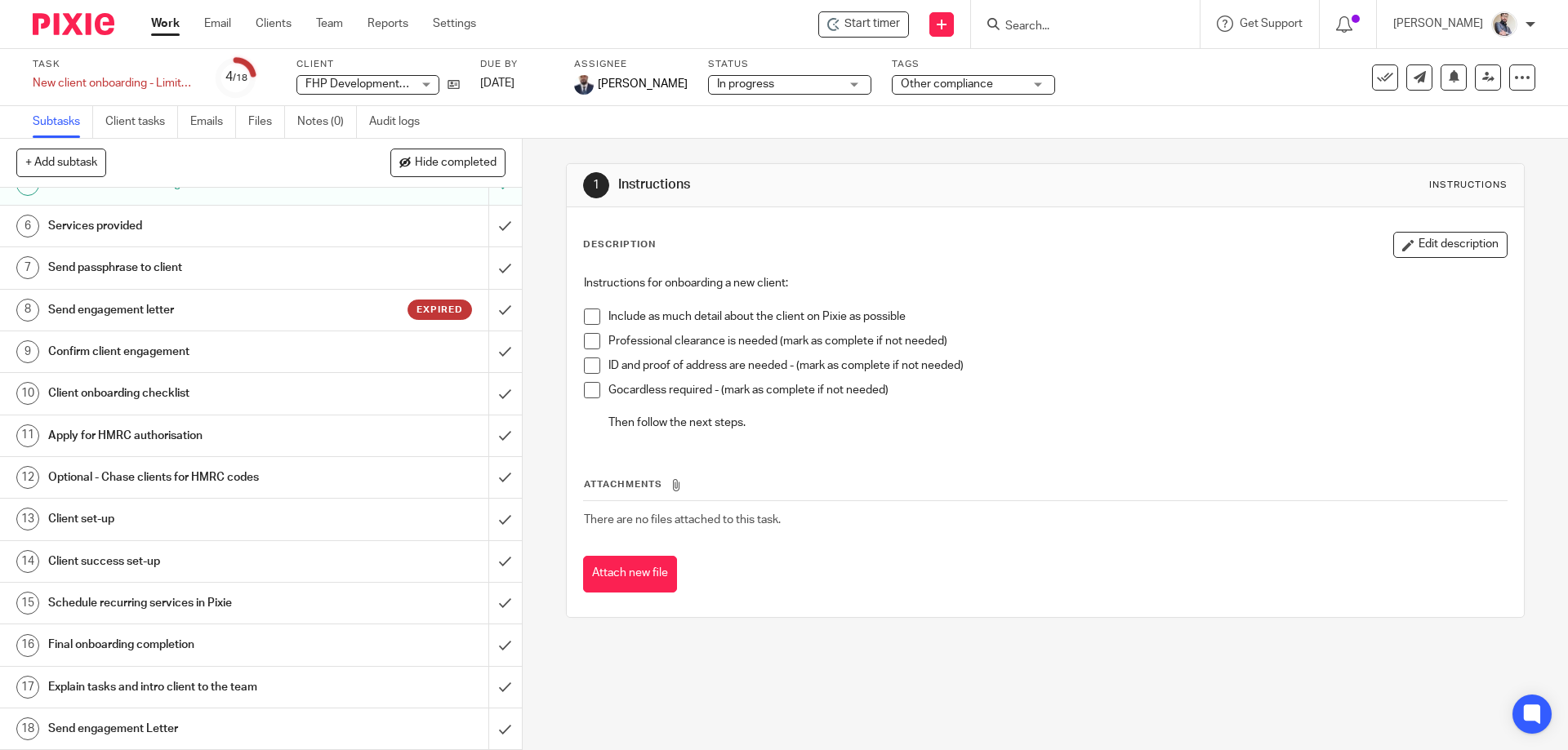
click at [136, 725] on h1 "Send engagement Letter" at bounding box center [189, 730] width 283 height 25
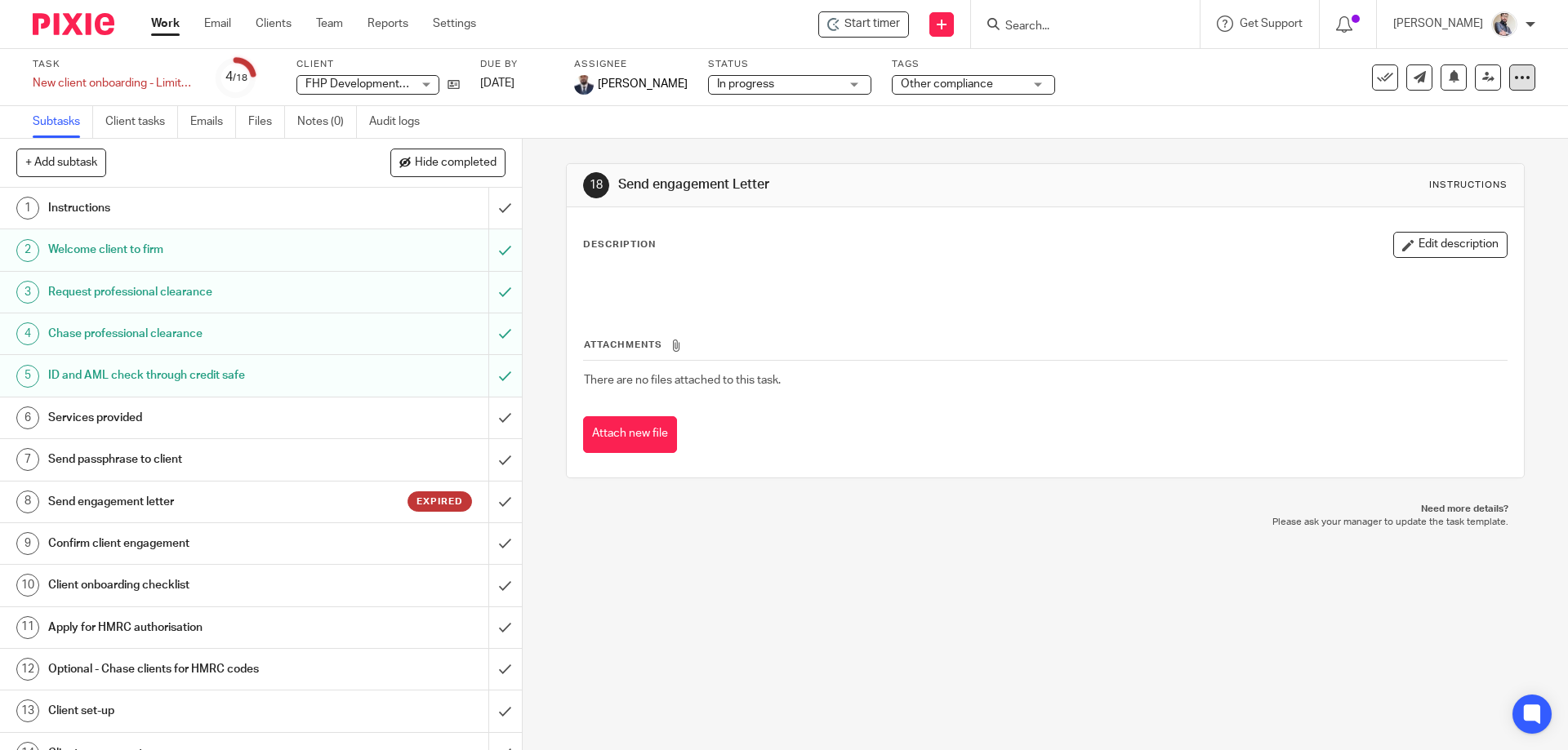
click at [1514, 71] on icon at bounding box center [1522, 77] width 16 height 16
click at [1441, 139] on link "Advanced task editor" at bounding box center [1459, 143] width 108 height 11
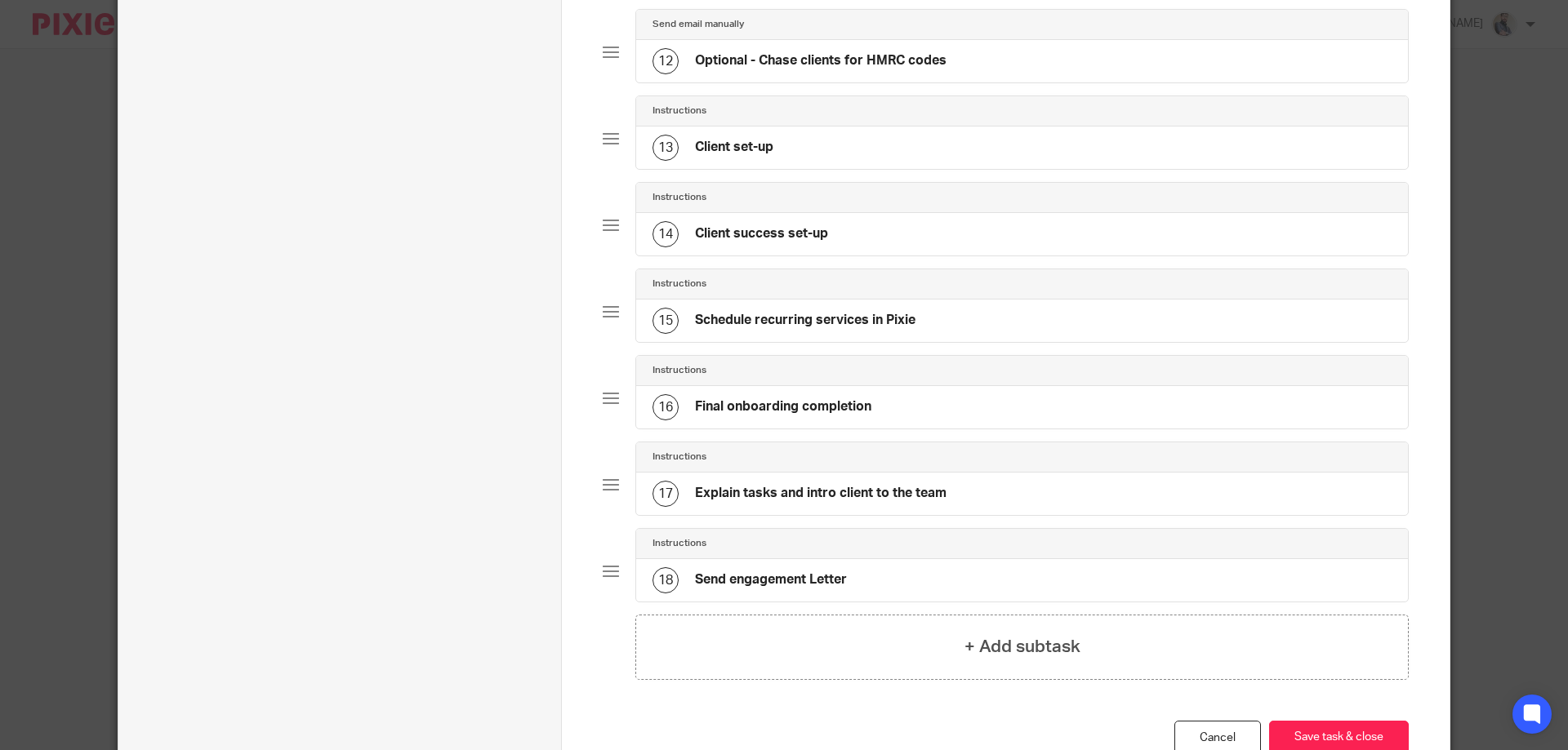
scroll to position [1247, 0]
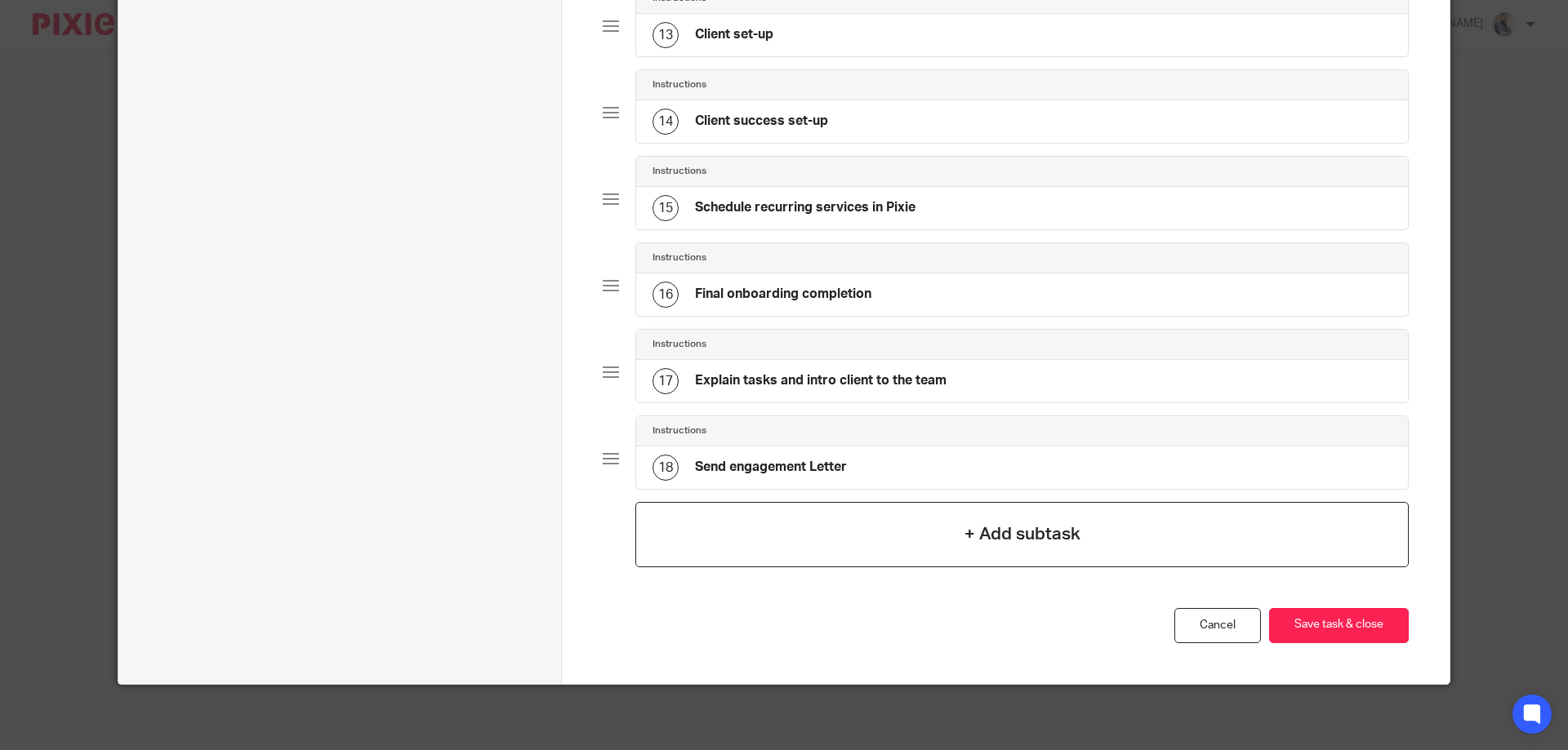
click at [905, 540] on div "+ Add subtask" at bounding box center [1021, 534] width 773 height 65
click at [851, 468] on div "18 Send engagement Letter" at bounding box center [1022, 467] width 772 height 42
click at [669, 463] on div "18" at bounding box center [665, 467] width 26 height 26
click at [785, 459] on h4 "Send engagement Letter" at bounding box center [770, 467] width 152 height 17
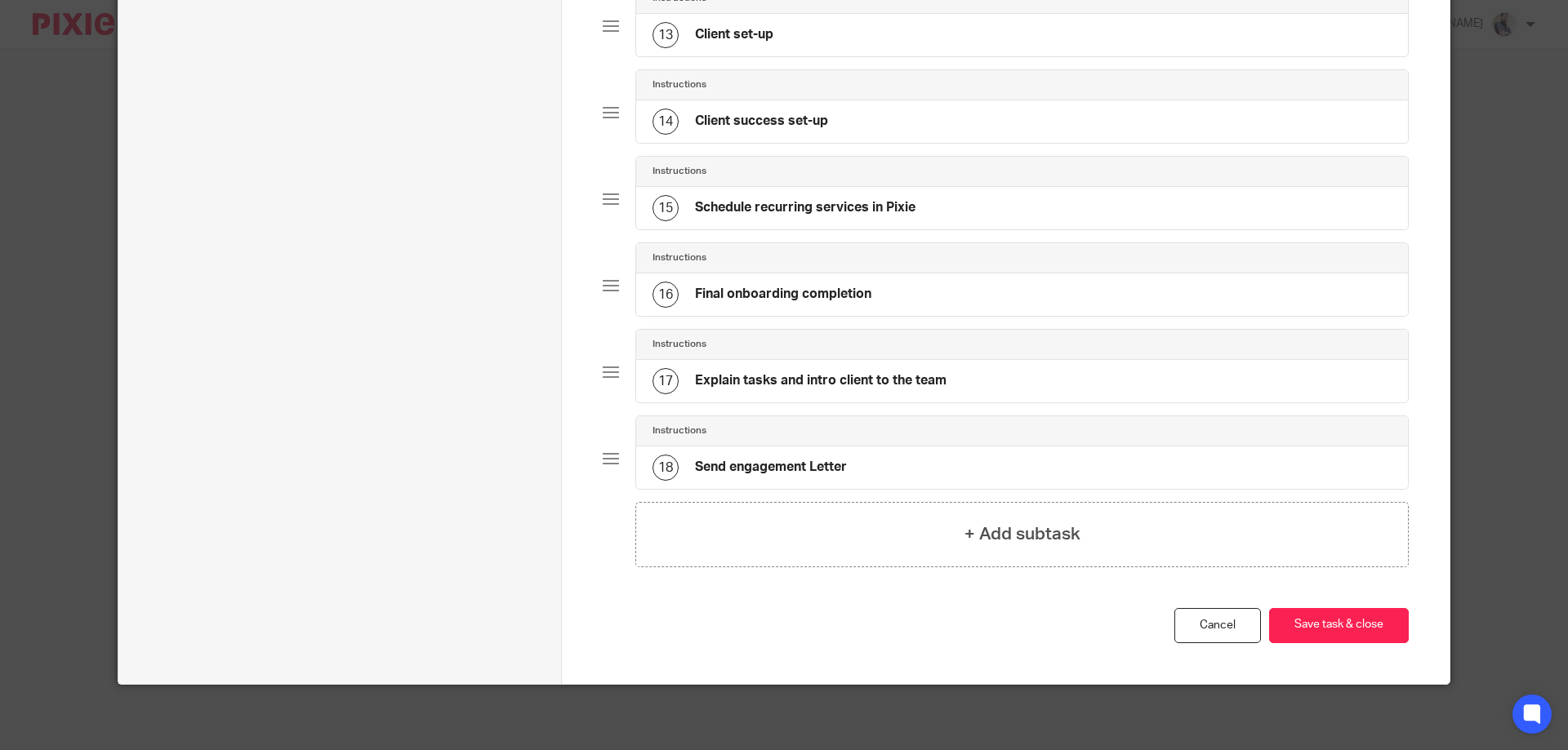
click at [785, 459] on h4 "Send engagement Letter" at bounding box center [770, 467] width 152 height 17
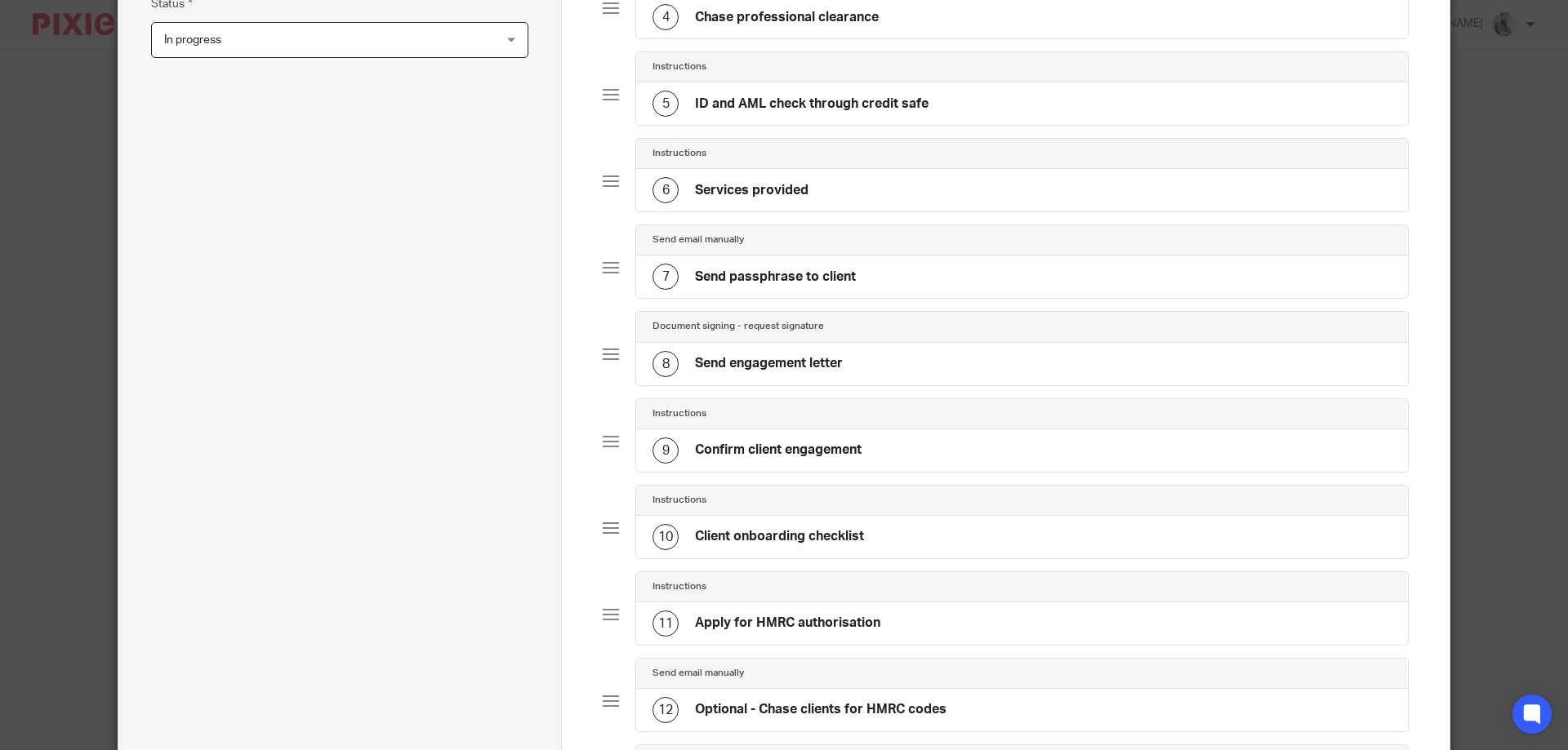
scroll to position [0, 0]
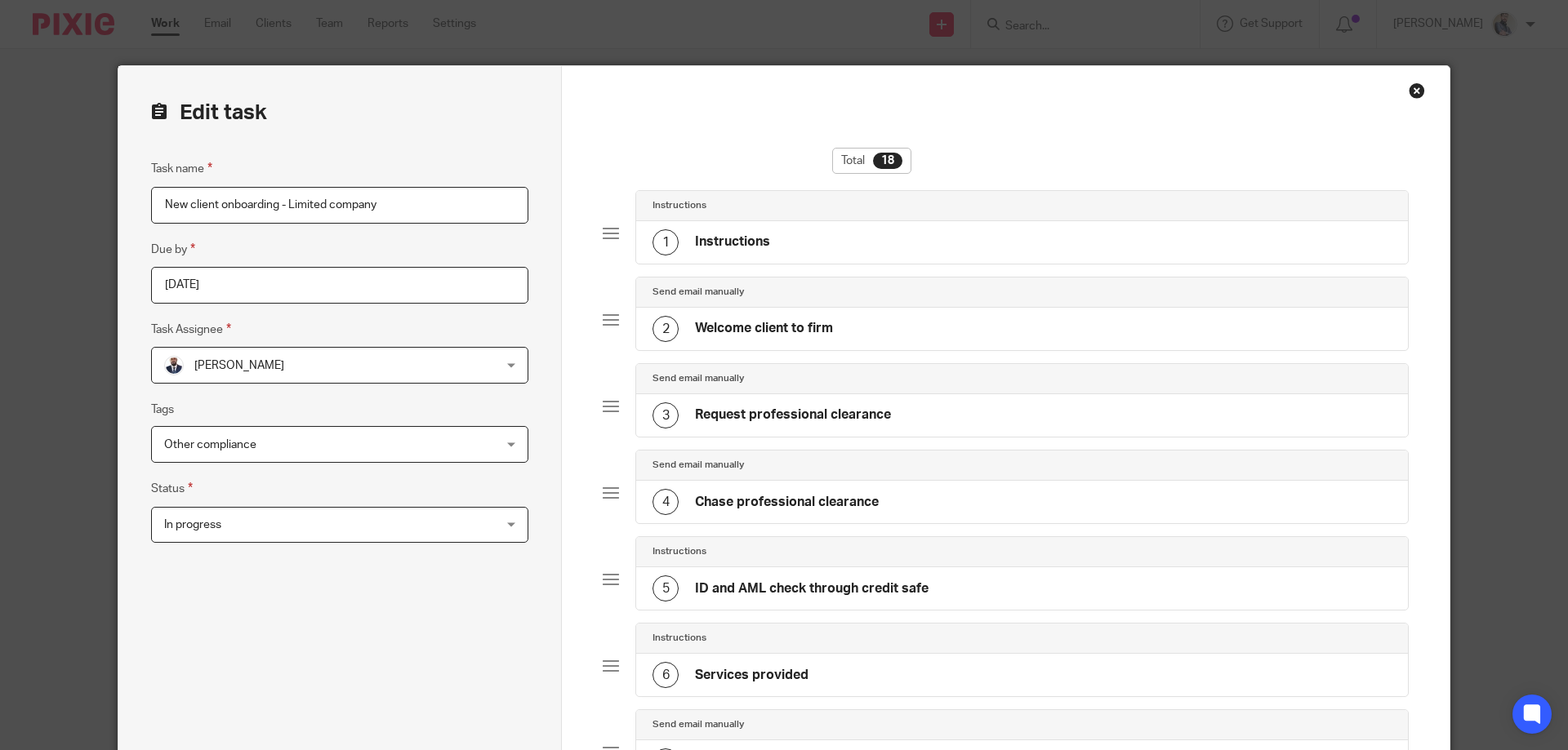
click at [1416, 92] on div "Close this dialog window" at bounding box center [1417, 90] width 16 height 16
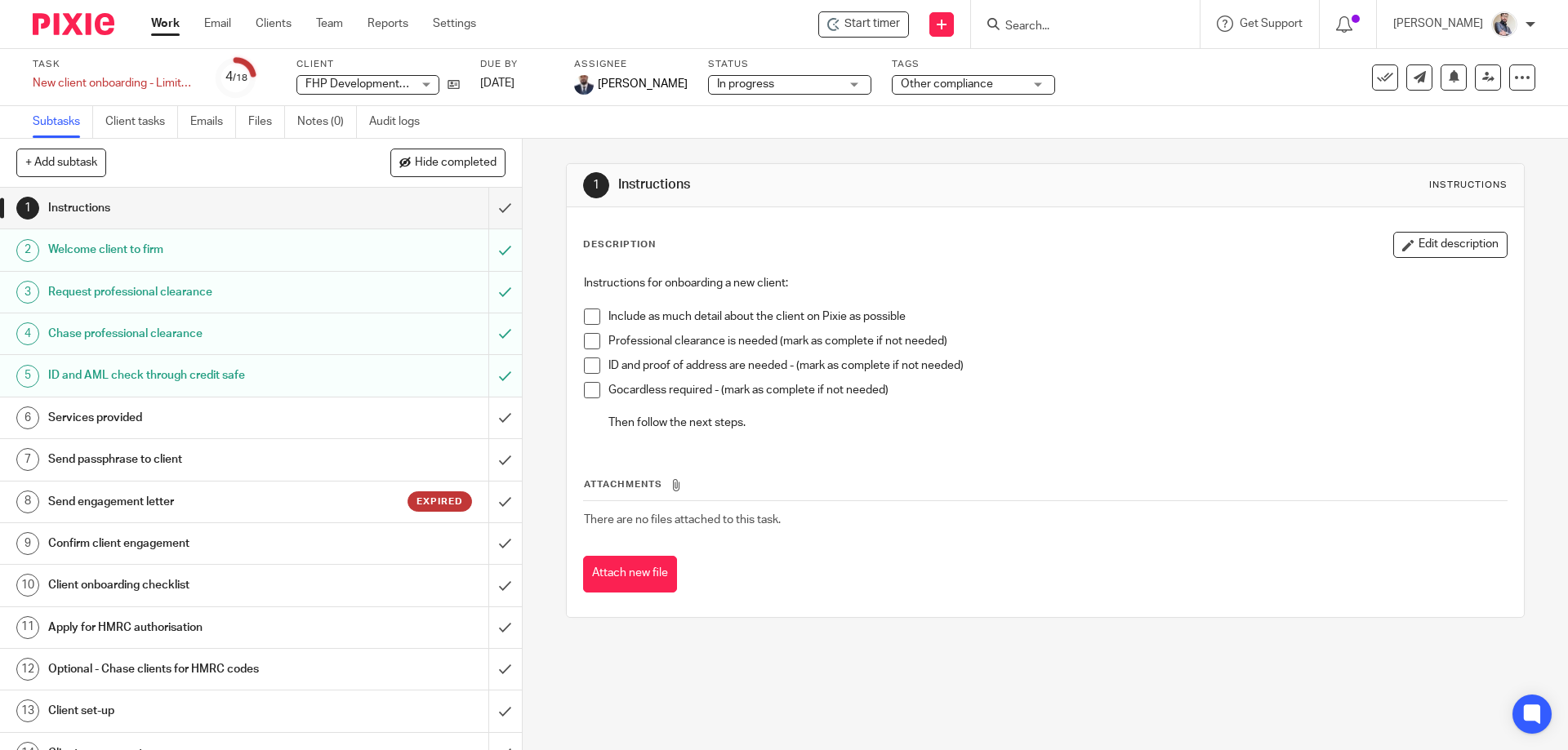
click at [169, 25] on link "Work" at bounding box center [166, 23] width 29 height 16
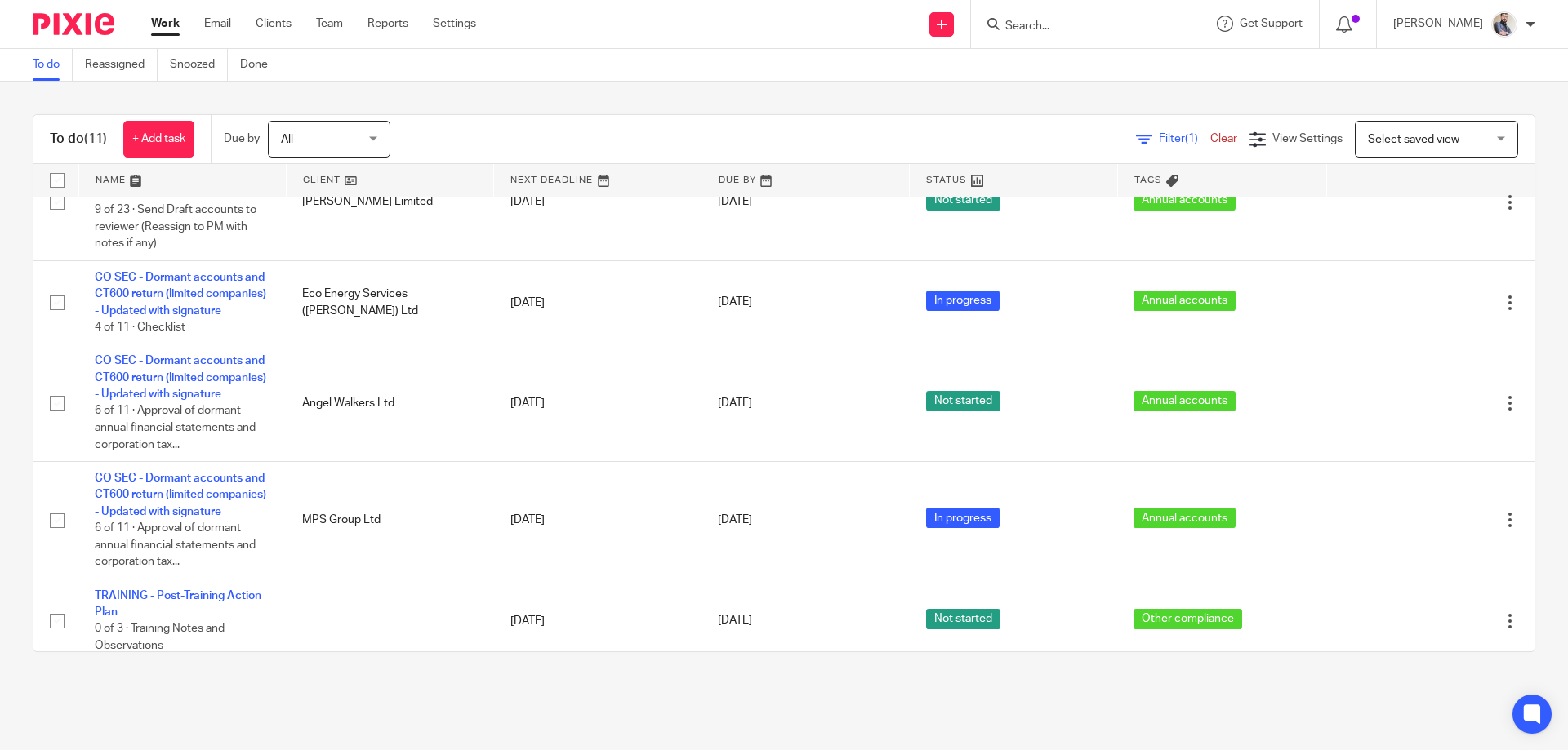
scroll to position [717, 0]
